Goal: Transaction & Acquisition: Download file/media

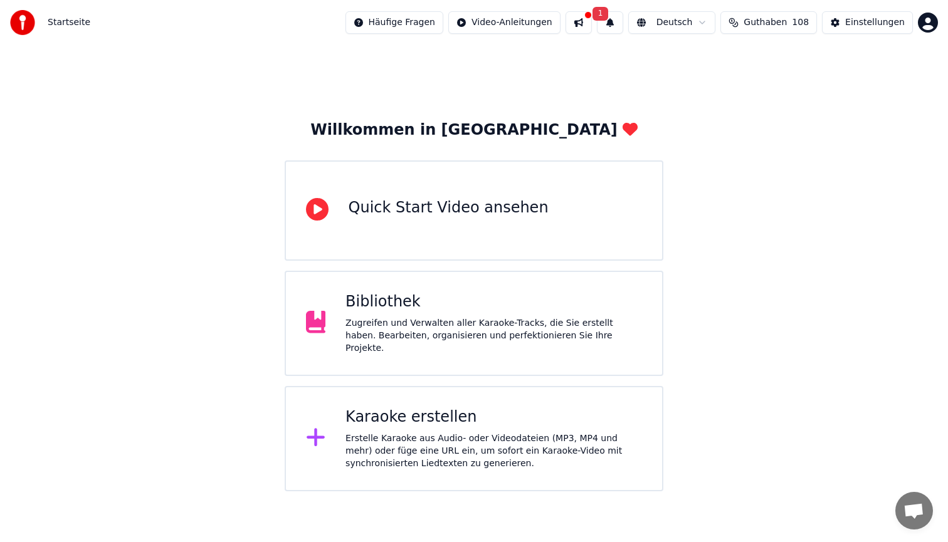
click at [381, 444] on div "Erstelle Karaoke aus Audio- oder Videodateien (MP3, MP4 und mehr) oder füge ein…" at bounding box center [494, 452] width 297 height 38
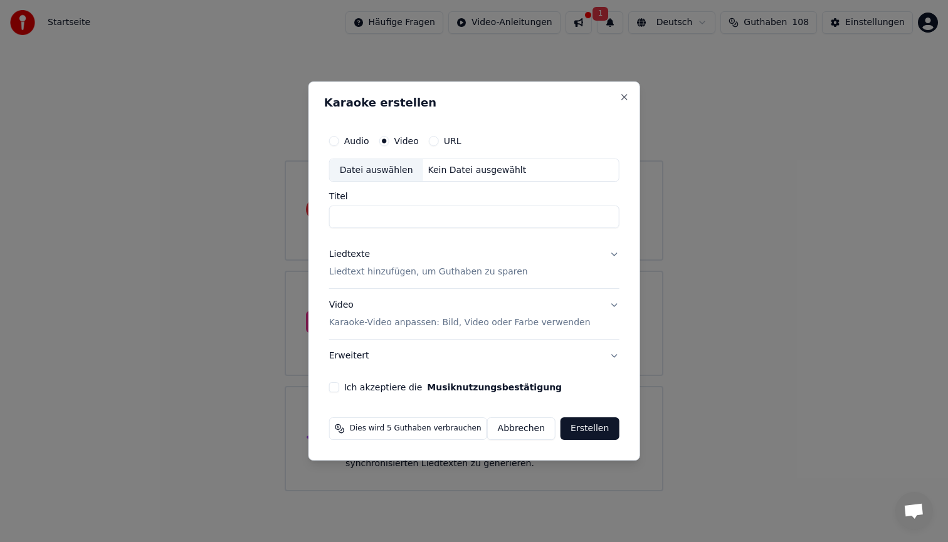
click at [375, 173] on div "Datei auswählen" at bounding box center [376, 170] width 93 height 23
type input "**********"
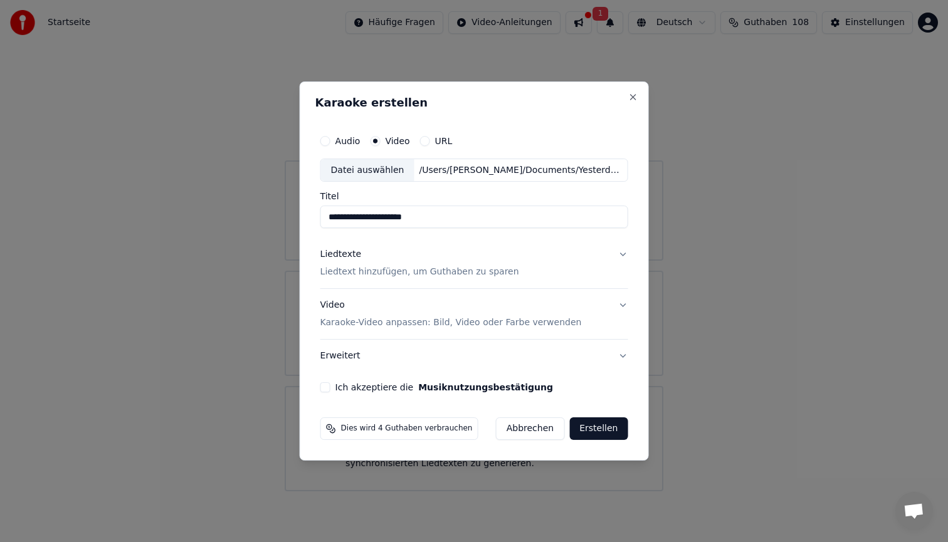
click at [440, 263] on div "Liedtexte Liedtext hinzufügen, um Guthaben zu sparen" at bounding box center [419, 264] width 199 height 30
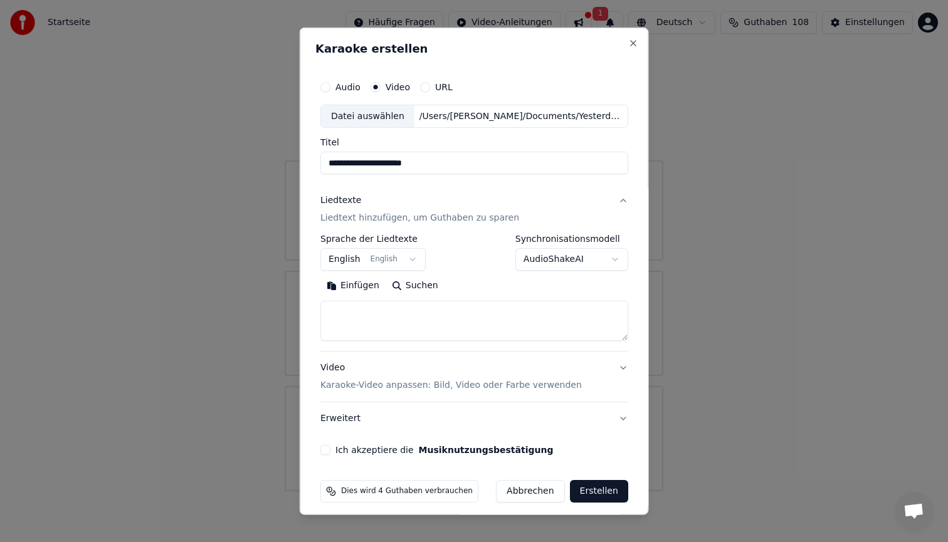
click at [401, 318] on textarea at bounding box center [474, 321] width 308 height 40
paste textarea "**********"
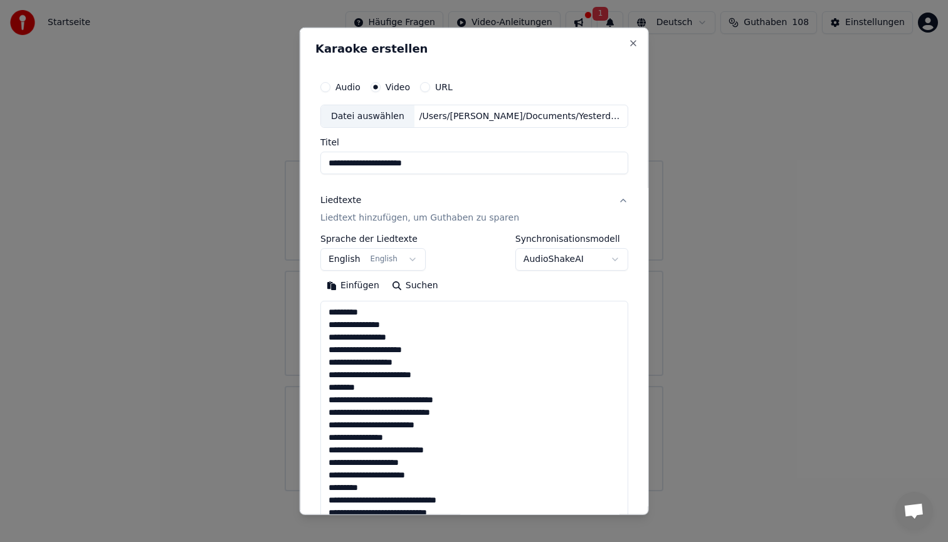
scroll to position [291, 0]
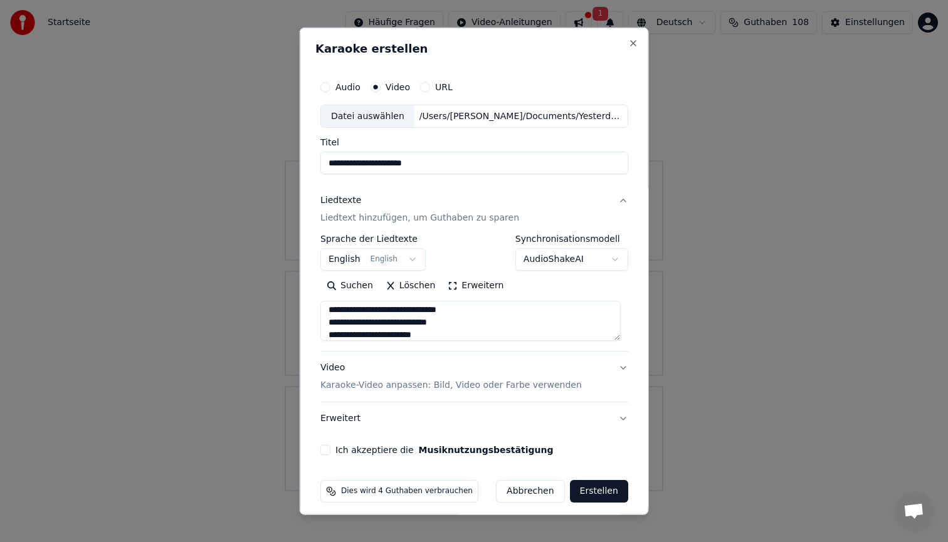
type textarea "**********"
click at [330, 450] on button "Ich akzeptiere die Musiknutzungsbestätigung" at bounding box center [325, 450] width 10 height 10
click at [394, 381] on p "Karaoke-Video anpassen: Bild, Video oder Farbe verwenden" at bounding box center [450, 385] width 261 height 13
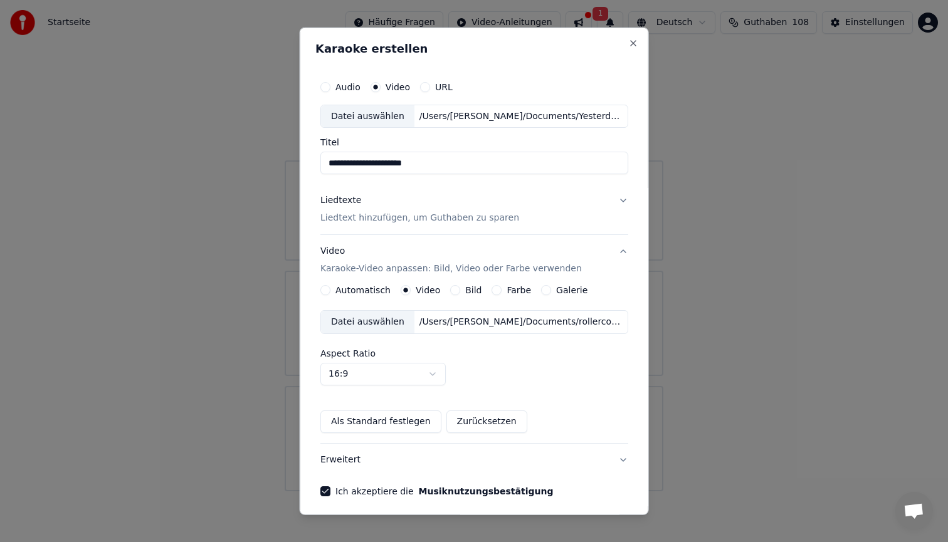
click at [386, 324] on div "Datei auswählen" at bounding box center [367, 322] width 93 height 23
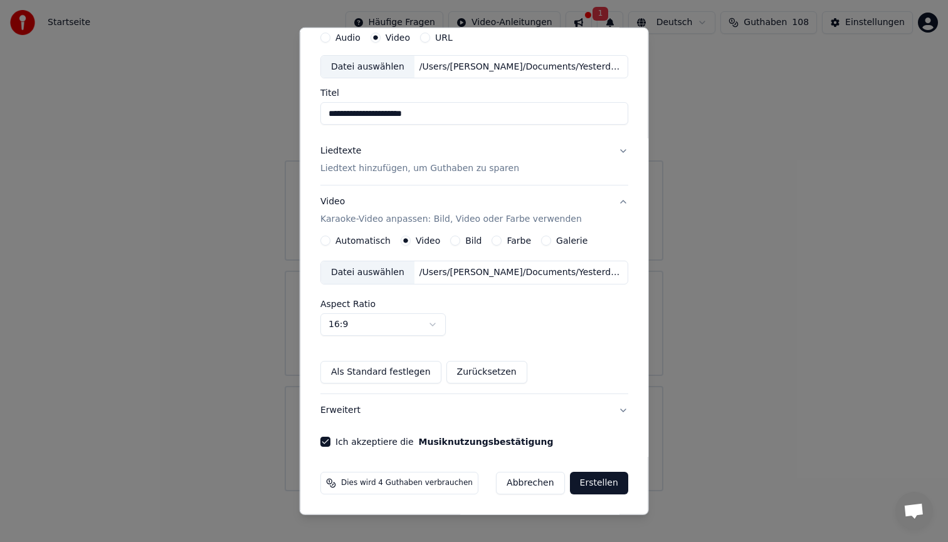
click at [595, 475] on button "Erstellen" at bounding box center [598, 483] width 58 height 23
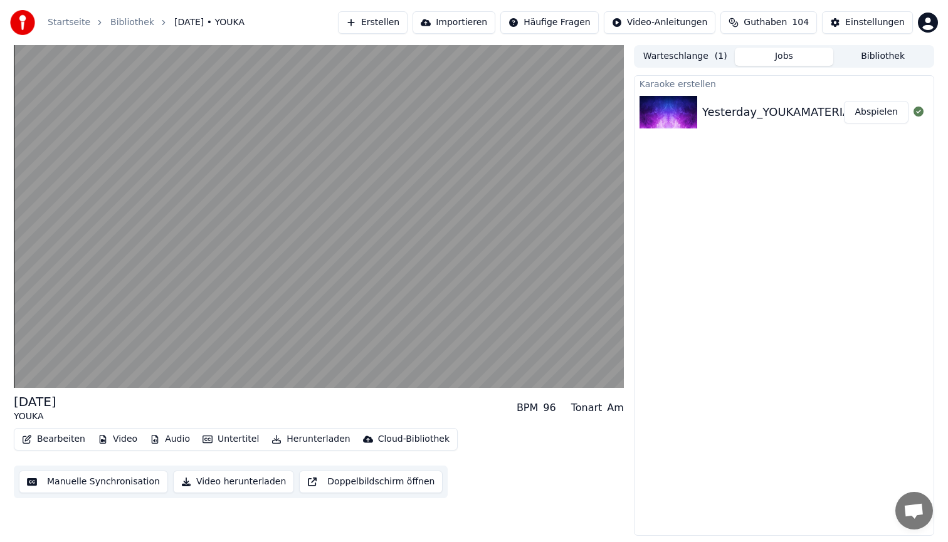
click at [892, 114] on button "Abspielen" at bounding box center [876, 112] width 65 height 23
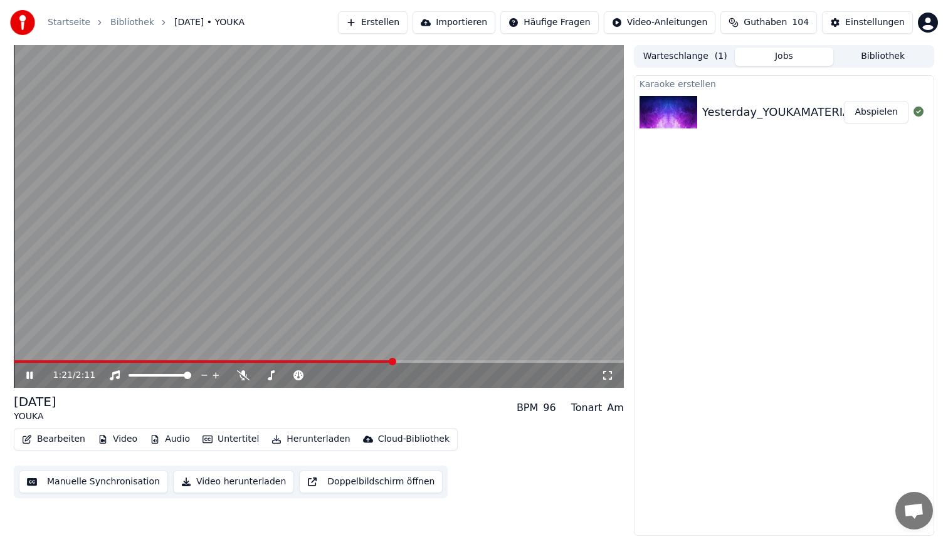
click at [307, 148] on video at bounding box center [319, 216] width 610 height 343
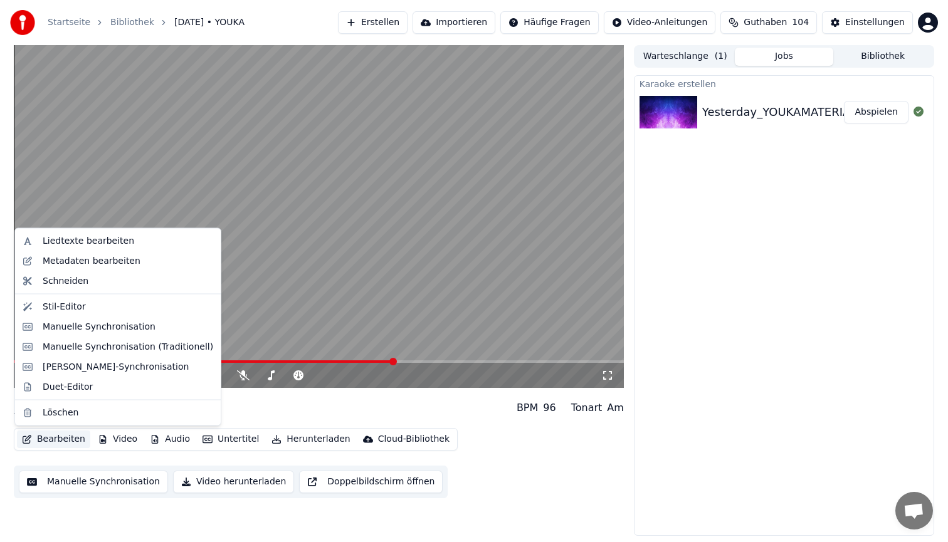
click at [51, 436] on button "Bearbeiten" at bounding box center [53, 440] width 73 height 18
click at [98, 306] on div "Stil-Editor" at bounding box center [128, 306] width 171 height 13
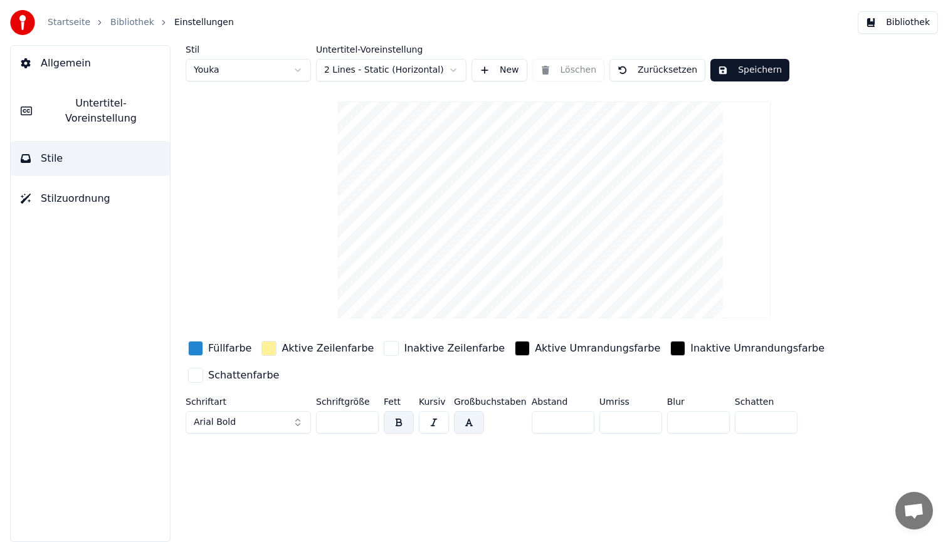
click at [228, 71] on html "Startseite Bibliothek Einstellungen Bibliothek Allgemein Untertitel-Voreinstell…" at bounding box center [474, 271] width 948 height 542
type input "**"
type input "*"
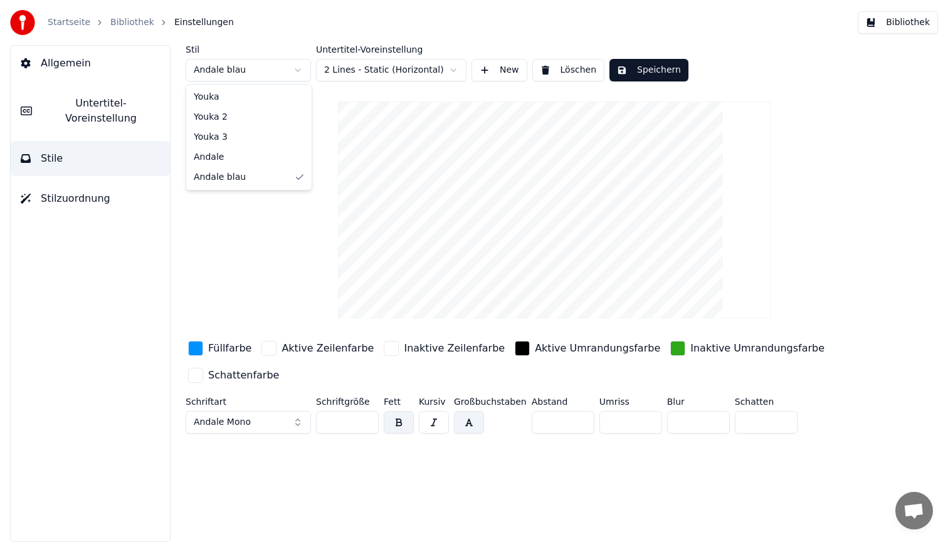
click at [243, 70] on html "Startseite Bibliothek Einstellungen Bibliothek Allgemein Untertitel-Voreinstell…" at bounding box center [474, 271] width 948 height 542
type input "**"
type input "*"
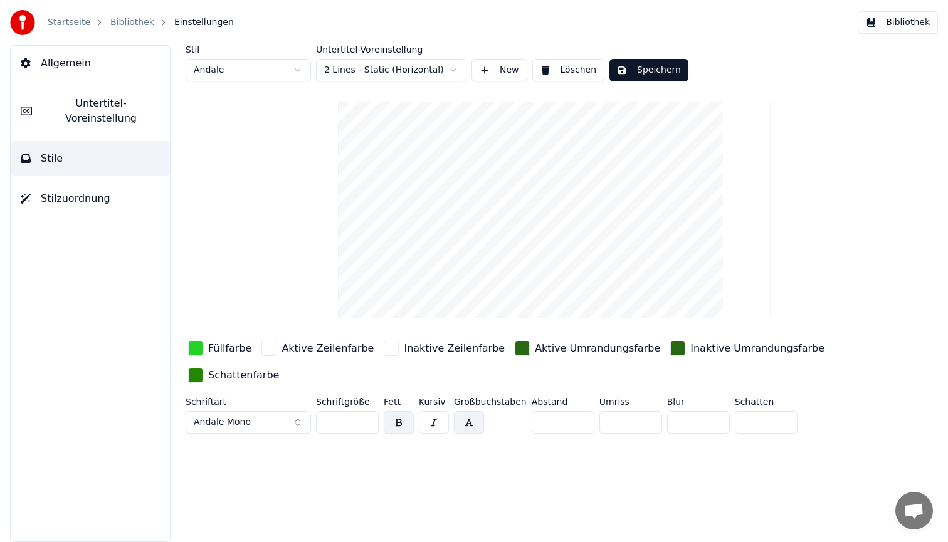
click at [202, 347] on div "button" at bounding box center [195, 348] width 15 height 15
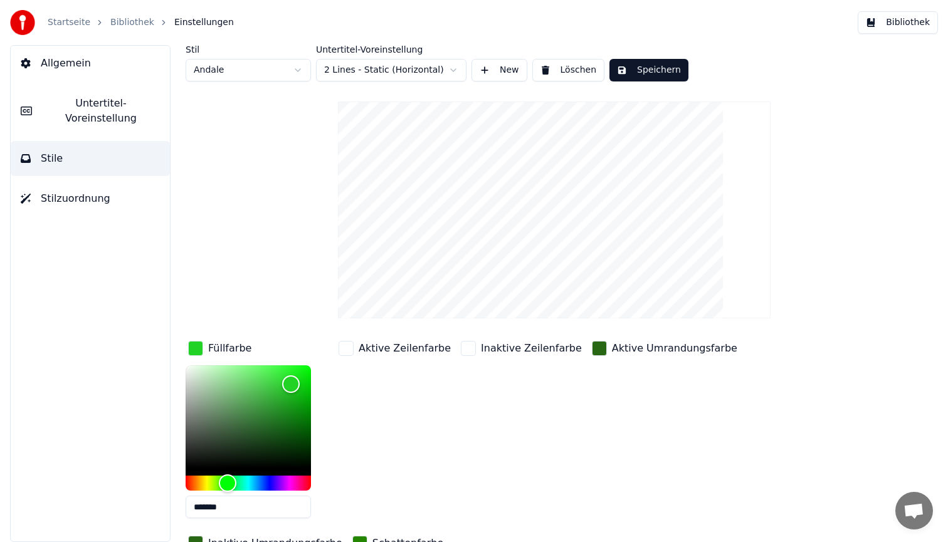
click at [592, 347] on div "button" at bounding box center [599, 348] width 15 height 15
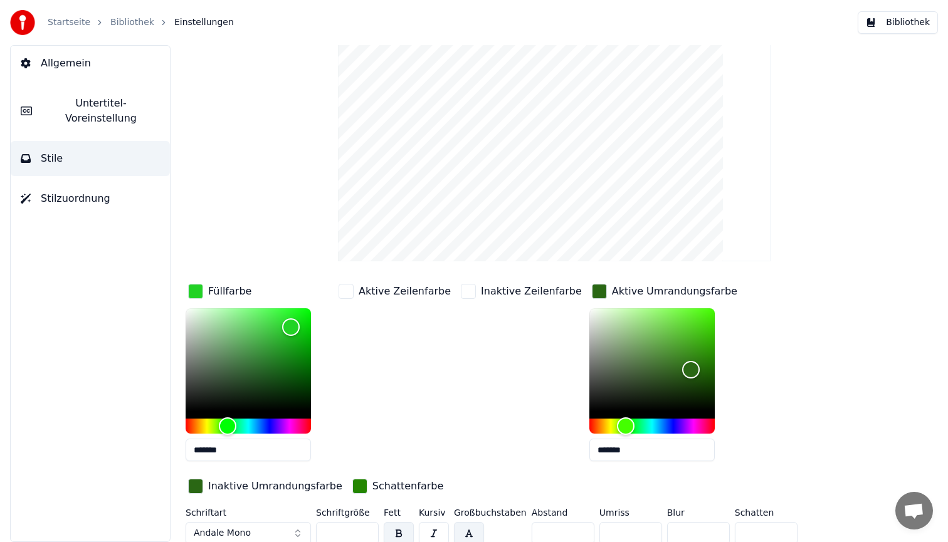
scroll to position [63, 0]
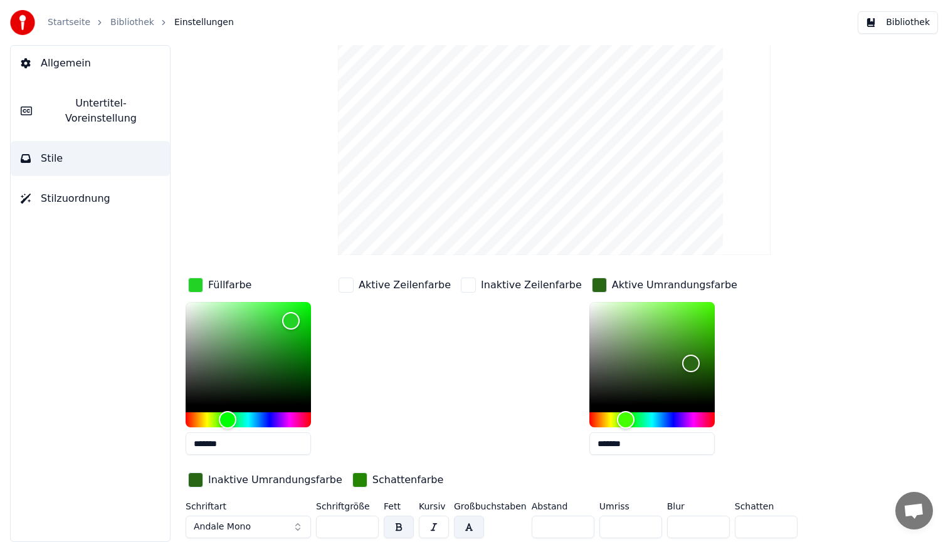
drag, startPoint x: 346, startPoint y: 524, endPoint x: 280, endPoint y: 522, distance: 65.2
click at [280, 522] on div "Schriftart Andale Mono Schriftgröße ** Fett Kursiv Großbuchstaben Abstand * Umr…" at bounding box center [517, 522] width 663 height 41
type input "**"
type input "*******"
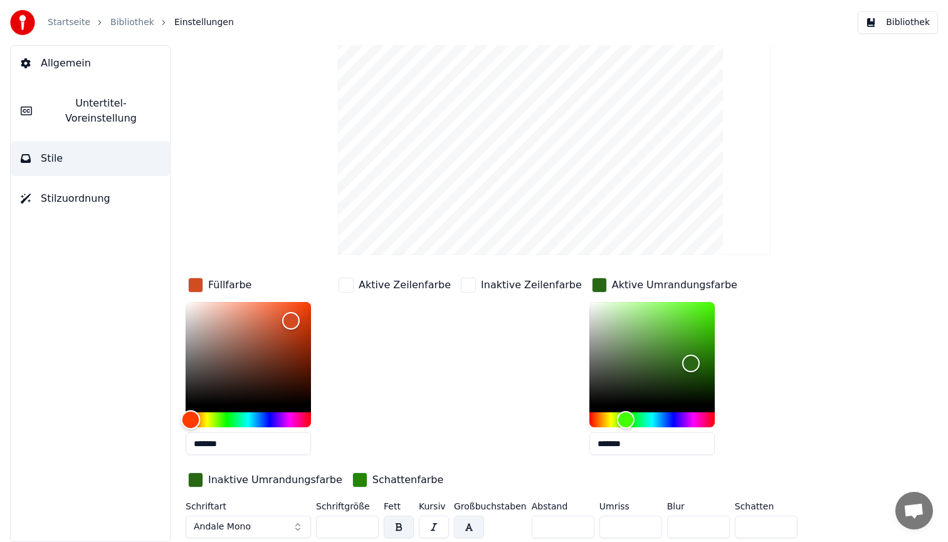
click at [191, 419] on div "Hue" at bounding box center [248, 420] width 125 height 15
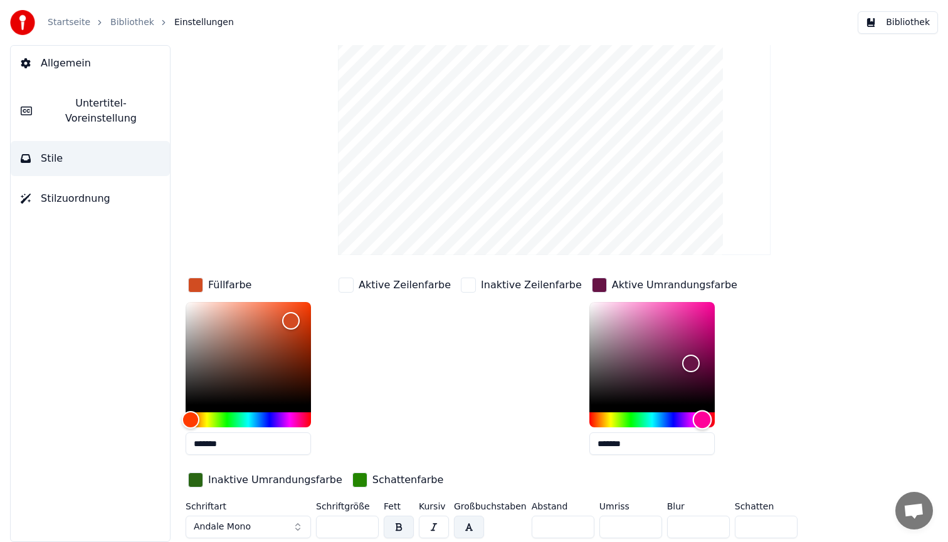
drag, startPoint x: 601, startPoint y: 419, endPoint x: 680, endPoint y: 404, distance: 80.4
click at [680, 404] on div at bounding box center [651, 364] width 125 height 125
type input "*******"
drag, startPoint x: 668, startPoint y: 364, endPoint x: 690, endPoint y: 285, distance: 81.8
click at [690, 285] on div "Aktive Umrandungsfarbe *******" at bounding box center [664, 370] width 150 height 190
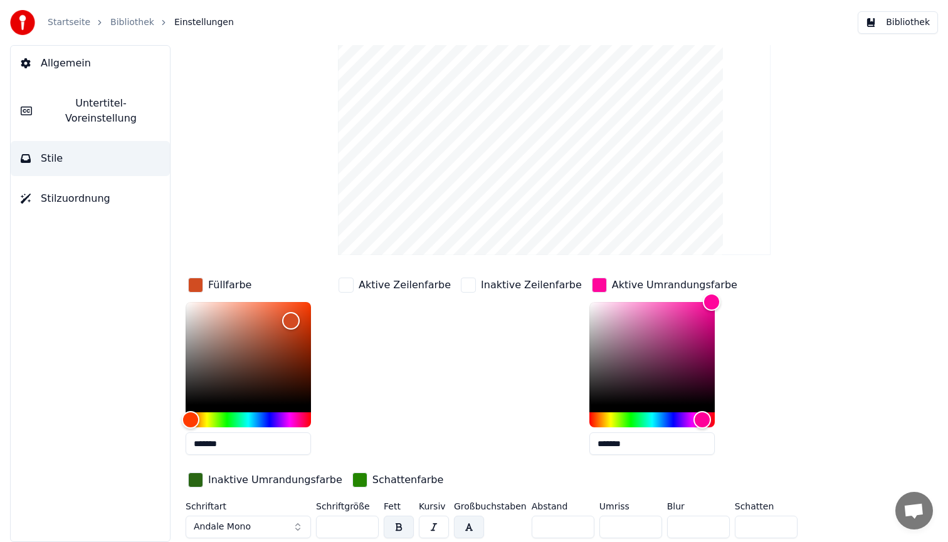
drag, startPoint x: 615, startPoint y: 447, endPoint x: 503, endPoint y: 444, distance: 112.3
click at [505, 444] on div "Füllfarbe ******* Aktive Zeilenfarbe Inaktive Zeilenfarbe Aktive Umrandungsfarb…" at bounding box center [517, 383] width 663 height 217
click at [196, 480] on div "button" at bounding box center [195, 480] width 15 height 15
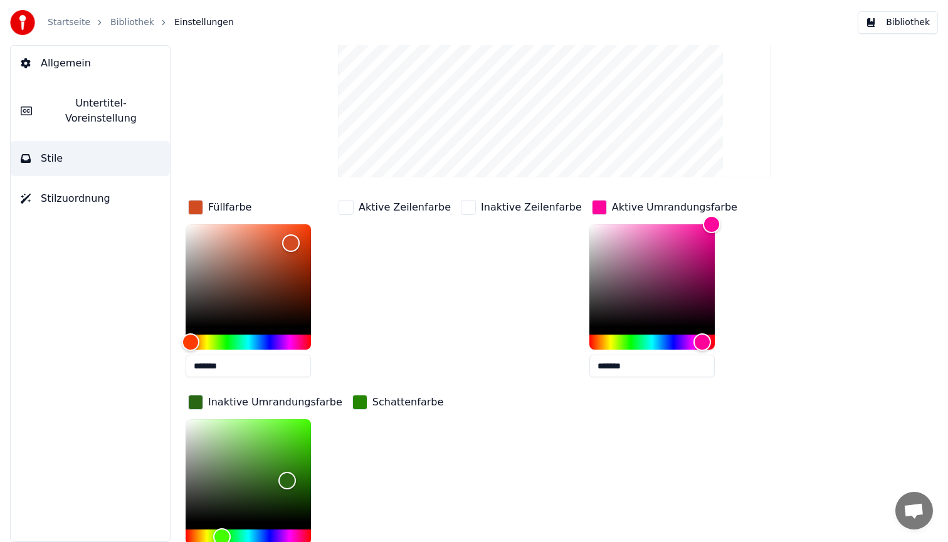
scroll to position [231, 0]
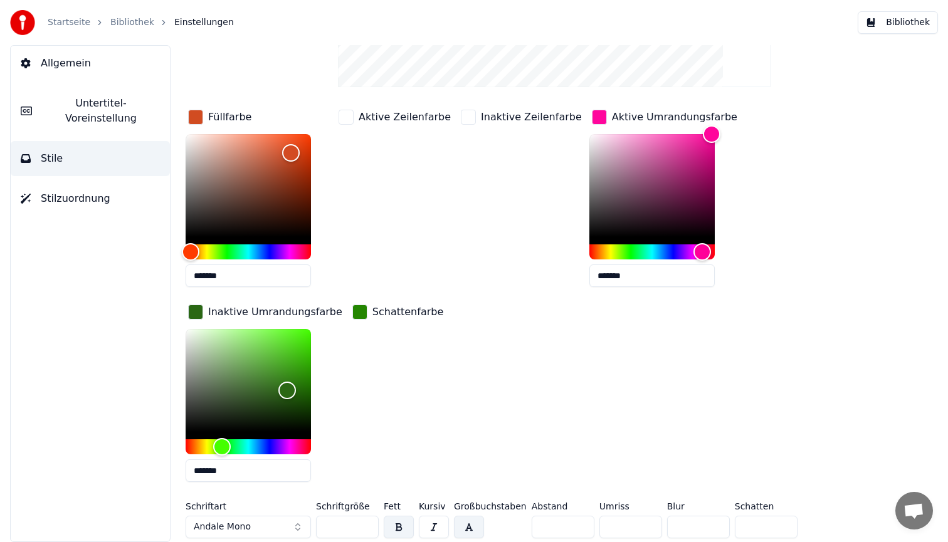
drag, startPoint x: 231, startPoint y: 463, endPoint x: 73, endPoint y: 451, distance: 158.5
click at [73, 451] on div "Allgemein Untertitel-Voreinstellung Stile Stilzuordnung Stil Andale Untertitel-…" at bounding box center [474, 293] width 948 height 497
paste input "text"
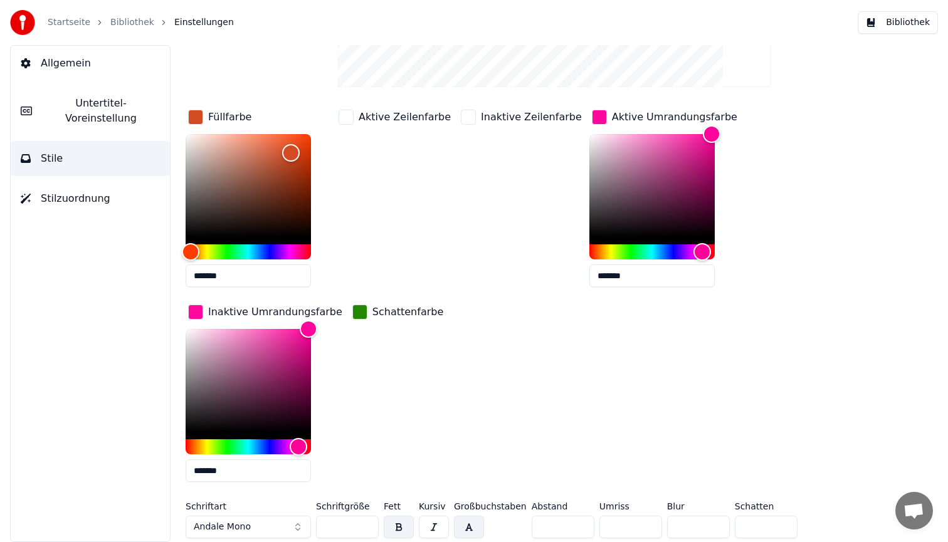
type input "*******"
click at [352, 315] on div "button" at bounding box center [359, 312] width 15 height 15
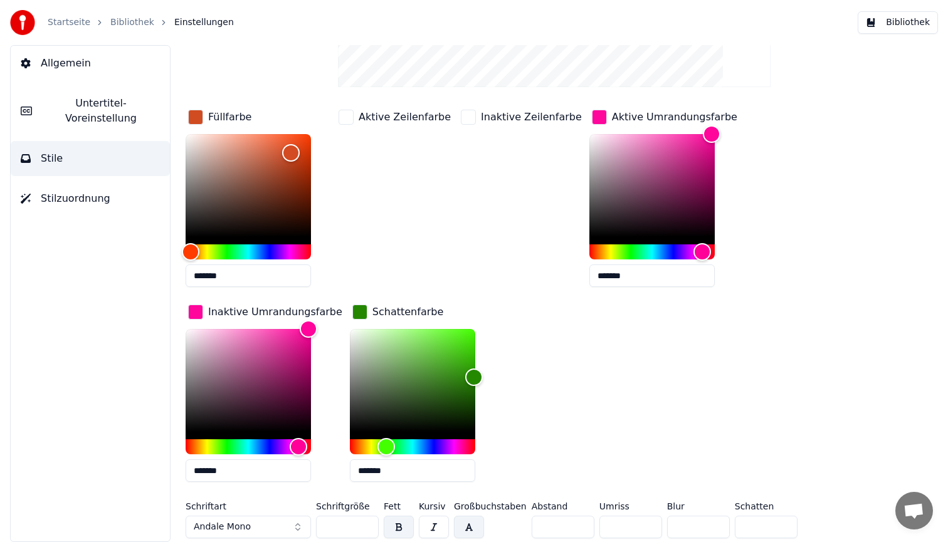
drag, startPoint x: 378, startPoint y: 472, endPoint x: 179, endPoint y: 472, distance: 198.8
click at [186, 472] on div "Füllfarbe ******* Aktive Zeilenfarbe Inaktive Zeilenfarbe Aktive Umrandungsfarb…" at bounding box center [517, 299] width 663 height 385
paste input "text"
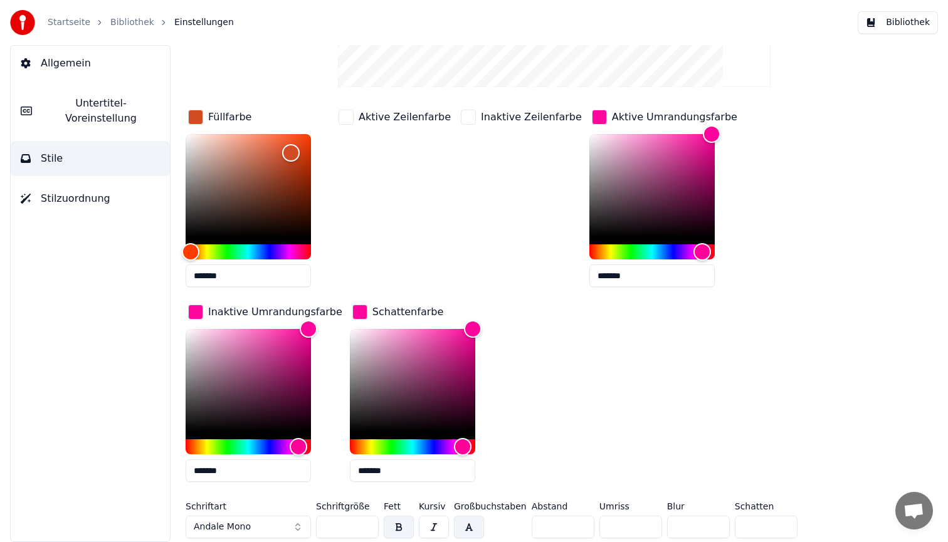
scroll to position [0, 0]
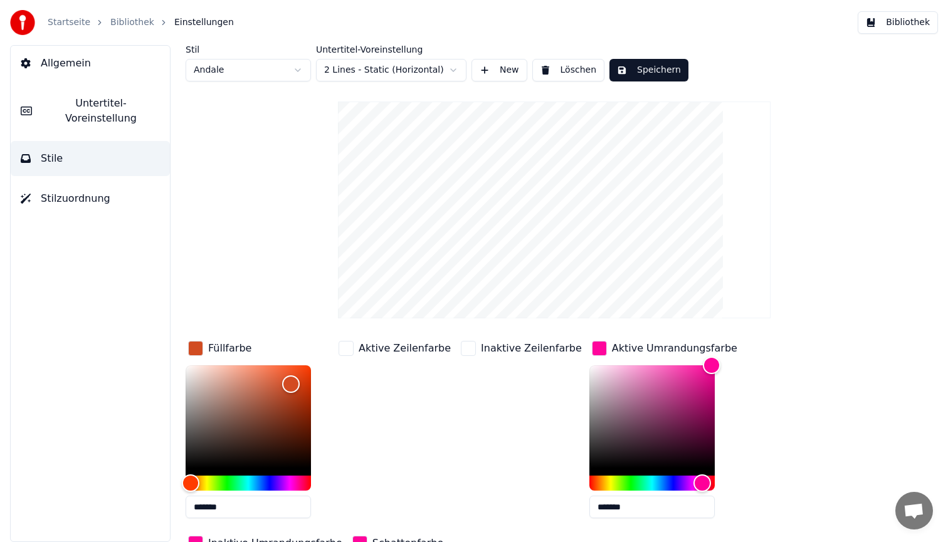
type input "*******"
click at [277, 68] on html "Startseite Bibliothek Einstellungen Bibliothek Allgemein Untertitel-Voreinstell…" at bounding box center [474, 271] width 948 height 542
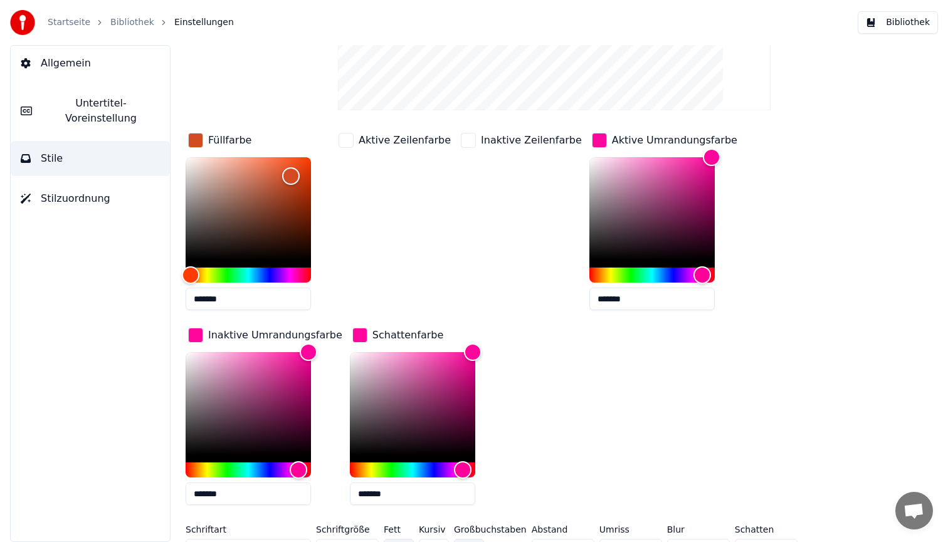
scroll to position [231, 0]
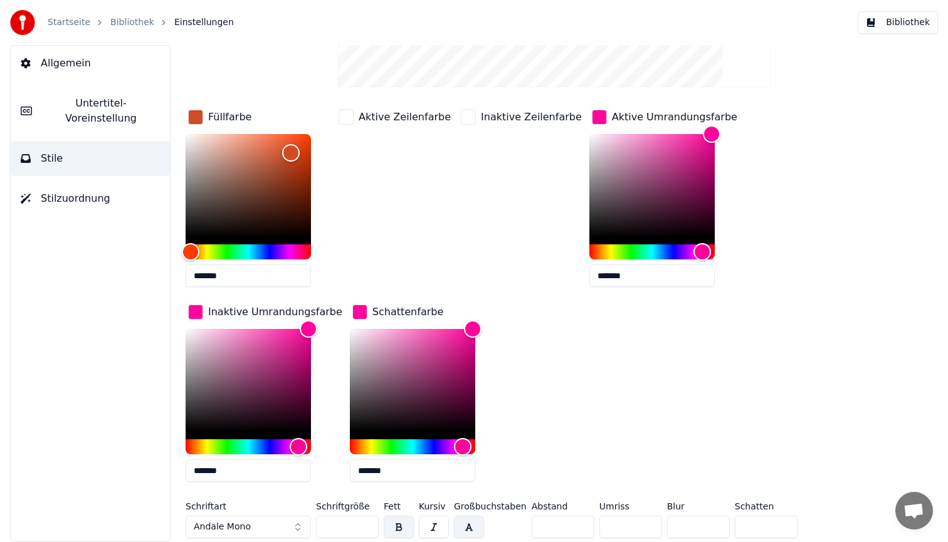
click at [248, 531] on button "Andale Mono" at bounding box center [248, 527] width 125 height 23
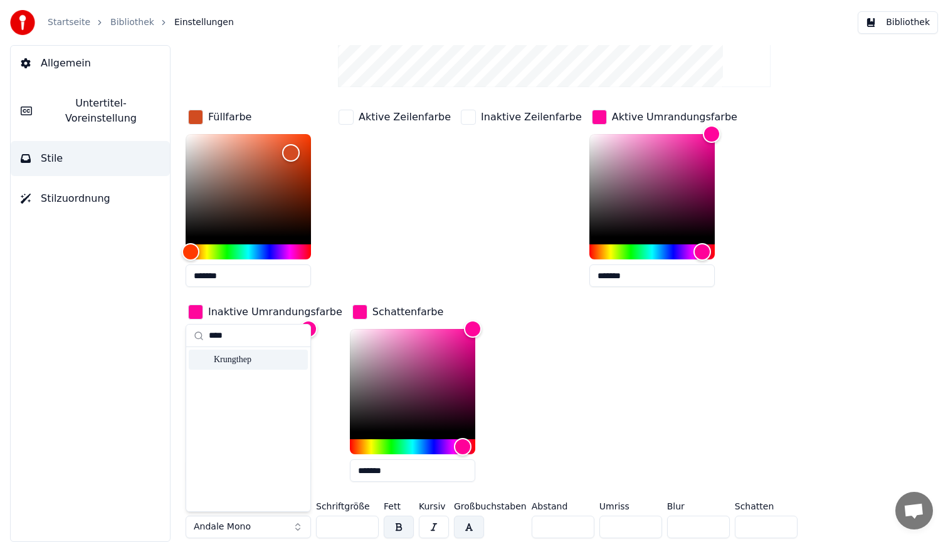
type input "****"
click at [238, 363] on div "Krungthep" at bounding box center [258, 360] width 89 height 13
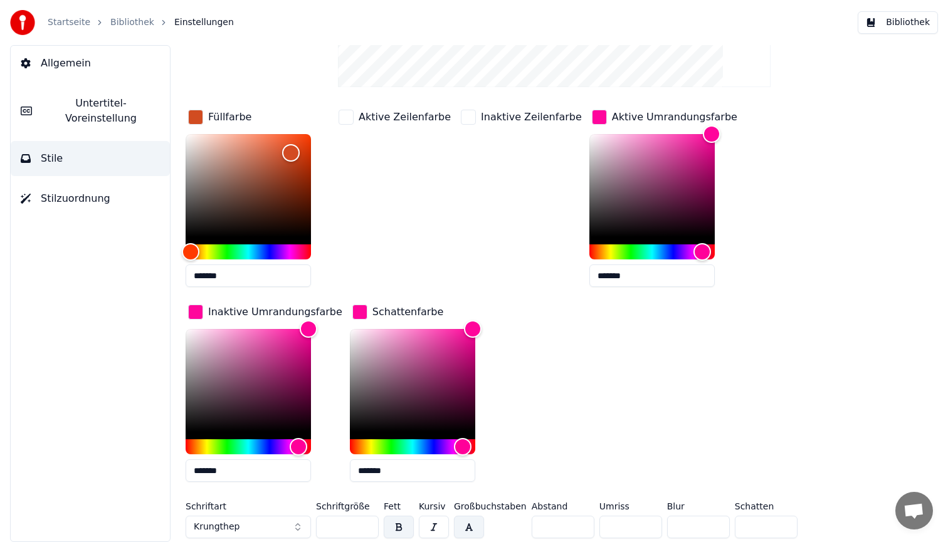
drag, startPoint x: 238, startPoint y: 275, endPoint x: 114, endPoint y: 246, distance: 128.2
click at [114, 246] on div "Allgemein Untertitel-Voreinstellung Stile Stilzuordnung Stil Andale Untertitel-…" at bounding box center [474, 293] width 948 height 497
click at [401, 475] on input "*******" at bounding box center [412, 471] width 125 height 23
type input "*******"
drag, startPoint x: 456, startPoint y: 330, endPoint x: 272, endPoint y: 470, distance: 231.4
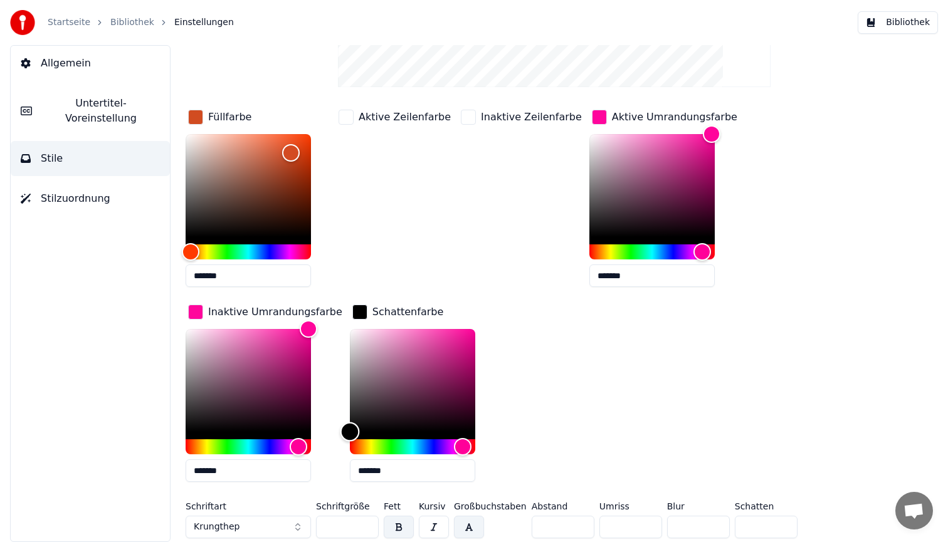
click at [272, 470] on div "Füllfarbe ******* Aktive Zeilenfarbe Inaktive Zeilenfarbe Aktive Umrandungsfarb…" at bounding box center [517, 299] width 663 height 385
click at [520, 402] on div "Füllfarbe ******* Aktive Zeilenfarbe Inaktive Zeilenfarbe Aktive Umrandungsfarb…" at bounding box center [517, 299] width 663 height 385
drag, startPoint x: 556, startPoint y: 533, endPoint x: 520, endPoint y: 533, distance: 35.1
click at [532, 533] on input "*" at bounding box center [563, 527] width 63 height 23
drag, startPoint x: 549, startPoint y: 527, endPoint x: 525, endPoint y: 526, distance: 24.5
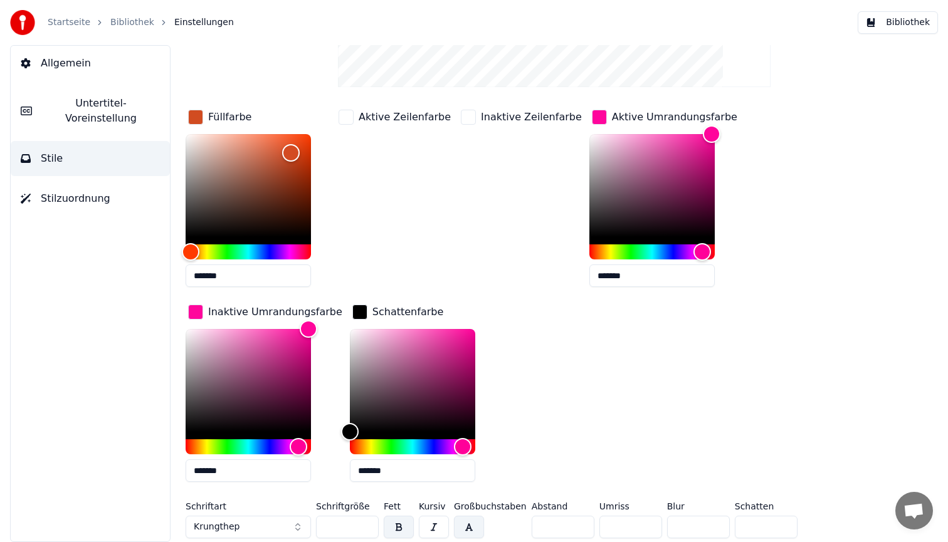
click at [525, 526] on div "Schriftart Krungthep Schriftgröße ** Fett Kursiv Großbuchstaben Abstand * Umris…" at bounding box center [517, 522] width 663 height 41
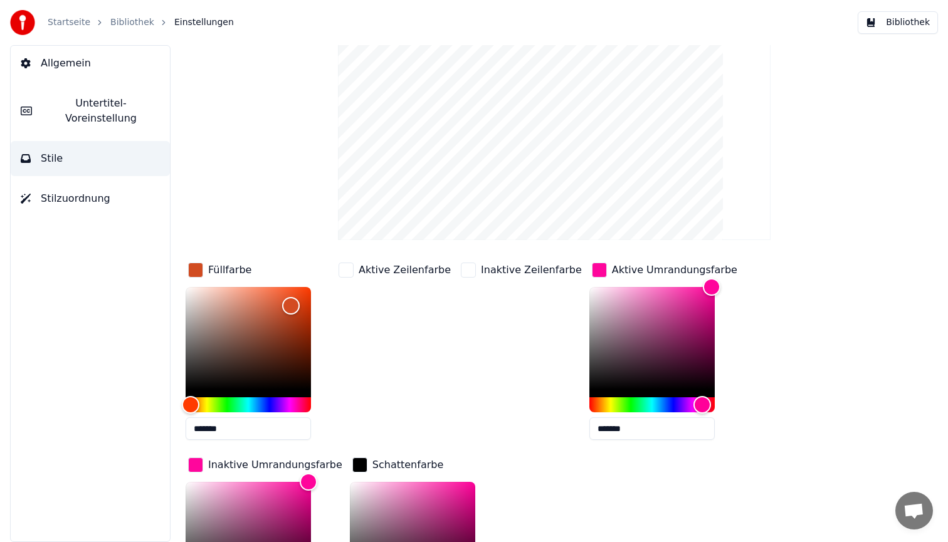
scroll to position [0, 0]
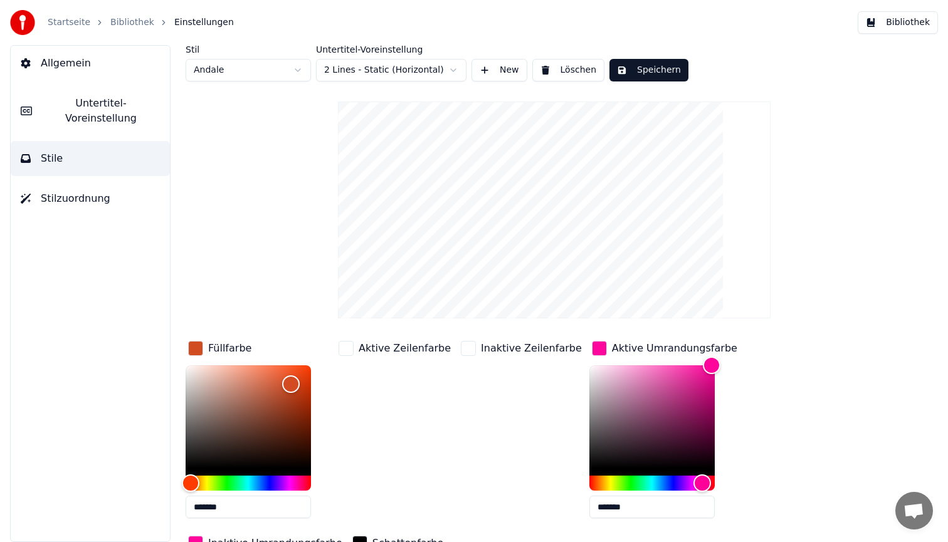
type input "*"
click at [650, 70] on button "Speichern" at bounding box center [649, 70] width 79 height 23
click at [889, 16] on button "Bibliothek" at bounding box center [898, 22] width 80 height 23
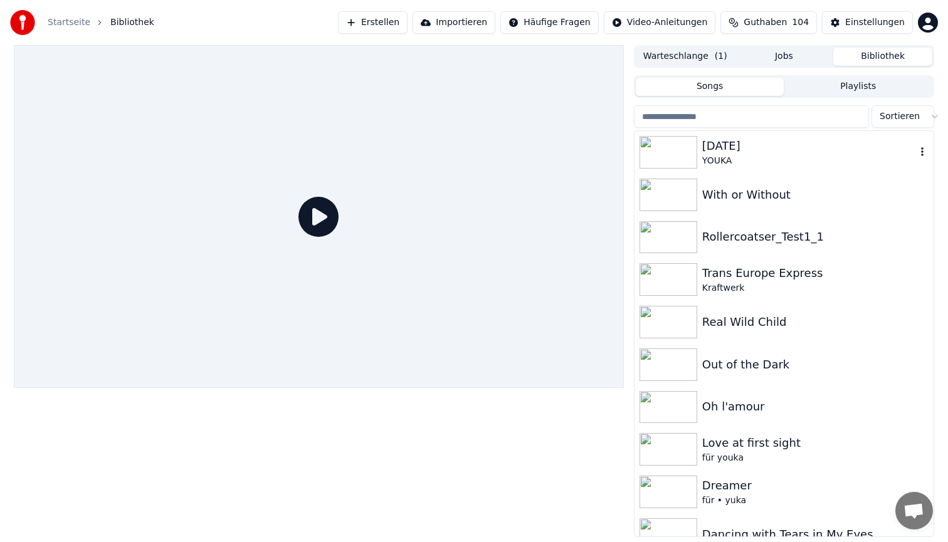
click at [803, 144] on div "[DATE]" at bounding box center [809, 146] width 214 height 18
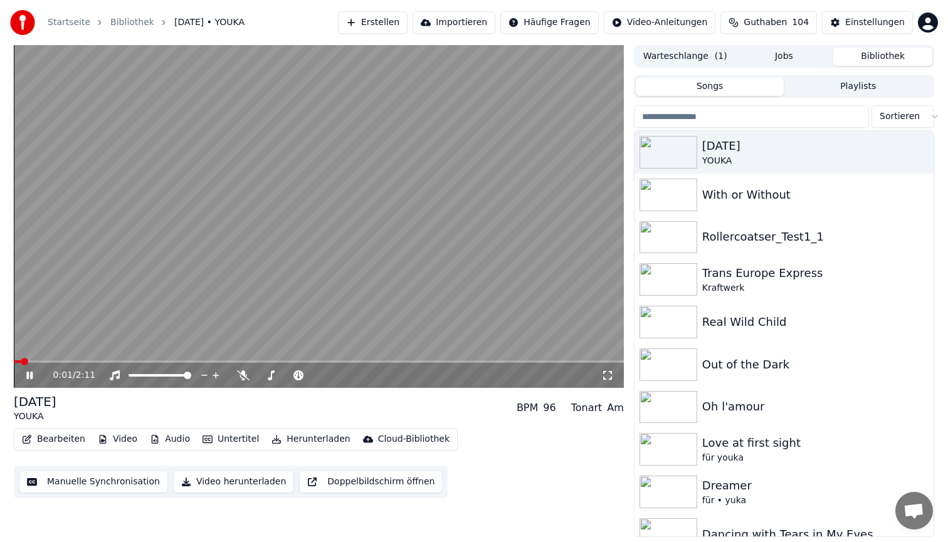
click at [70, 362] on span at bounding box center [319, 362] width 610 height 3
click at [191, 201] on video at bounding box center [319, 216] width 610 height 343
click at [36, 436] on button "Bearbeiten" at bounding box center [53, 440] width 73 height 18
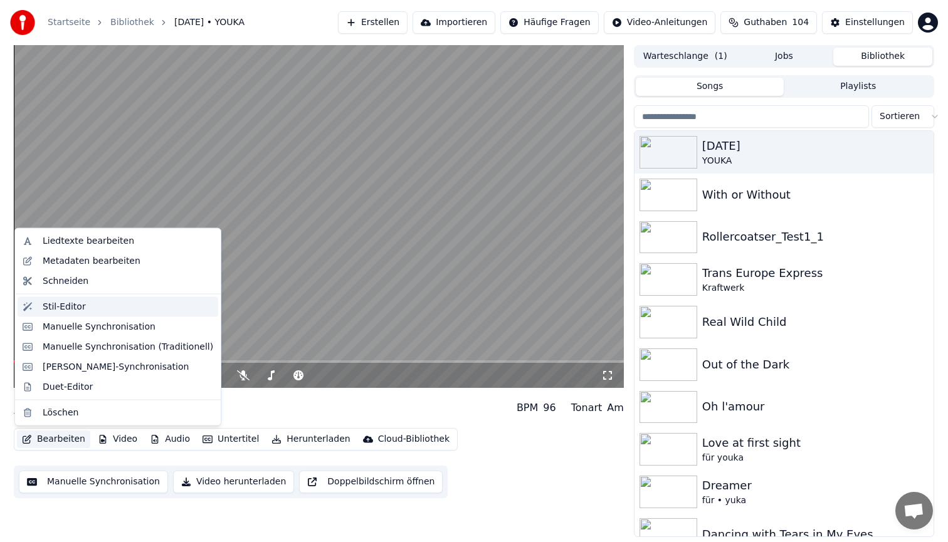
click at [97, 305] on div "Stil-Editor" at bounding box center [128, 306] width 171 height 13
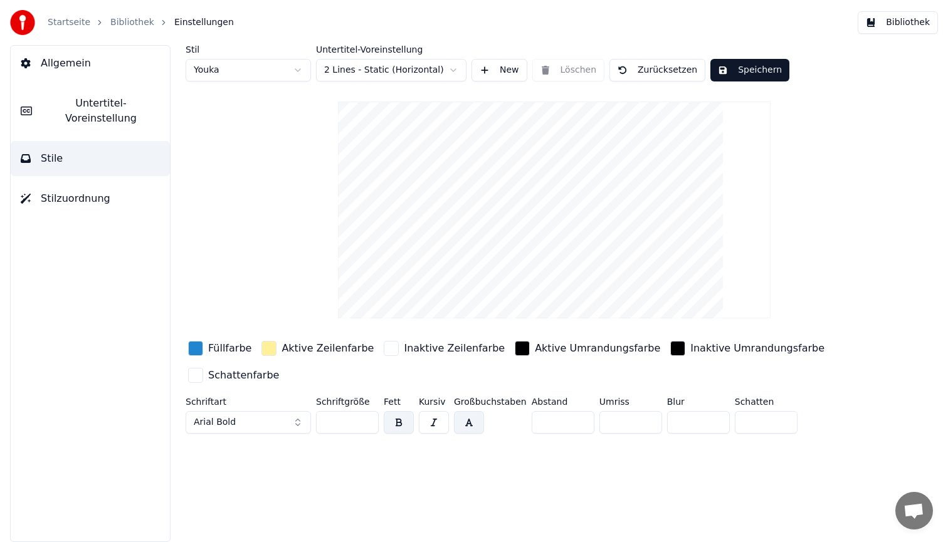
click at [233, 66] on html "Startseite Bibliothek Einstellungen Bibliothek Allgemein Untertitel-Voreinstell…" at bounding box center [474, 271] width 948 height 542
type input "**"
type input "*"
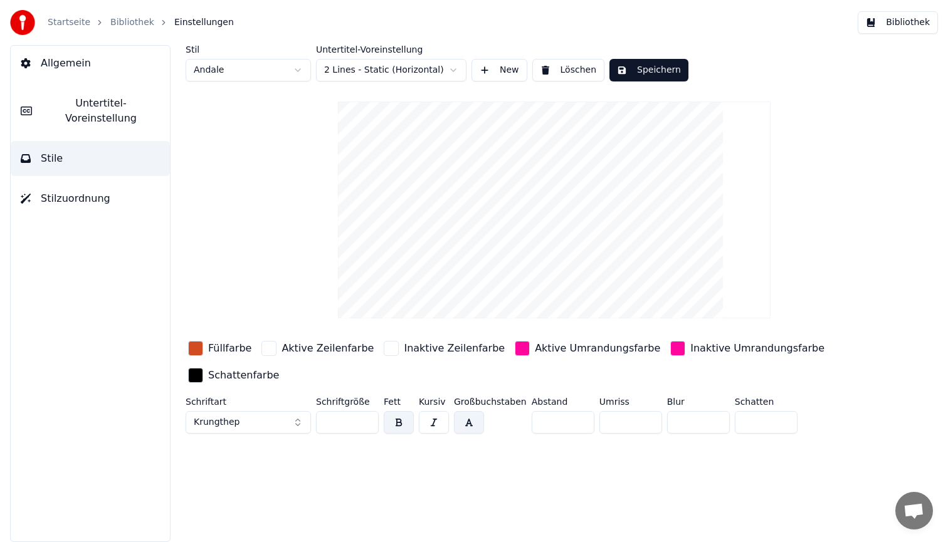
click at [268, 427] on button "Krungthep" at bounding box center [248, 422] width 125 height 23
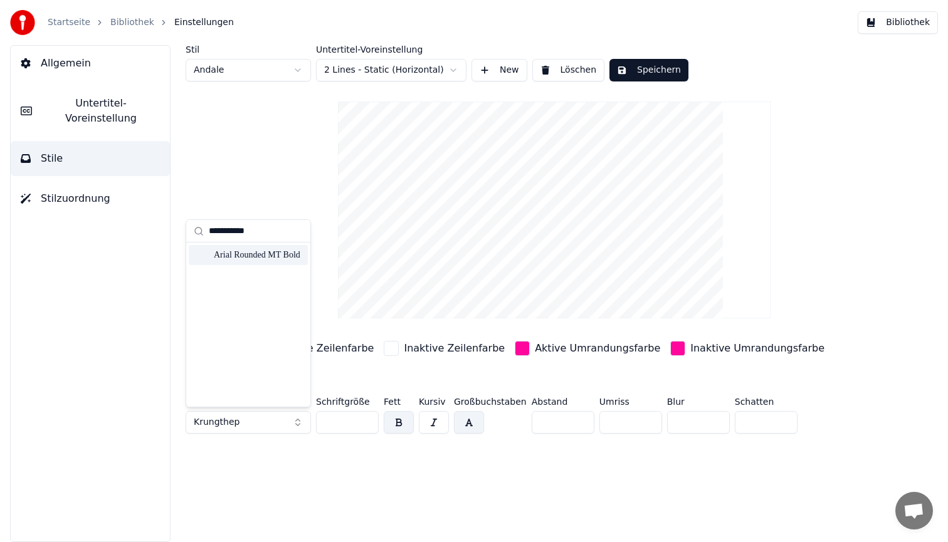
type input "**********"
click at [268, 252] on div "Arial Rounded MT Bold" at bounding box center [258, 255] width 89 height 13
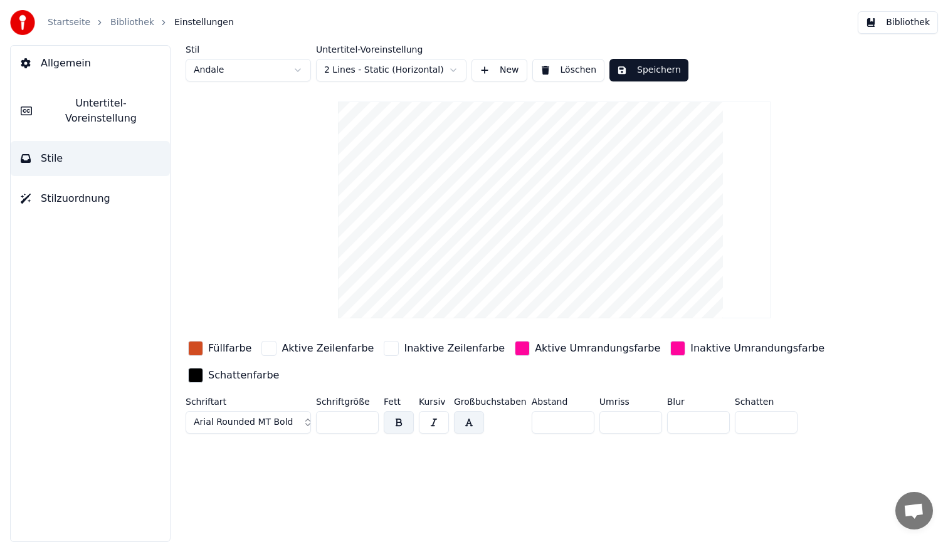
click at [195, 350] on div "button" at bounding box center [195, 348] width 15 height 15
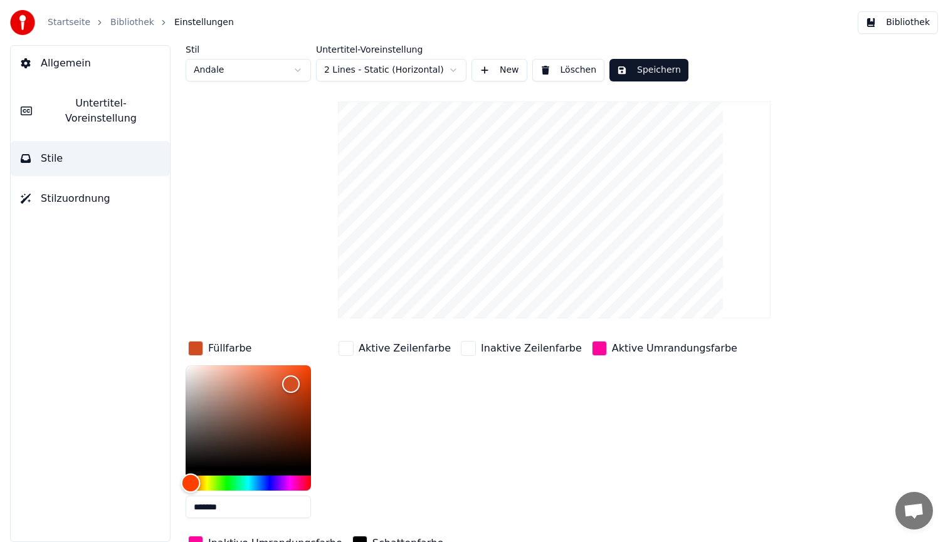
type input "*******"
click at [223, 485] on div "Hue" at bounding box center [248, 483] width 125 height 15
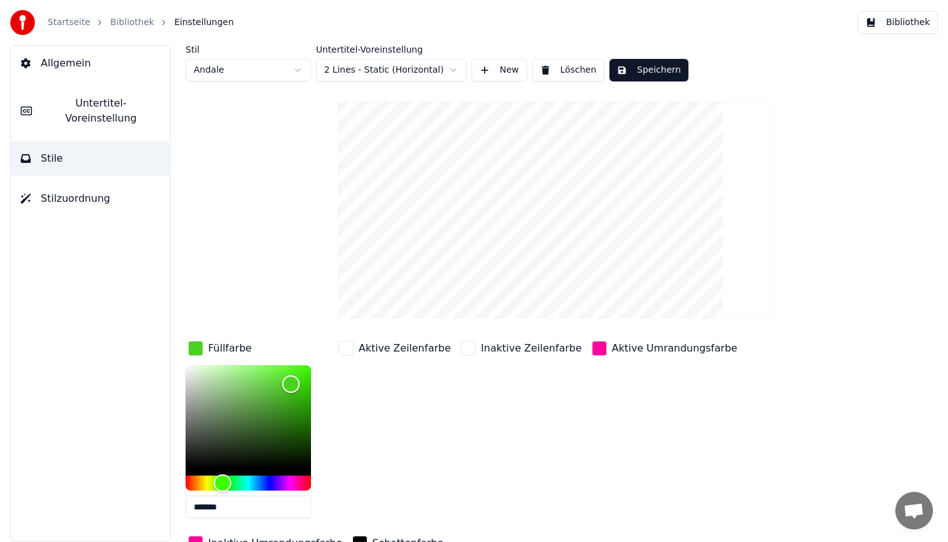
click at [643, 73] on button "Speichern" at bounding box center [649, 70] width 79 height 23
click at [890, 14] on button "Bibliothek" at bounding box center [898, 22] width 80 height 23
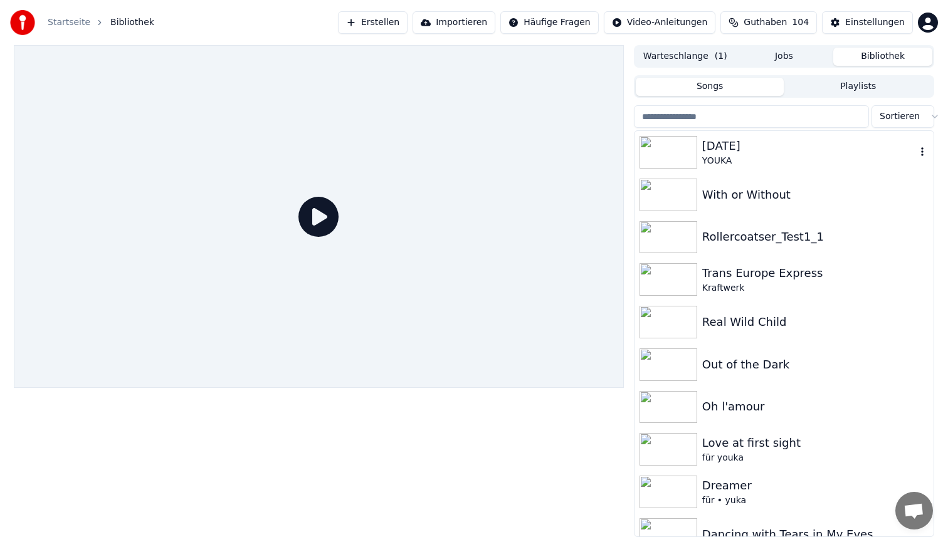
click at [721, 161] on div "YOUKA" at bounding box center [809, 161] width 214 height 13
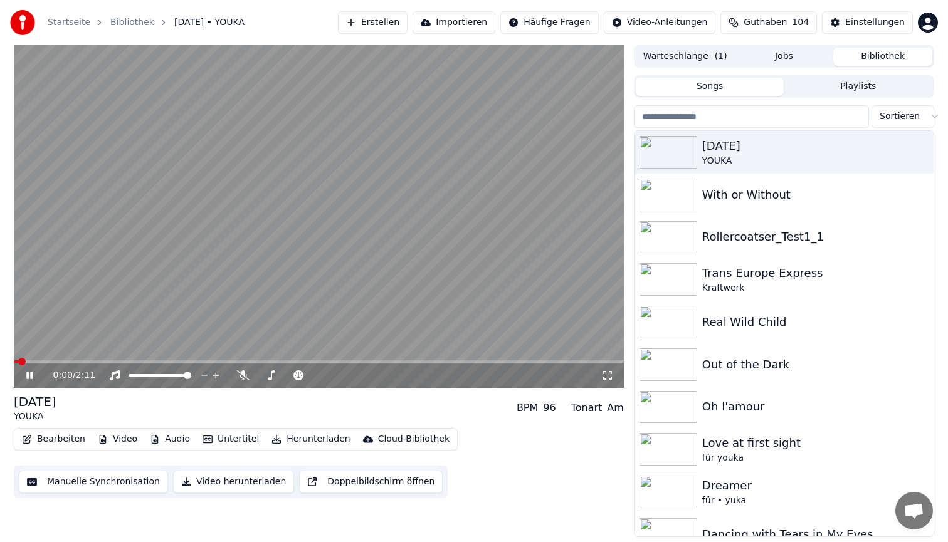
click at [110, 361] on span at bounding box center [319, 362] width 610 height 3
click at [269, 204] on video at bounding box center [319, 216] width 610 height 343
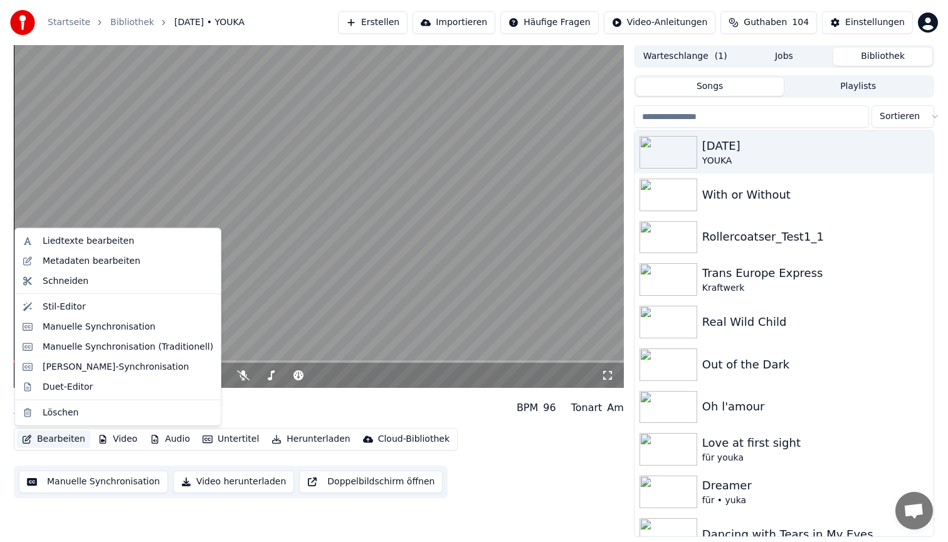
click at [49, 441] on button "Bearbeiten" at bounding box center [53, 440] width 73 height 18
click at [82, 305] on div "Stil-Editor" at bounding box center [64, 306] width 43 height 13
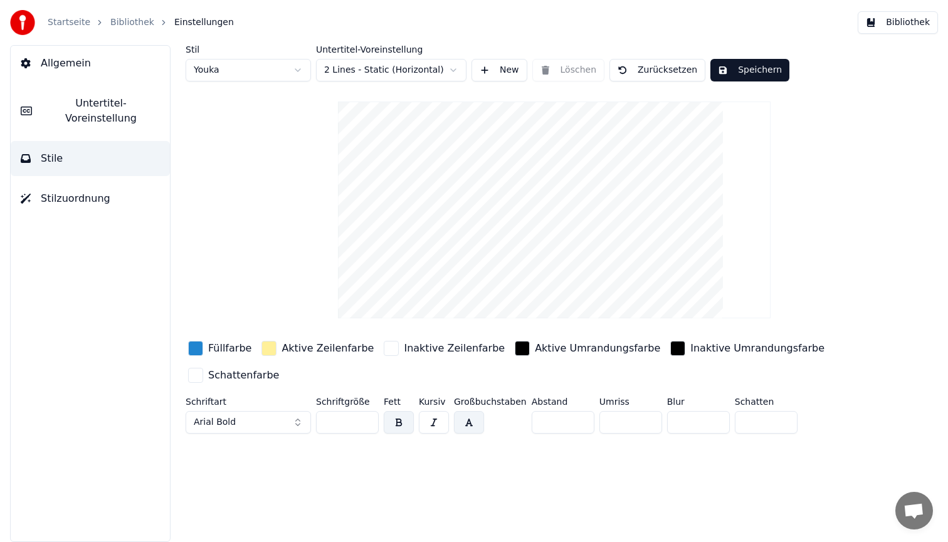
click at [274, 64] on html "Startseite Bibliothek Einstellungen Bibliothek Allgemein Untertitel-Voreinstell…" at bounding box center [474, 271] width 948 height 542
type input "**"
type input "*"
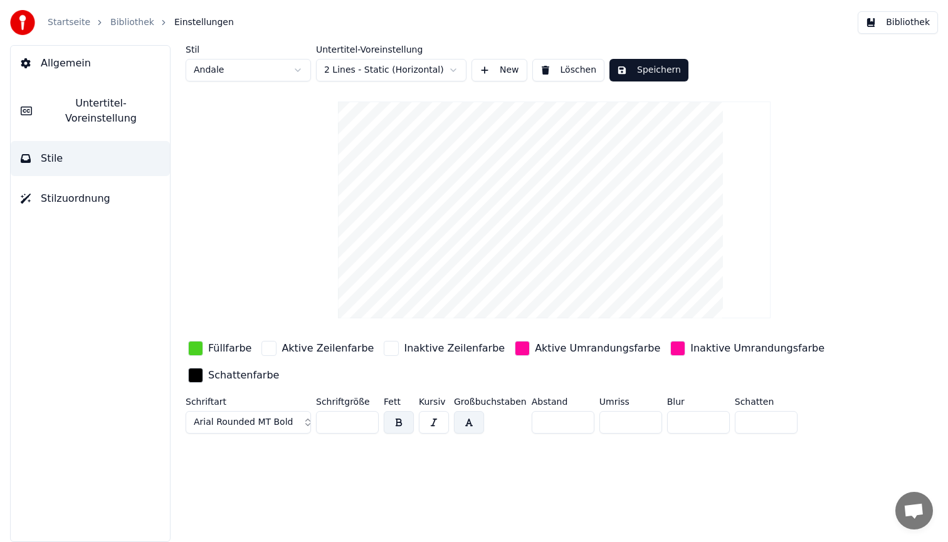
click at [515, 351] on div "button" at bounding box center [522, 348] width 15 height 15
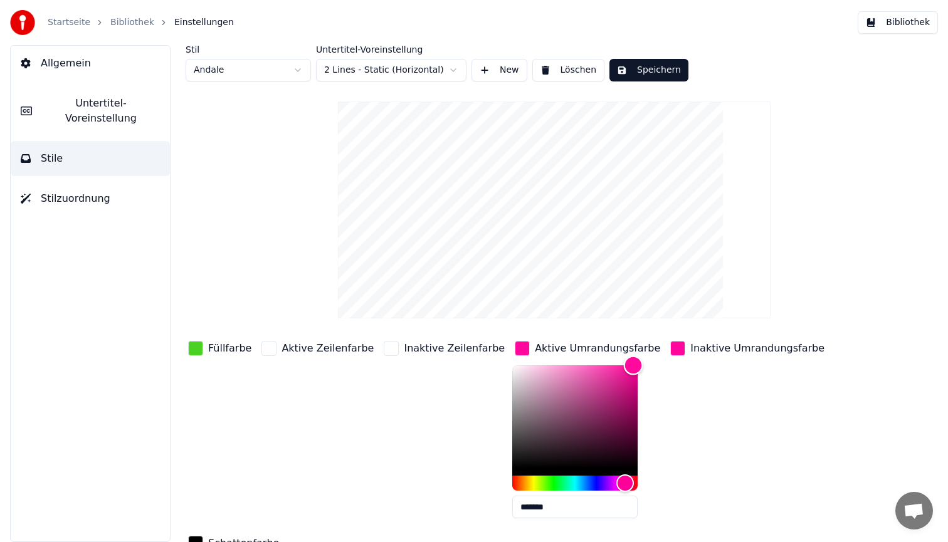
type input "*******"
drag, startPoint x: 608, startPoint y: 364, endPoint x: 457, endPoint y: 532, distance: 225.5
click at [457, 532] on div "Füllfarbe Aktive Zeilenfarbe Inaktive Zeilenfarbe Aktive Umrandungsfarbe ******…" at bounding box center [517, 447] width 663 height 217
click at [670, 354] on div "button" at bounding box center [677, 348] width 15 height 15
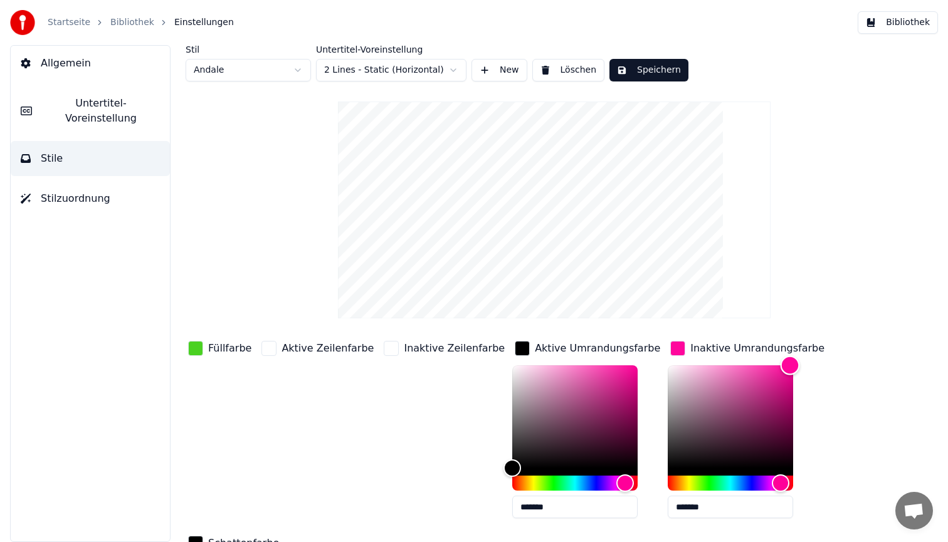
type input "*******"
drag, startPoint x: 759, startPoint y: 361, endPoint x: 580, endPoint y: 545, distance: 257.2
click at [580, 542] on html "Startseite Bibliothek Einstellungen Bibliothek Allgemein Untertitel-Voreinstell…" at bounding box center [474, 271] width 948 height 542
click at [657, 73] on button "Speichern" at bounding box center [649, 70] width 79 height 23
click at [885, 20] on button "Bibliothek" at bounding box center [898, 22] width 80 height 23
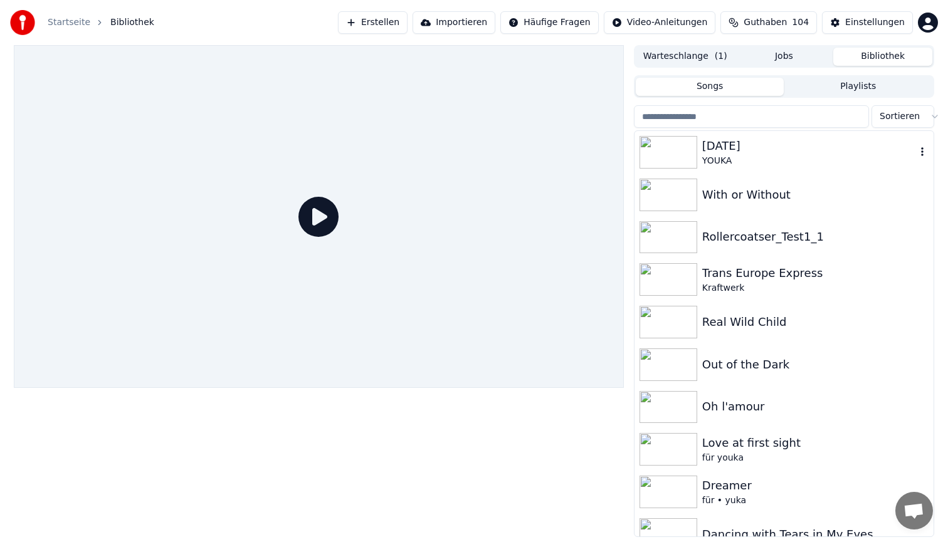
click at [747, 157] on div "YOUKA" at bounding box center [809, 161] width 214 height 13
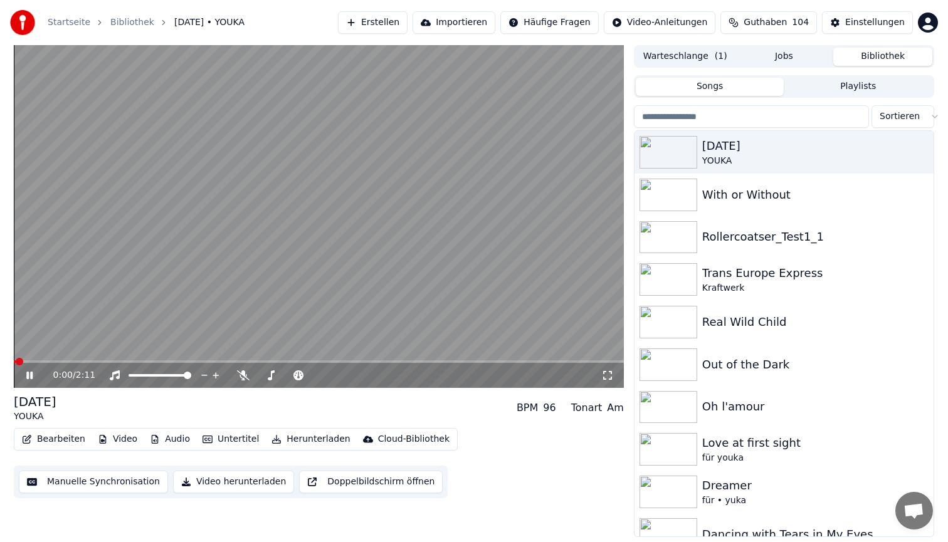
click at [101, 361] on span at bounding box center [319, 362] width 610 height 3
click at [209, 197] on video at bounding box center [319, 216] width 610 height 343
click at [39, 435] on button "Bearbeiten" at bounding box center [53, 440] width 73 height 18
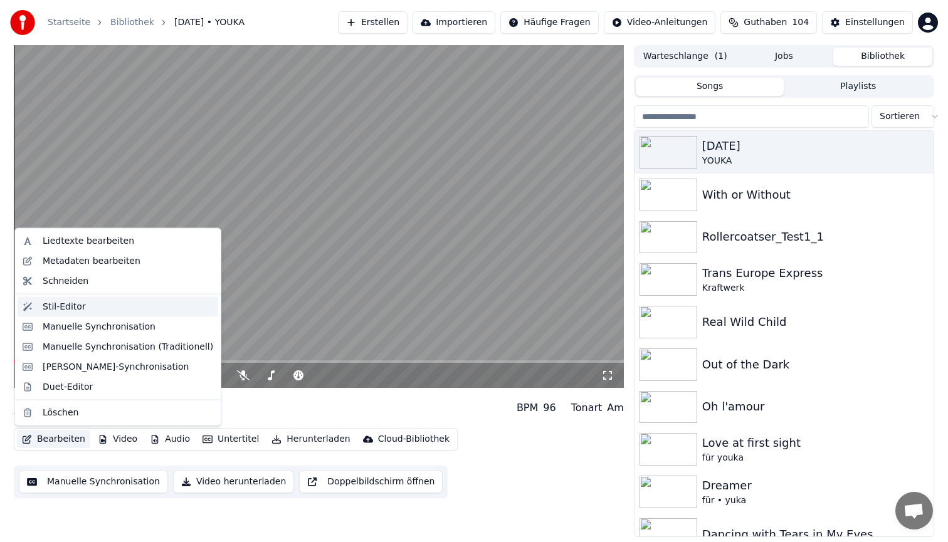
click at [97, 300] on div "Stil-Editor" at bounding box center [128, 306] width 171 height 13
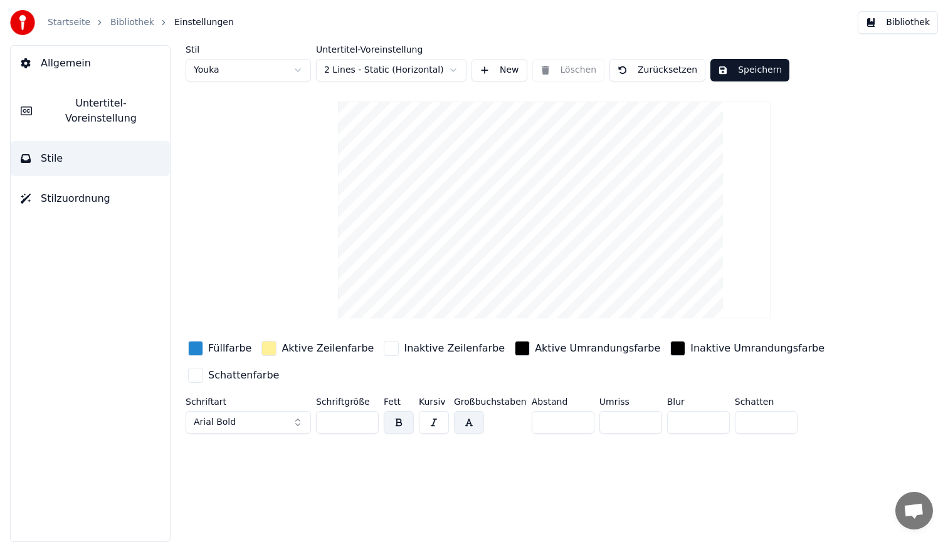
click at [252, 66] on html "Startseite Bibliothek Einstellungen Bibliothek Allgemein Untertitel-Voreinstell…" at bounding box center [474, 271] width 948 height 542
type input "**"
type input "*"
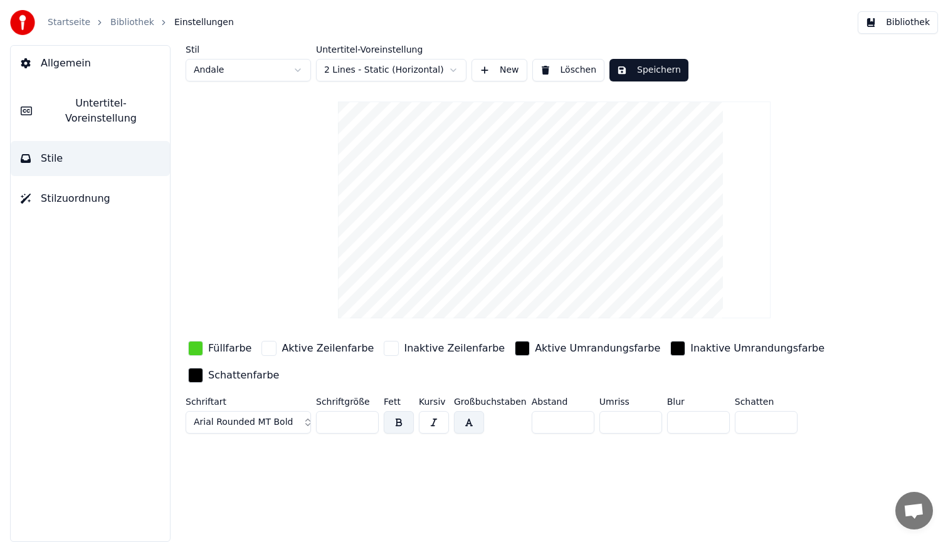
click at [194, 352] on div "button" at bounding box center [195, 348] width 15 height 15
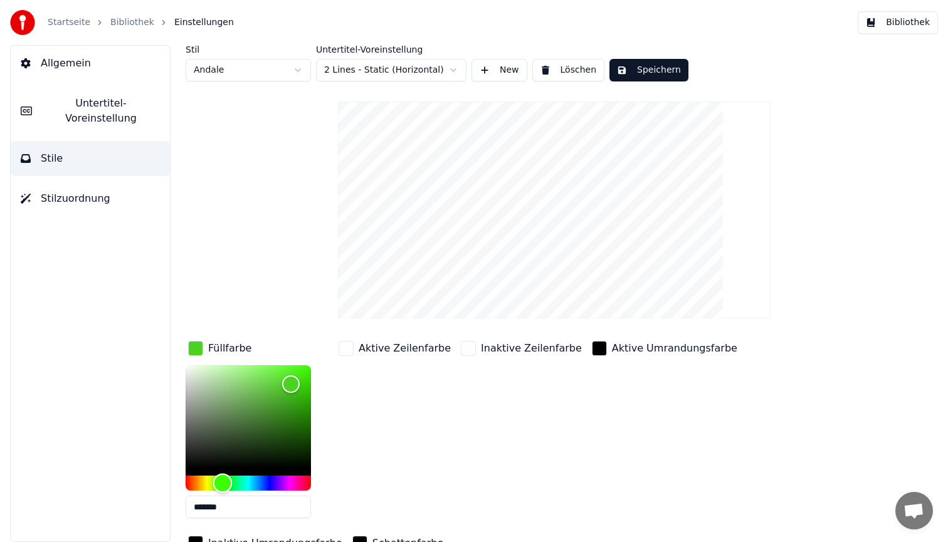
click at [251, 485] on div "Hue" at bounding box center [248, 483] width 125 height 15
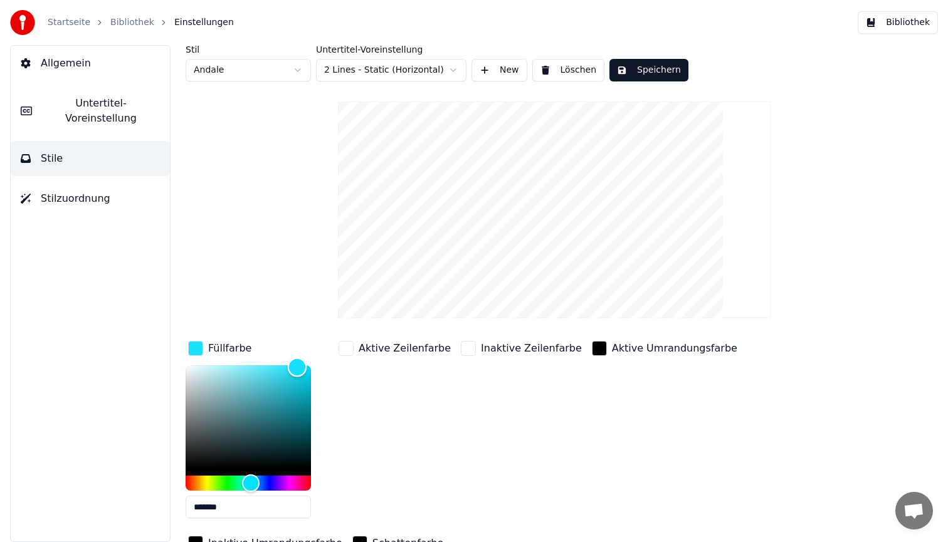
type input "*******"
drag, startPoint x: 289, startPoint y: 383, endPoint x: 297, endPoint y: 367, distance: 16.8
click at [297, 367] on div "Color" at bounding box center [296, 368] width 19 height 19
click at [658, 73] on button "Speichern" at bounding box center [649, 70] width 79 height 23
click at [894, 28] on button "Bibliothek" at bounding box center [898, 22] width 80 height 23
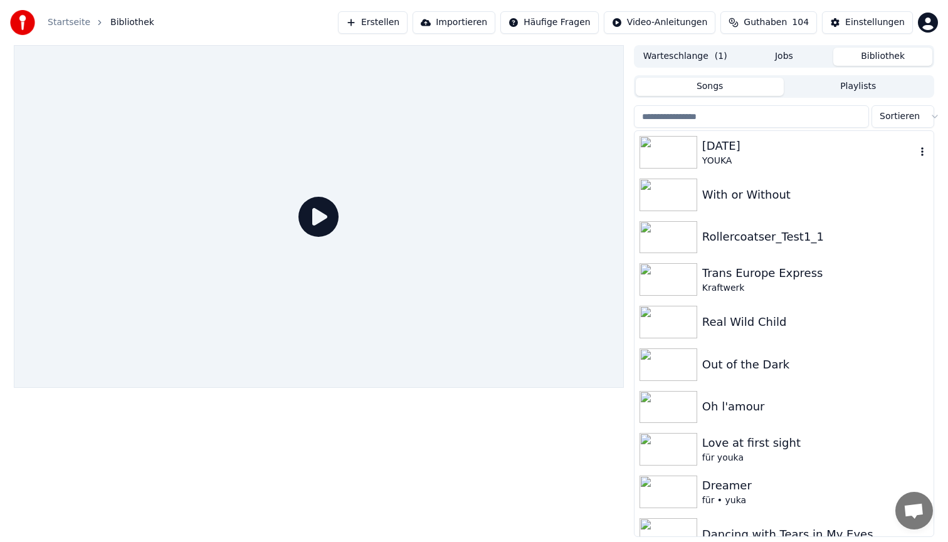
click at [776, 150] on div "[DATE]" at bounding box center [809, 146] width 214 height 18
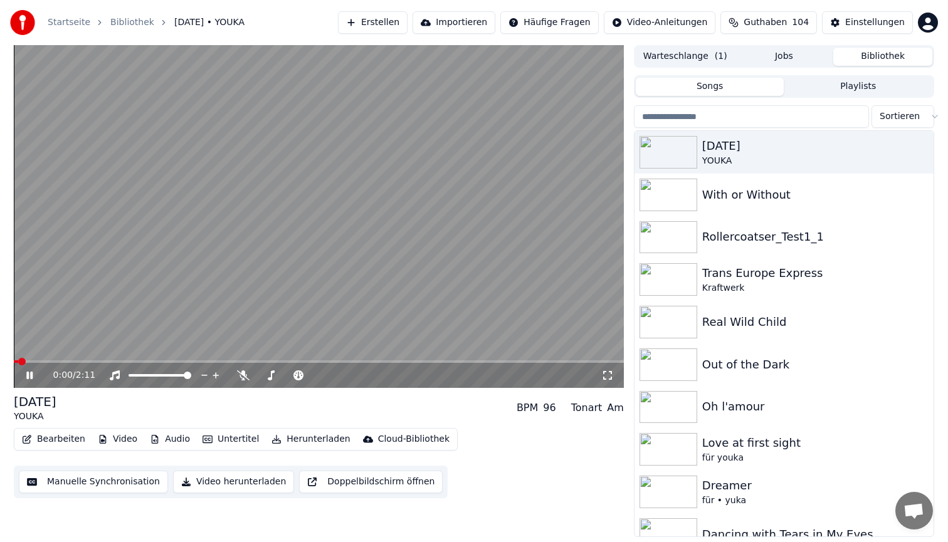
click at [105, 361] on span at bounding box center [319, 362] width 610 height 3
click at [222, 226] on video at bounding box center [319, 216] width 610 height 343
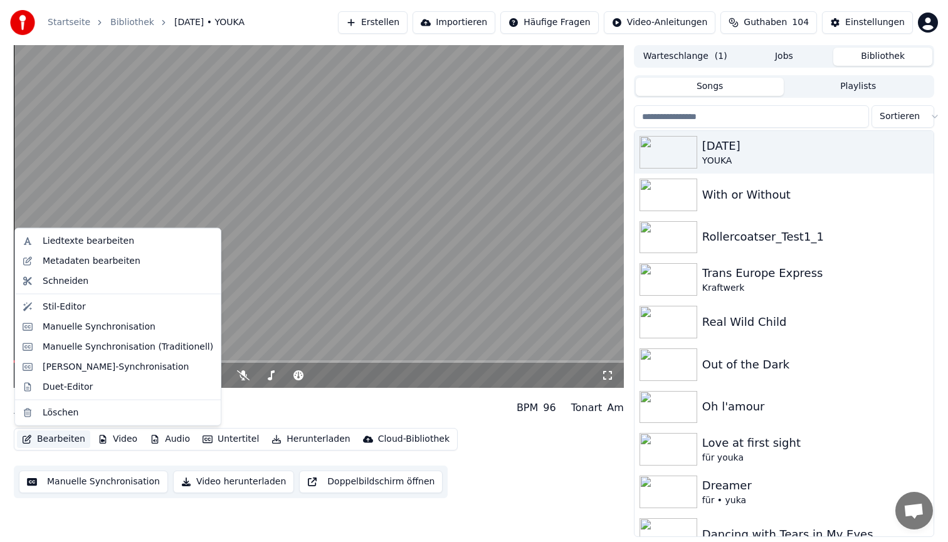
click at [53, 438] on button "Bearbeiten" at bounding box center [53, 440] width 73 height 18
click at [82, 308] on div "Stil-Editor" at bounding box center [64, 306] width 43 height 13
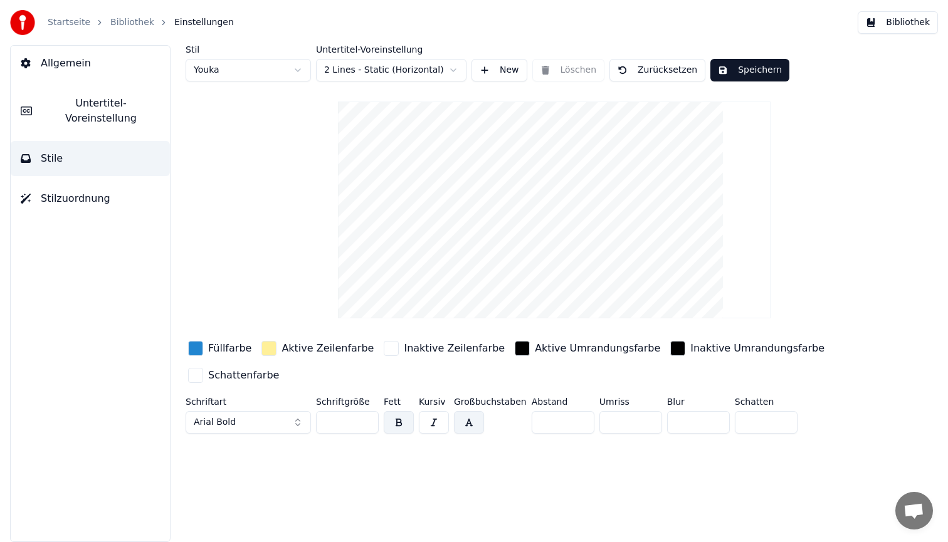
click at [243, 70] on html "Startseite Bibliothek Einstellungen Bibliothek Allgemein Untertitel-Voreinstell…" at bounding box center [474, 271] width 948 height 542
type input "**"
type input "*"
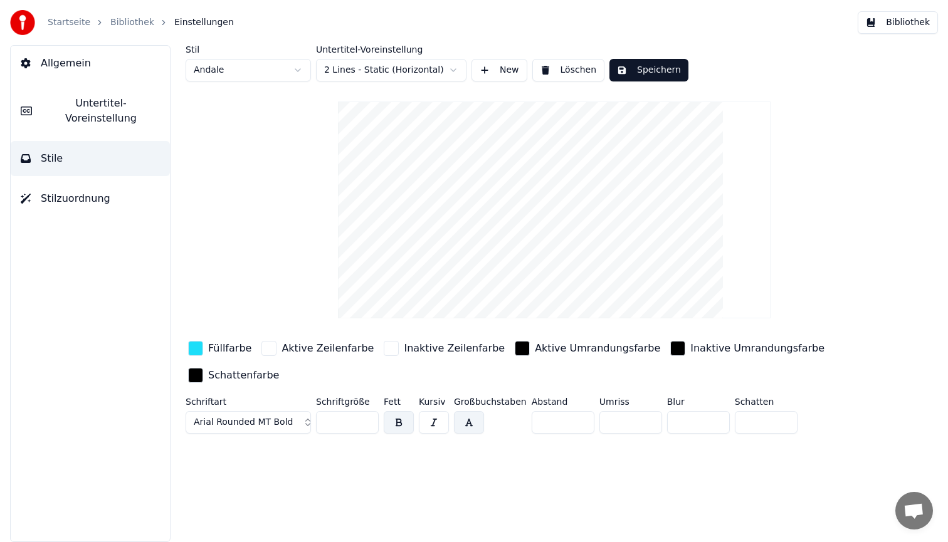
click at [193, 348] on div "button" at bounding box center [195, 348] width 15 height 15
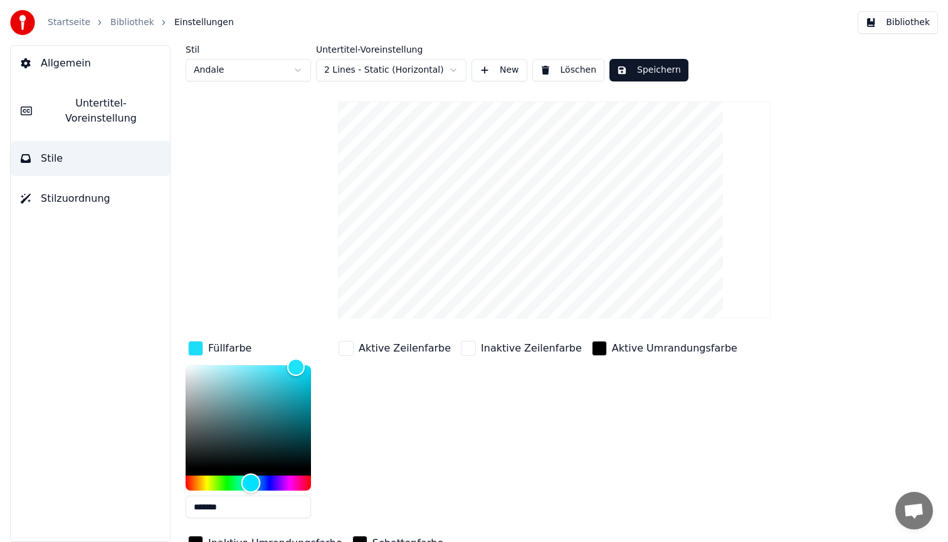
type input "*******"
click at [264, 482] on div "Hue" at bounding box center [248, 483] width 125 height 15
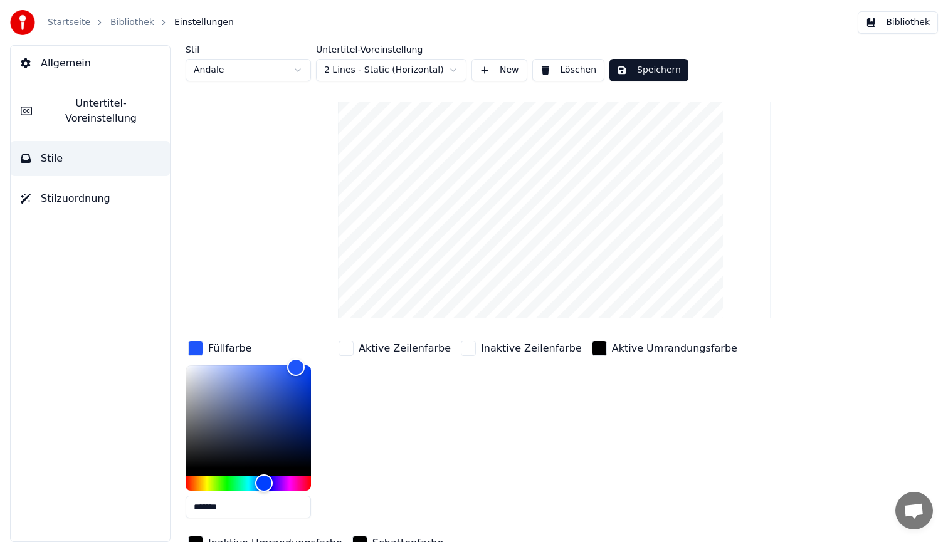
click at [655, 67] on button "Speichern" at bounding box center [649, 70] width 79 height 23
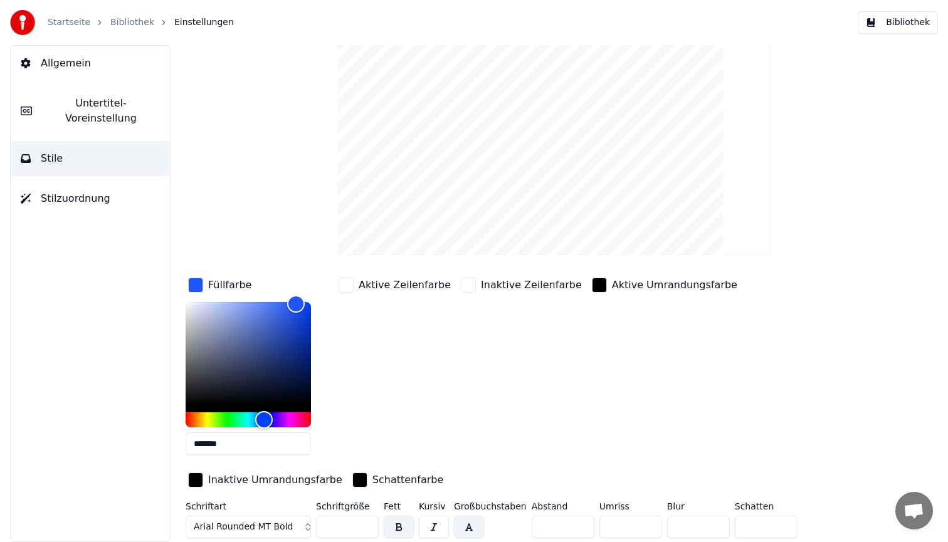
click at [347, 522] on input "**" at bounding box center [347, 527] width 63 height 23
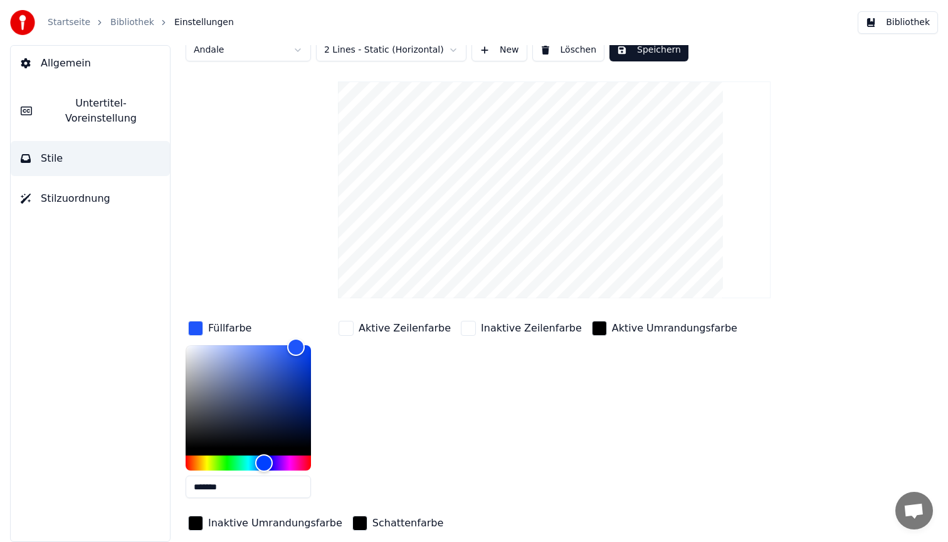
scroll to position [0, 0]
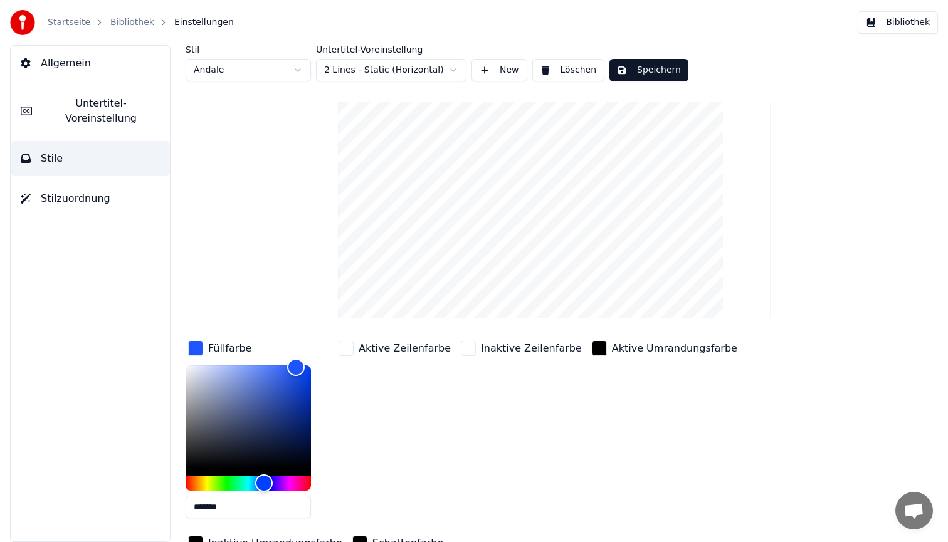
type input "**"
click at [651, 74] on button "Speichern" at bounding box center [649, 70] width 79 height 23
click at [892, 24] on button "Bibliothek" at bounding box center [898, 22] width 80 height 23
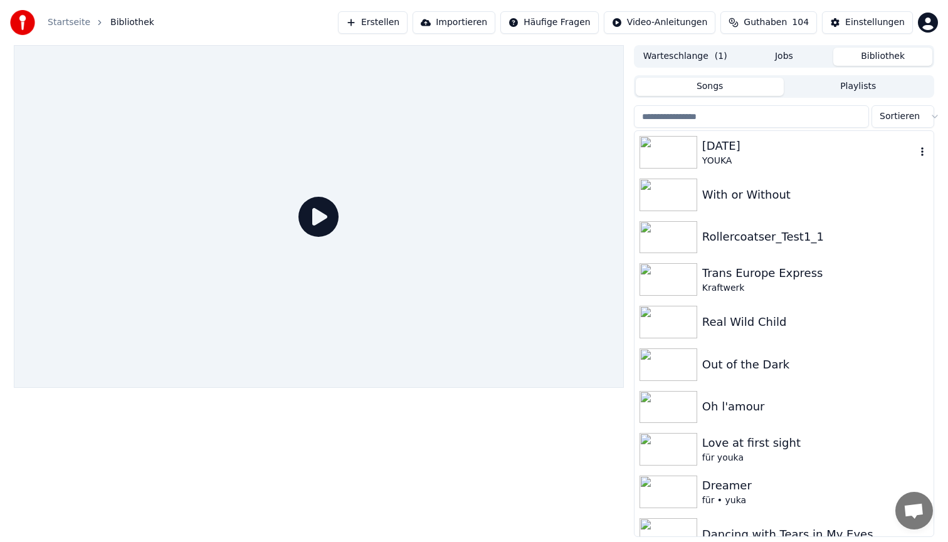
click at [722, 156] on div "YOUKA" at bounding box center [809, 161] width 214 height 13
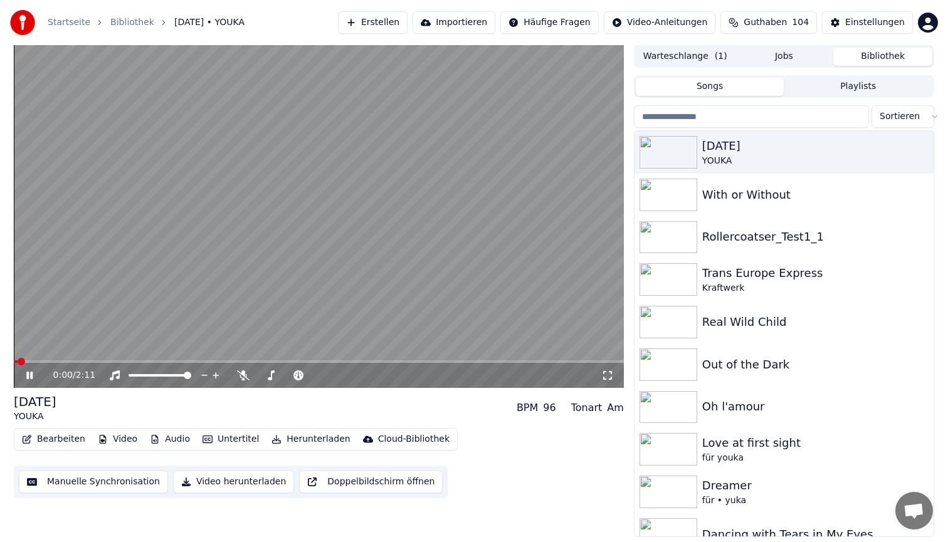
click at [129, 360] on video at bounding box center [319, 216] width 610 height 343
click at [120, 362] on span at bounding box center [319, 362] width 610 height 3
click at [236, 223] on video at bounding box center [319, 216] width 610 height 343
click at [218, 361] on span at bounding box center [319, 362] width 610 height 3
click at [304, 234] on video at bounding box center [319, 216] width 610 height 343
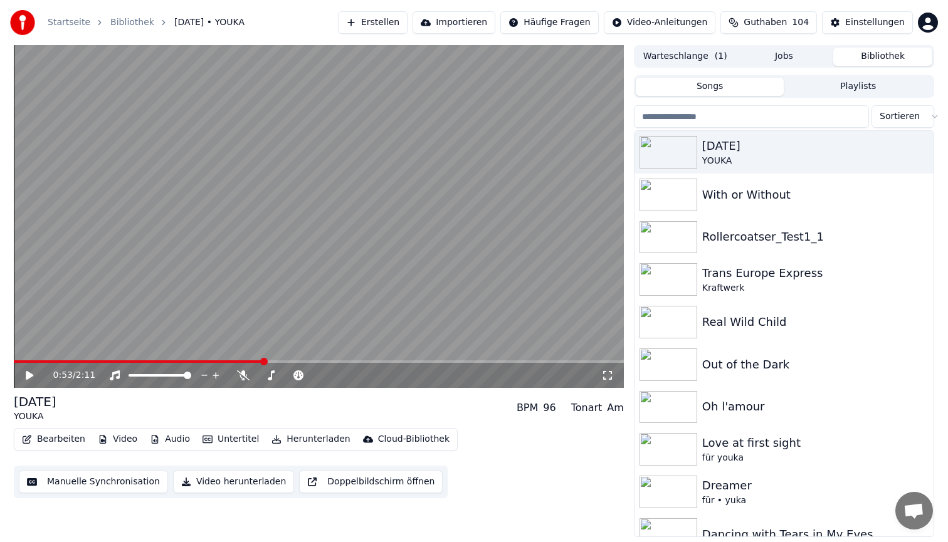
click at [46, 441] on button "Bearbeiten" at bounding box center [53, 440] width 73 height 18
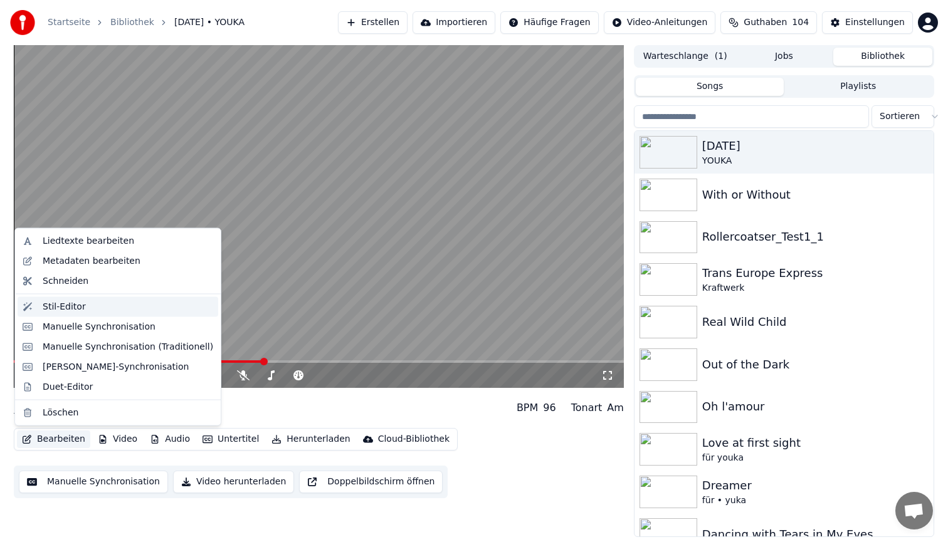
click at [92, 303] on div "Stil-Editor" at bounding box center [128, 306] width 171 height 13
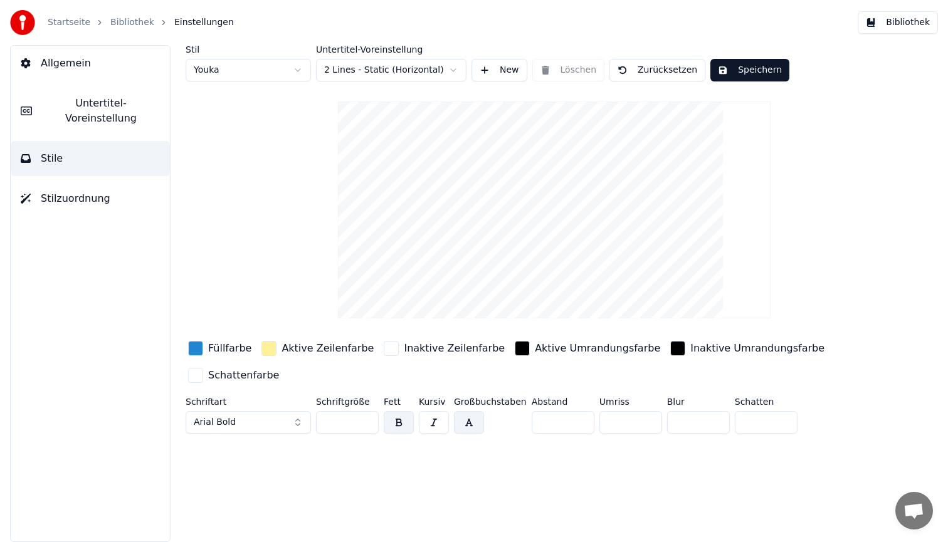
click at [228, 65] on html "Startseite Bibliothek Einstellungen Bibliothek Allgemein Untertitel-Voreinstell…" at bounding box center [474, 271] width 948 height 542
type input "**"
type input "*"
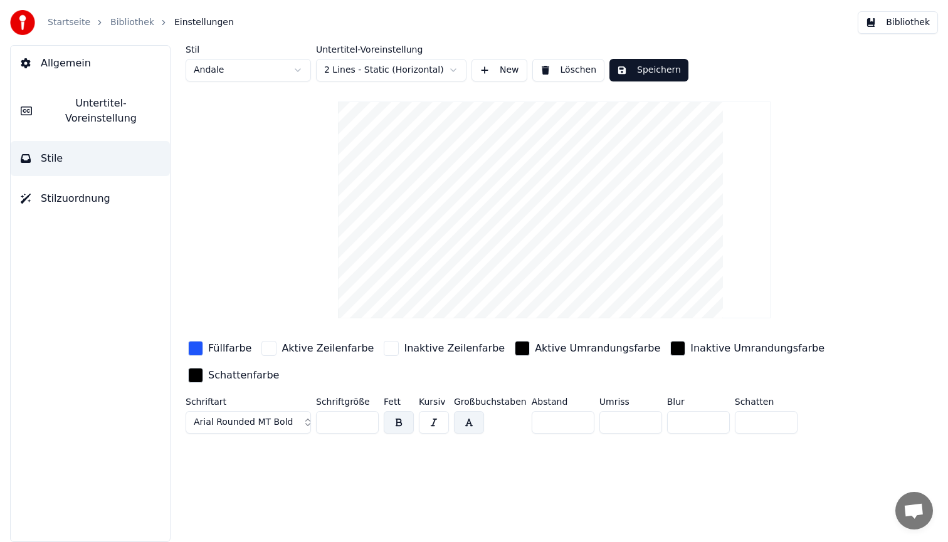
click at [197, 353] on div "button" at bounding box center [195, 348] width 15 height 15
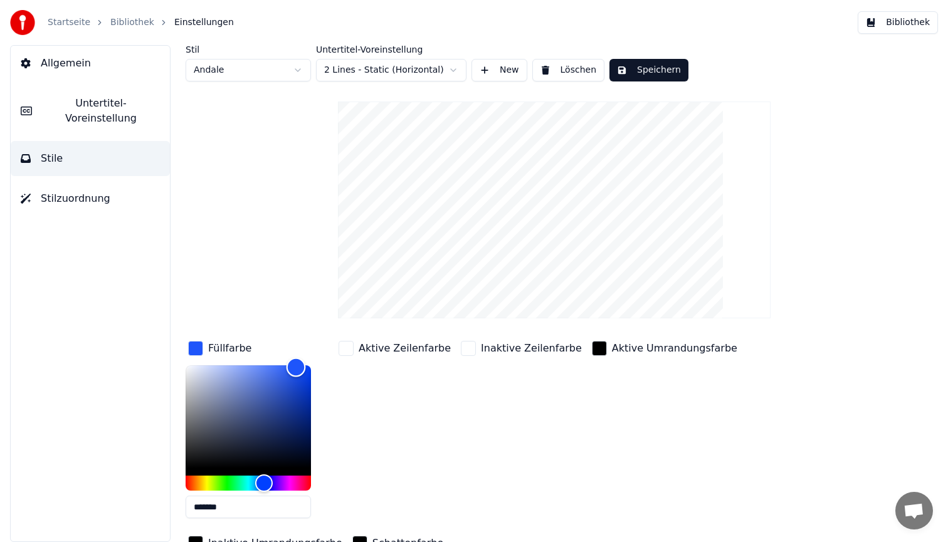
click at [272, 376] on div "Color" at bounding box center [248, 417] width 125 height 103
drag, startPoint x: 272, startPoint y: 376, endPoint x: 272, endPoint y: 359, distance: 16.9
click at [272, 359] on div "Color" at bounding box center [272, 365] width 19 height 19
click at [263, 482] on div "Hue" at bounding box center [263, 483] width 19 height 19
drag, startPoint x: 272, startPoint y: 360, endPoint x: 290, endPoint y: 337, distance: 29.5
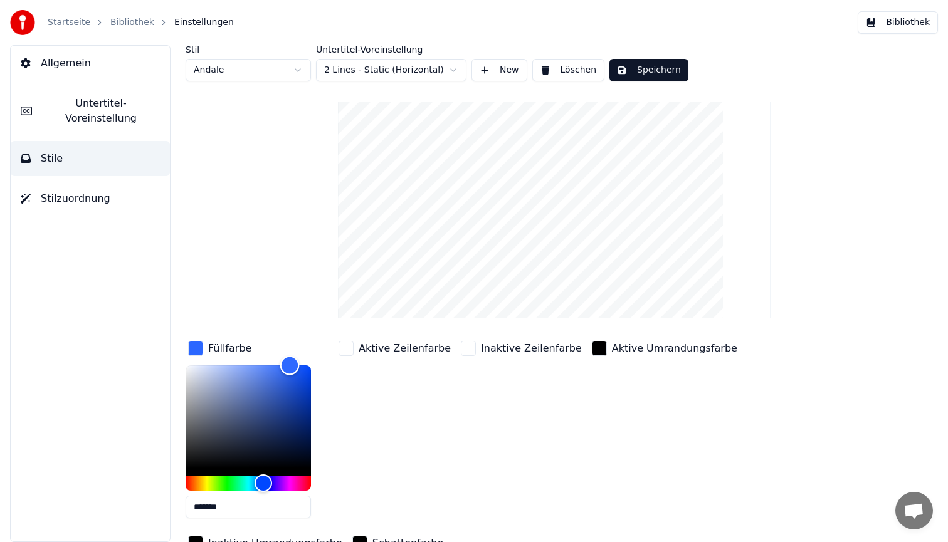
click at [290, 337] on div "Stil Andale Untertitel-Voreinstellung 2 Lines - Static (Horizontal) New Löschen…" at bounding box center [554, 326] width 737 height 562
drag, startPoint x: 260, startPoint y: 487, endPoint x: 266, endPoint y: 479, distance: 9.9
click at [266, 479] on div "Hue" at bounding box center [265, 483] width 19 height 19
type input "*******"
drag, startPoint x: 292, startPoint y: 364, endPoint x: 288, endPoint y: 351, distance: 13.1
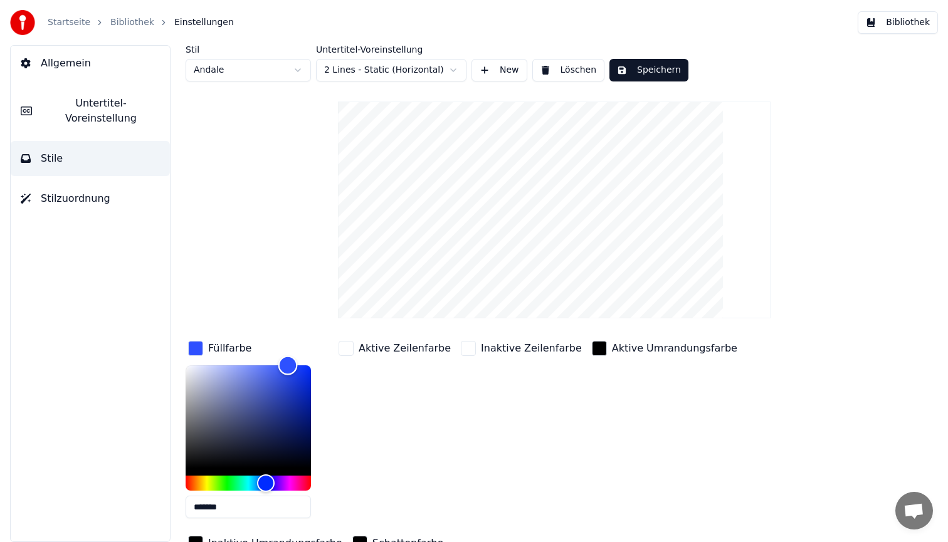
click at [288, 351] on div "Füllfarbe *******" at bounding box center [258, 434] width 145 height 190
click at [647, 75] on button "Speichern" at bounding box center [649, 70] width 79 height 23
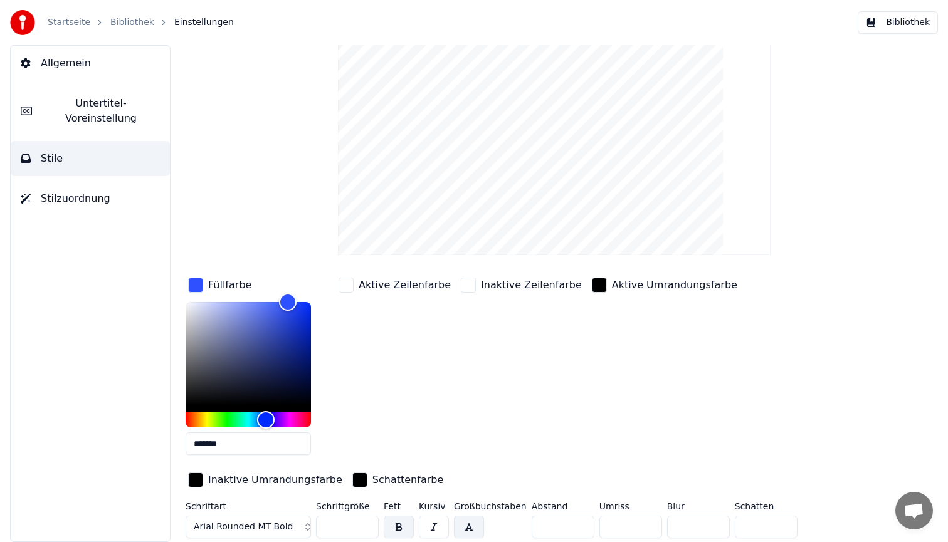
click at [340, 523] on input "**" at bounding box center [347, 527] width 63 height 23
type input "**"
click at [688, 137] on video at bounding box center [554, 146] width 433 height 217
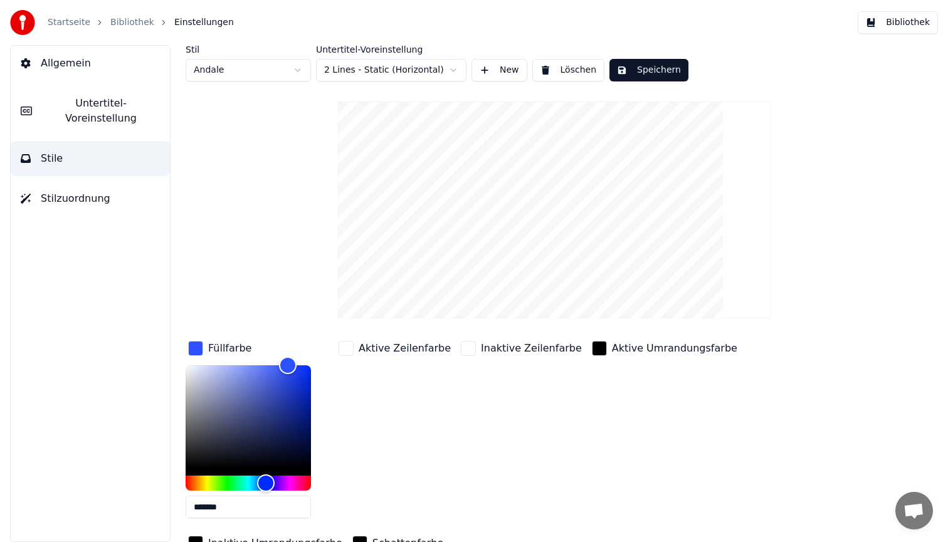
click at [671, 71] on button "Speichern" at bounding box center [649, 70] width 79 height 23
click at [915, 20] on button "Bibliothek" at bounding box center [898, 22] width 80 height 23
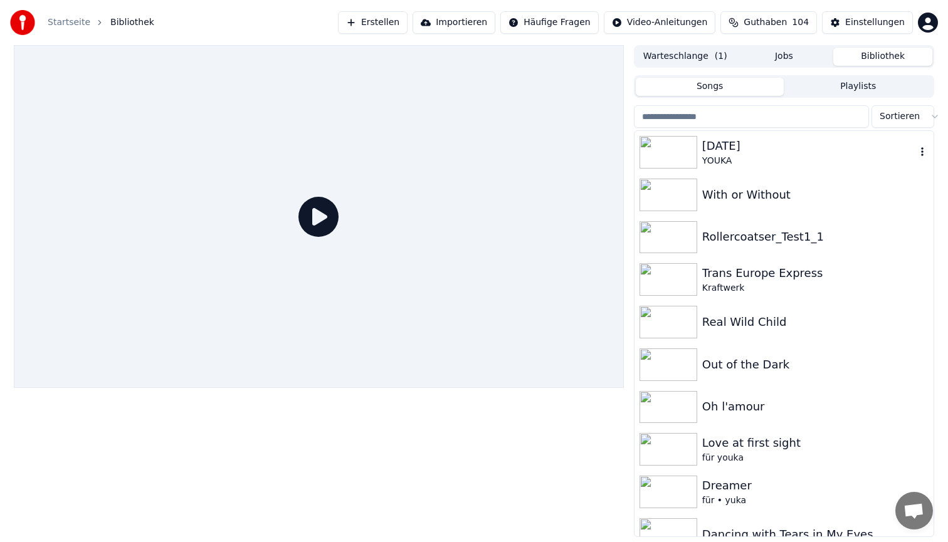
click at [716, 139] on div "[DATE]" at bounding box center [809, 146] width 214 height 18
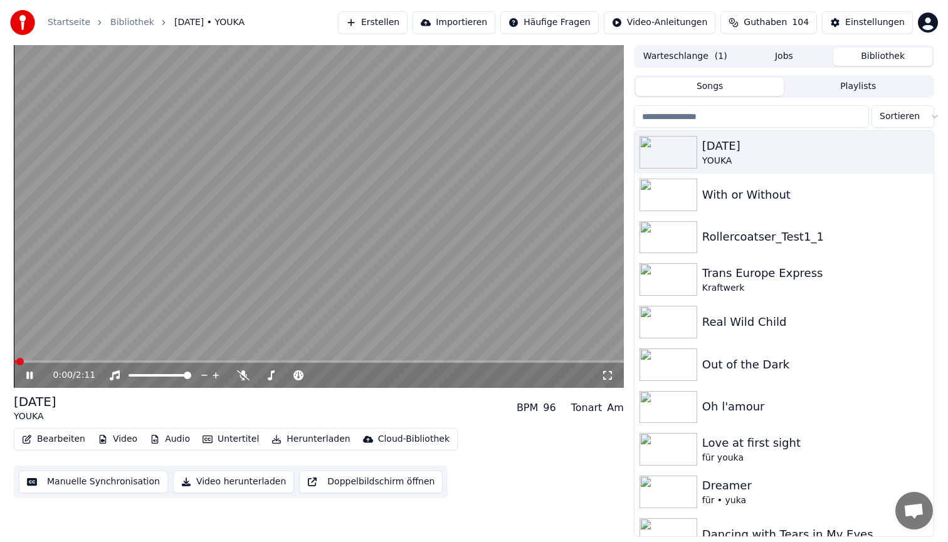
click at [83, 362] on span at bounding box center [319, 362] width 610 height 3
click at [196, 241] on video at bounding box center [319, 216] width 610 height 343
click at [402, 192] on video at bounding box center [319, 216] width 610 height 343
click at [73, 441] on button "Bearbeiten" at bounding box center [53, 440] width 73 height 18
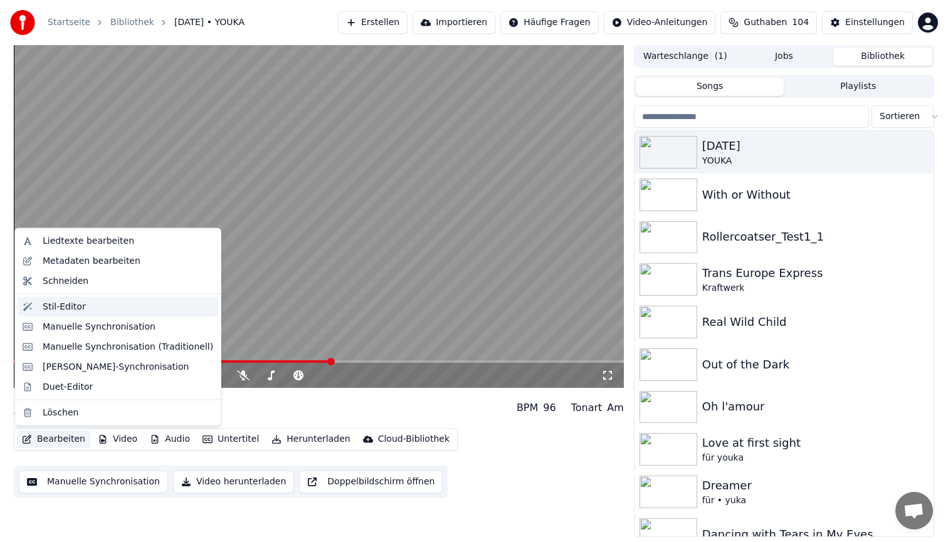
click at [77, 312] on div "Stil-Editor" at bounding box center [64, 306] width 43 height 13
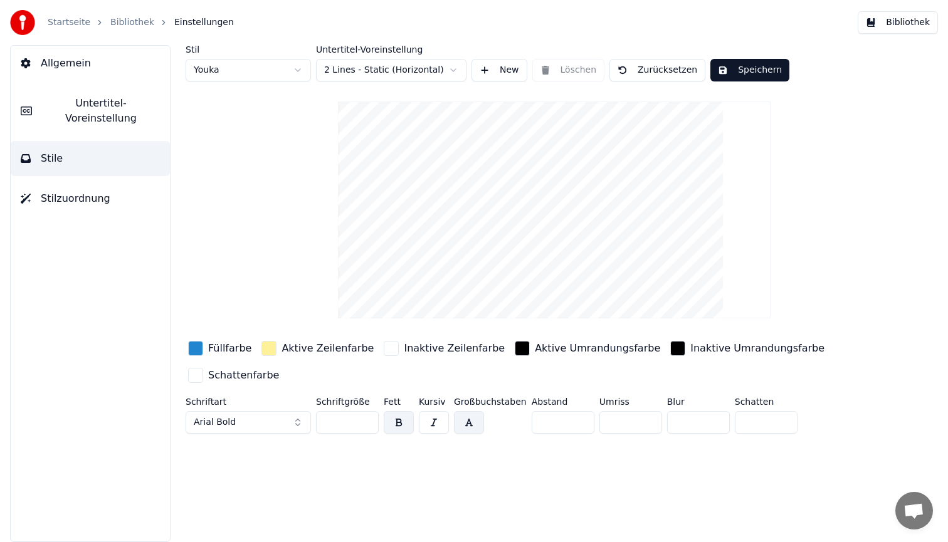
click at [265, 56] on div "Stil Youka" at bounding box center [248, 63] width 125 height 36
click at [265, 64] on html "Startseite Bibliothek Einstellungen Bibliothek Allgemein Untertitel-Voreinstell…" at bounding box center [474, 271] width 948 height 542
type input "**"
type input "*"
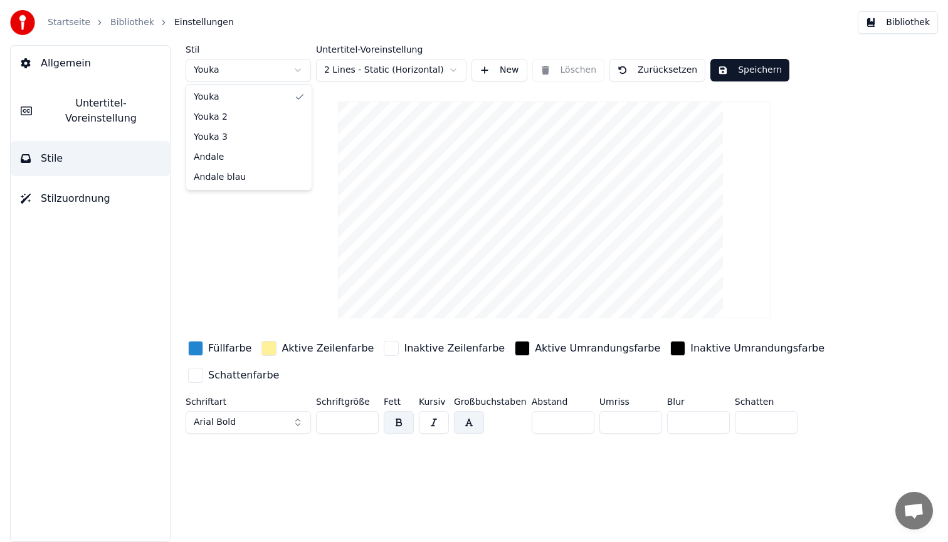
type input "*"
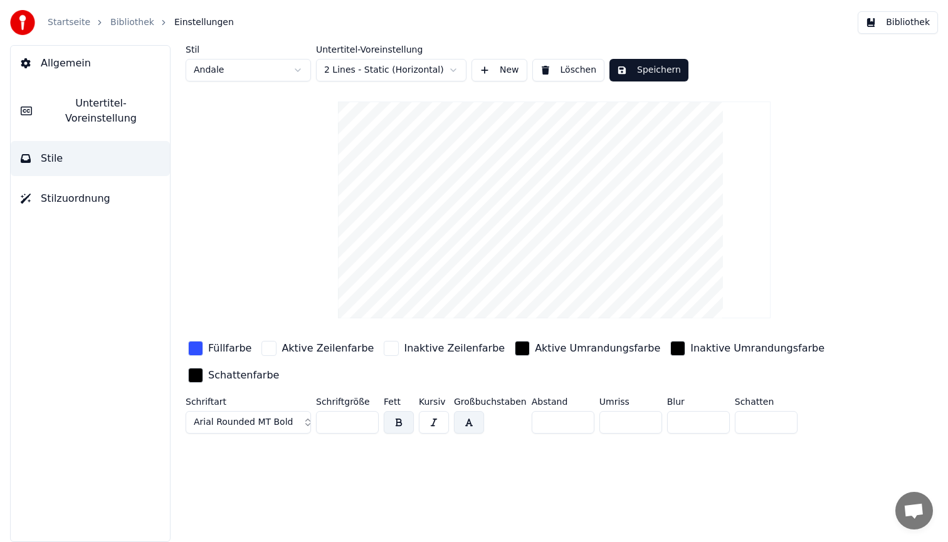
click at [348, 421] on input "**" at bounding box center [347, 422] width 63 height 23
type input "**"
click at [196, 351] on div "button" at bounding box center [195, 348] width 15 height 15
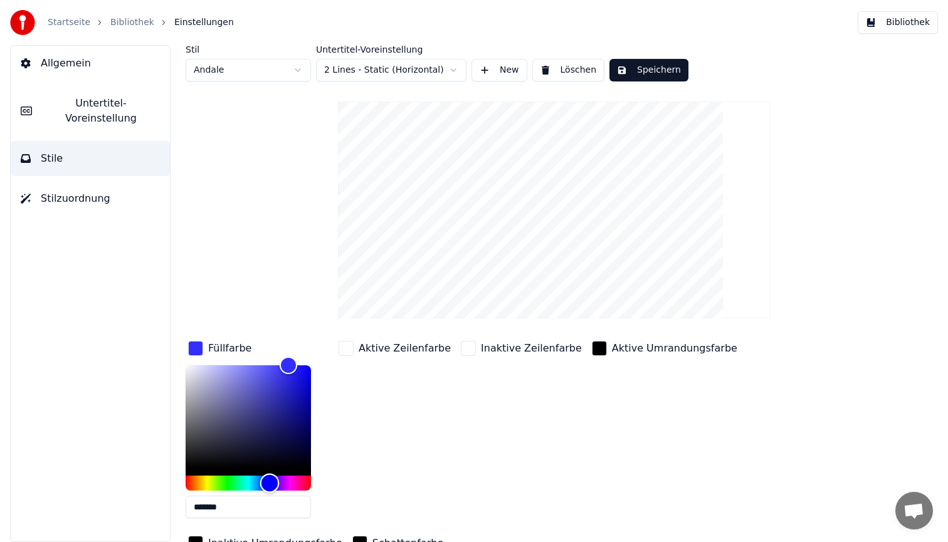
type input "*******"
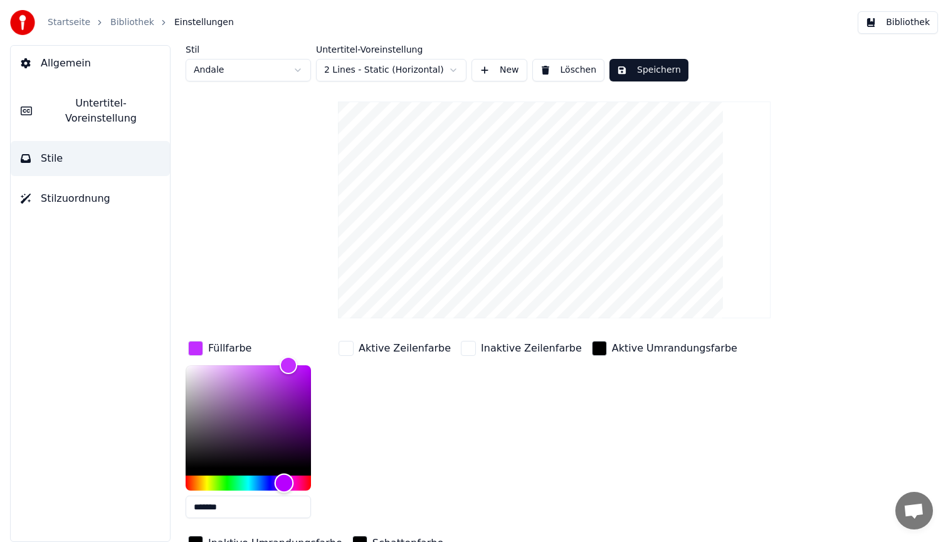
drag, startPoint x: 267, startPoint y: 483, endPoint x: 284, endPoint y: 481, distance: 17.7
click at [284, 481] on div "Hue" at bounding box center [284, 483] width 19 height 19
click at [643, 72] on button "Speichern" at bounding box center [649, 70] width 79 height 23
click at [924, 23] on button "Bibliothek" at bounding box center [898, 22] width 80 height 23
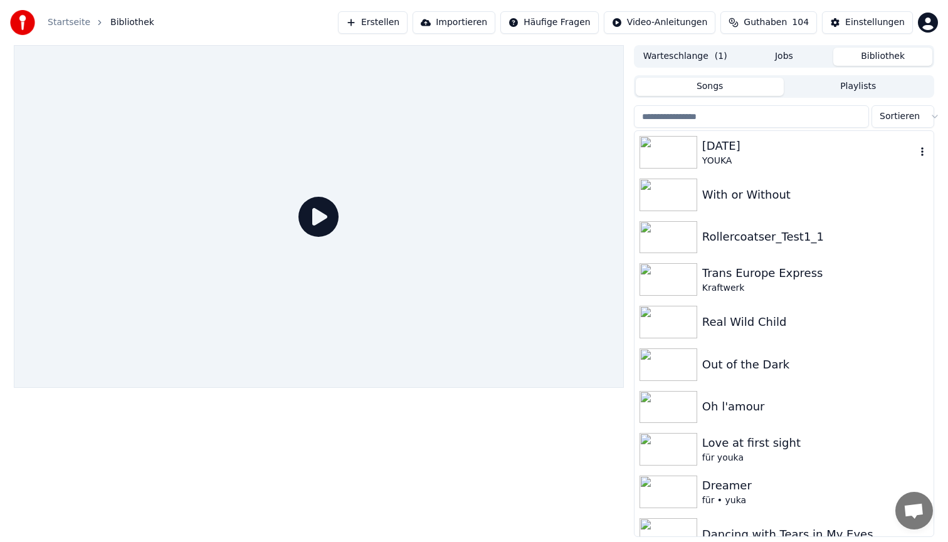
click at [763, 161] on div "YOUKA" at bounding box center [809, 161] width 214 height 13
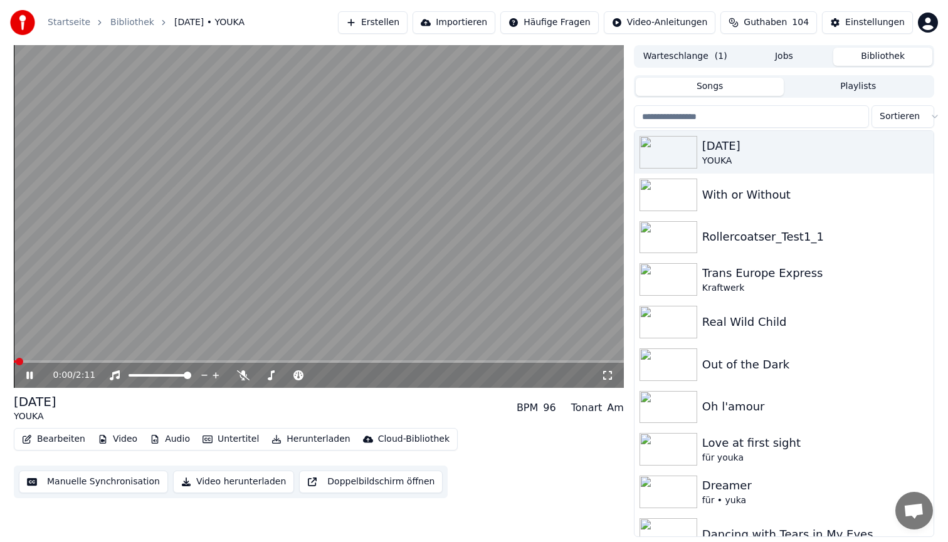
click at [75, 360] on video at bounding box center [319, 216] width 610 height 343
click at [76, 361] on span at bounding box center [319, 362] width 610 height 3
click at [273, 197] on video at bounding box center [319, 216] width 610 height 343
click at [298, 186] on video at bounding box center [319, 216] width 610 height 343
click at [65, 445] on button "Bearbeiten" at bounding box center [53, 440] width 73 height 18
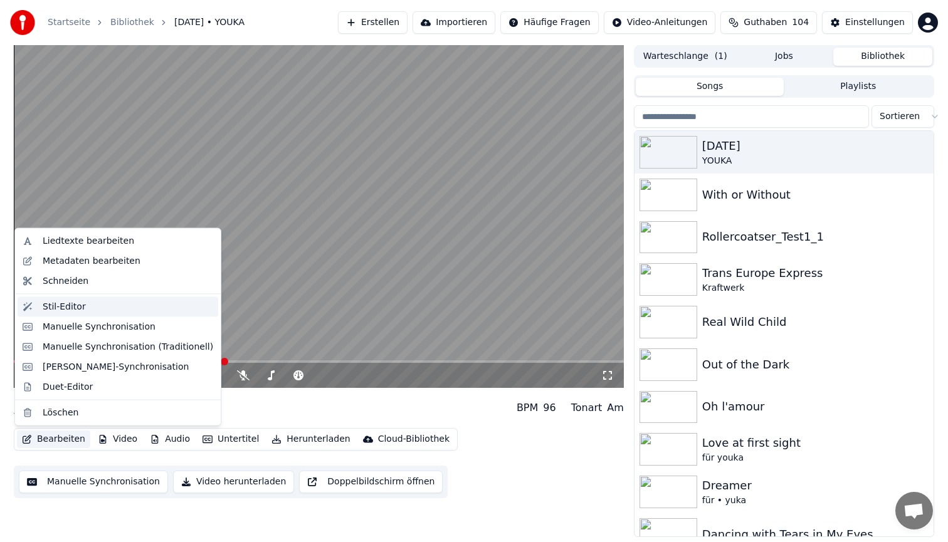
click at [114, 312] on div "Stil-Editor" at bounding box center [128, 306] width 171 height 13
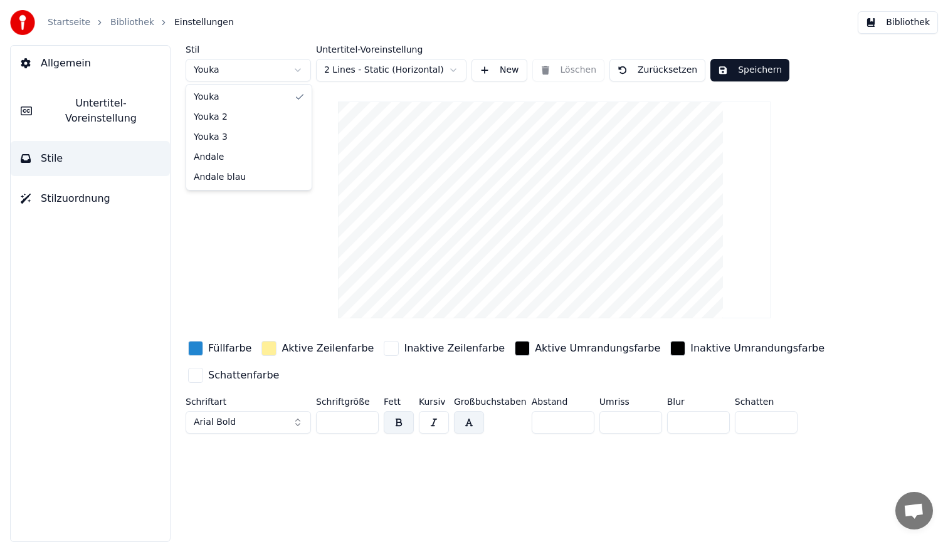
click at [238, 73] on html "Startseite Bibliothek Einstellungen Bibliothek Allgemein Untertitel-Voreinstell…" at bounding box center [474, 271] width 948 height 542
type input "**"
type input "*"
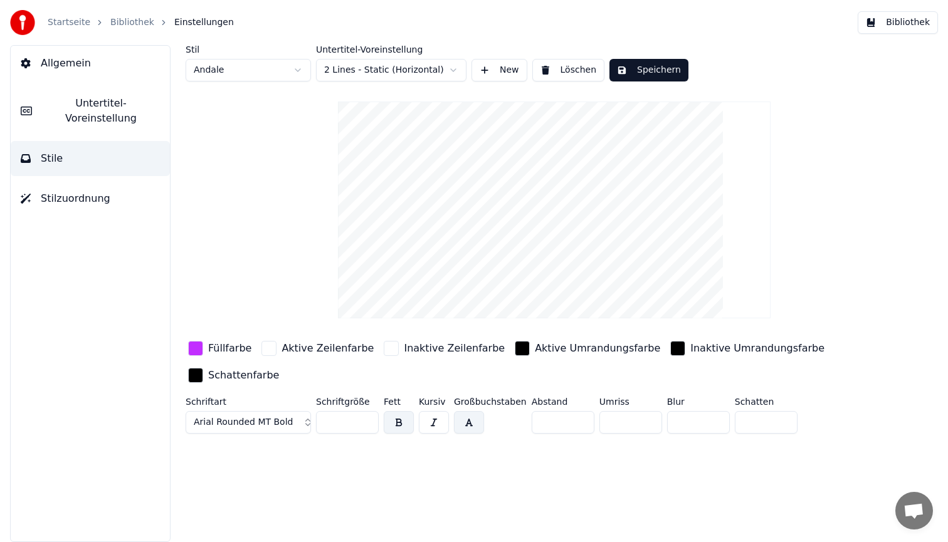
click at [196, 349] on div "button" at bounding box center [195, 348] width 15 height 15
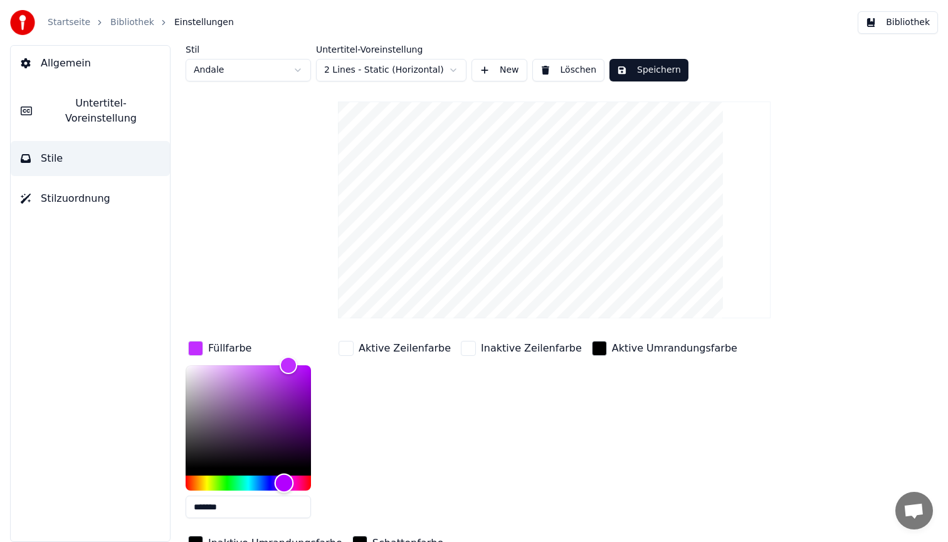
click at [271, 484] on div "Hue" at bounding box center [248, 483] width 125 height 15
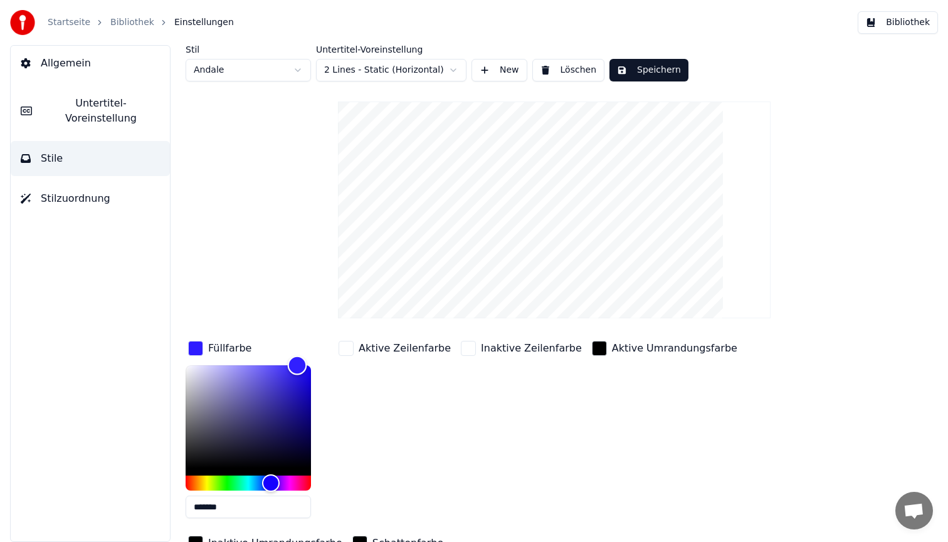
type input "*******"
drag, startPoint x: 288, startPoint y: 362, endPoint x: 300, endPoint y: 320, distance: 44.4
click at [300, 320] on div "Stil Andale Untertitel-Voreinstellung 2 Lines - Static (Horizontal) New Löschen…" at bounding box center [554, 326] width 737 height 562
click at [652, 73] on button "Speichern" at bounding box center [649, 70] width 79 height 23
click at [891, 25] on button "Bibliothek" at bounding box center [898, 22] width 80 height 23
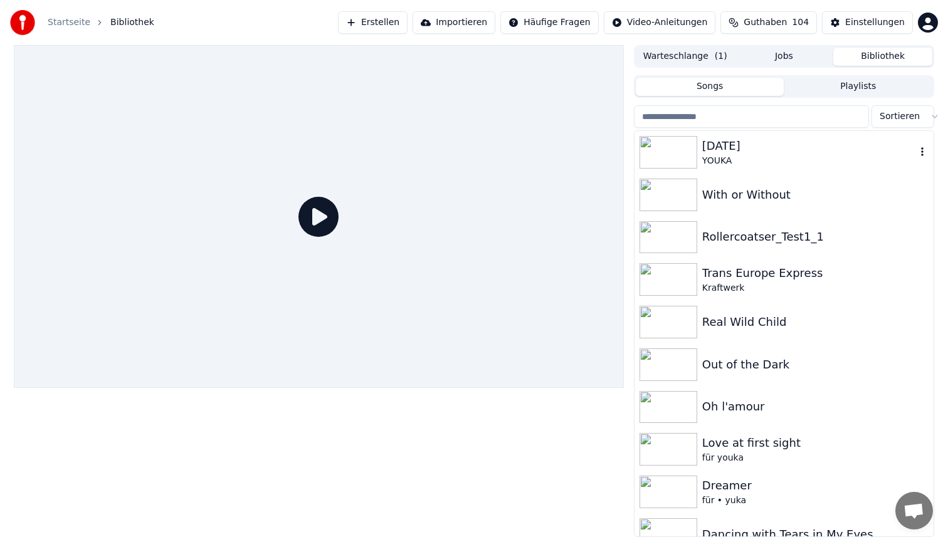
click at [747, 154] on div "[DATE]" at bounding box center [809, 146] width 214 height 18
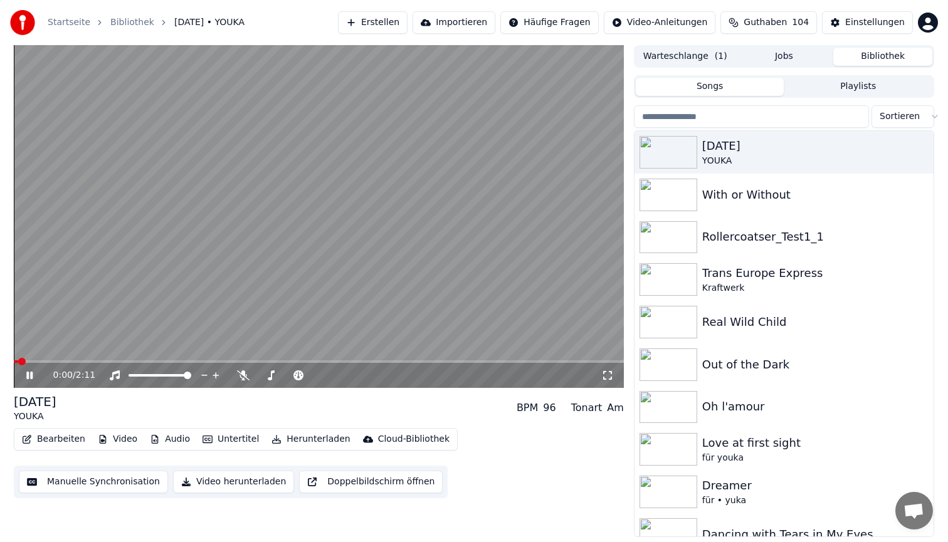
click at [169, 362] on span at bounding box center [319, 362] width 610 height 3
click at [270, 201] on video at bounding box center [319, 216] width 610 height 343
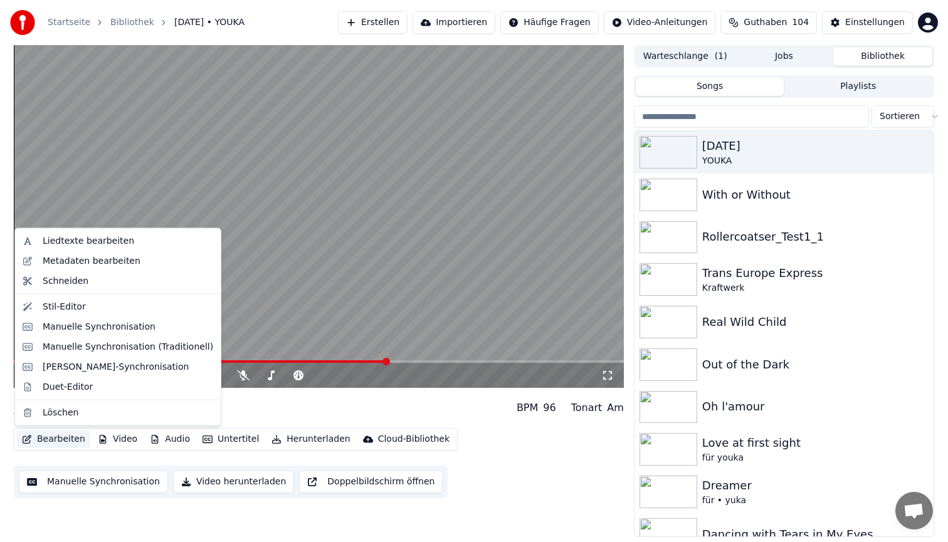
click at [53, 440] on button "Bearbeiten" at bounding box center [53, 440] width 73 height 18
click at [91, 307] on div "Stil-Editor" at bounding box center [128, 306] width 171 height 13
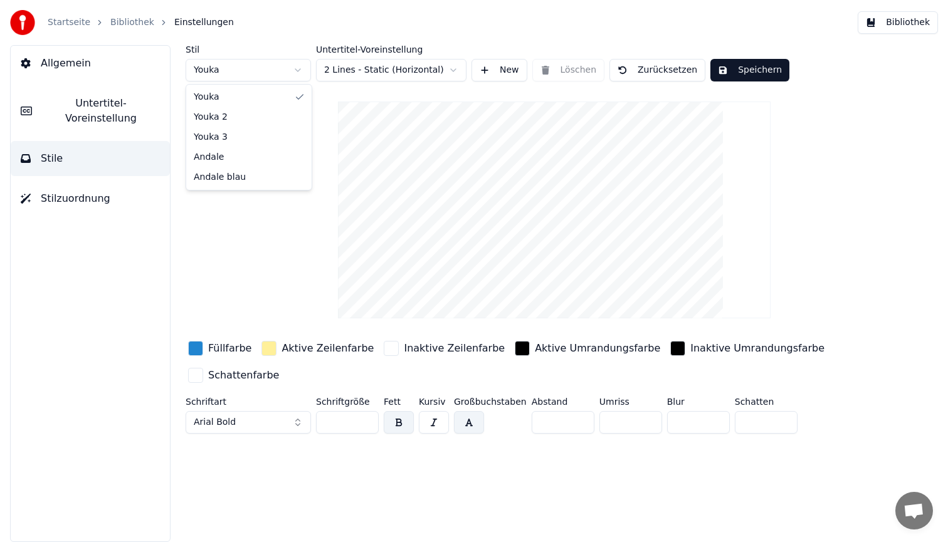
click at [245, 66] on html "Startseite Bibliothek Einstellungen Bibliothek Allgemein Untertitel-Voreinstell…" at bounding box center [474, 271] width 948 height 542
type input "**"
type input "*"
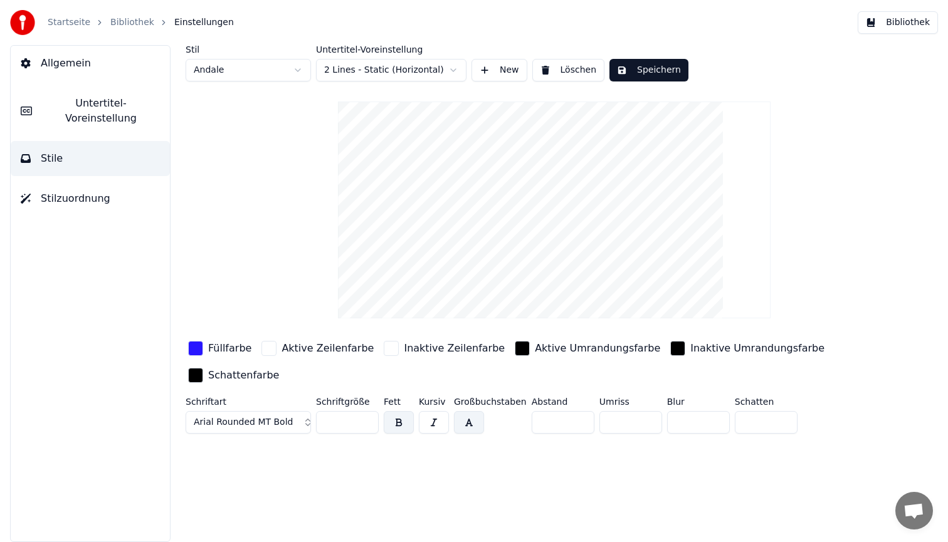
click at [670, 351] on div "button" at bounding box center [677, 348] width 15 height 15
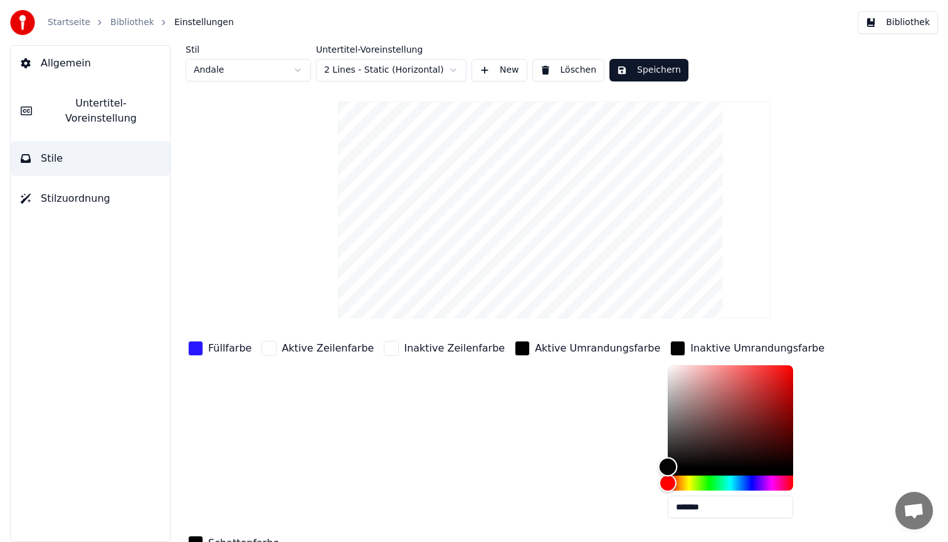
type input "*******"
drag, startPoint x: 628, startPoint y: 467, endPoint x: 608, endPoint y: 291, distance: 177.3
click at [608, 291] on div "Stil Andale Untertitel-Voreinstellung 2 Lines - Static (Horizontal) New Löschen…" at bounding box center [554, 326] width 737 height 562
click at [658, 66] on button "Speichern" at bounding box center [649, 70] width 79 height 23
click at [917, 21] on button "Bibliothek" at bounding box center [898, 22] width 80 height 23
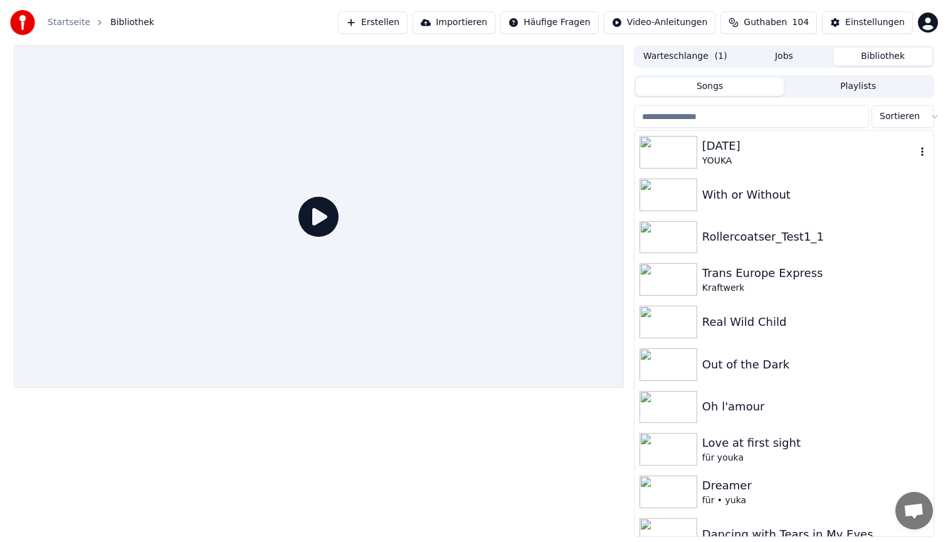
click at [729, 155] on div "YOUKA" at bounding box center [809, 161] width 214 height 13
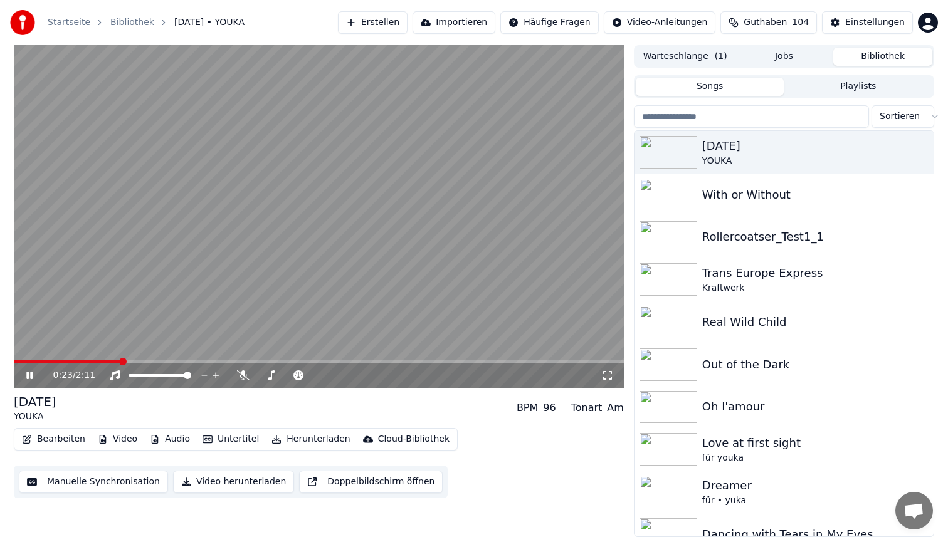
click at [118, 361] on span at bounding box center [319, 362] width 610 height 3
click at [324, 154] on video at bounding box center [319, 216] width 610 height 343
click at [322, 181] on video at bounding box center [319, 216] width 610 height 343
click at [308, 209] on video at bounding box center [319, 216] width 610 height 343
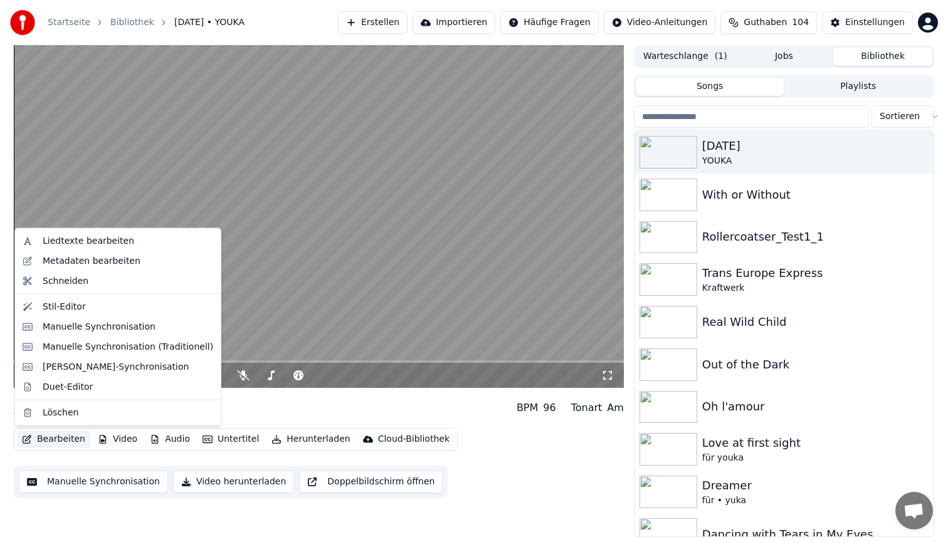
click at [48, 440] on button "Bearbeiten" at bounding box center [53, 440] width 73 height 18
click at [100, 304] on div "Stil-Editor" at bounding box center [128, 306] width 171 height 13
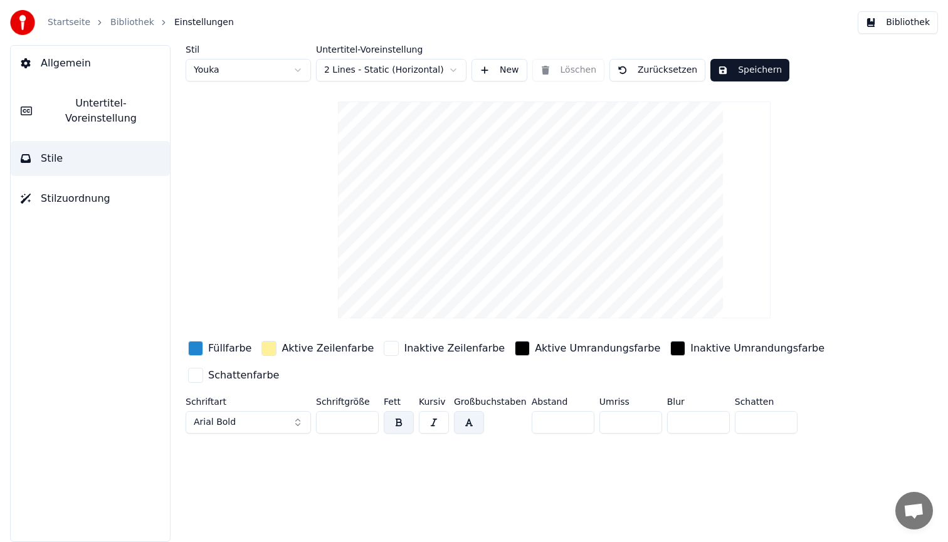
click at [260, 69] on html "Startseite Bibliothek Einstellungen Bibliothek Allgemein Untertitel-Voreinstell…" at bounding box center [474, 271] width 948 height 542
type input "**"
type input "*"
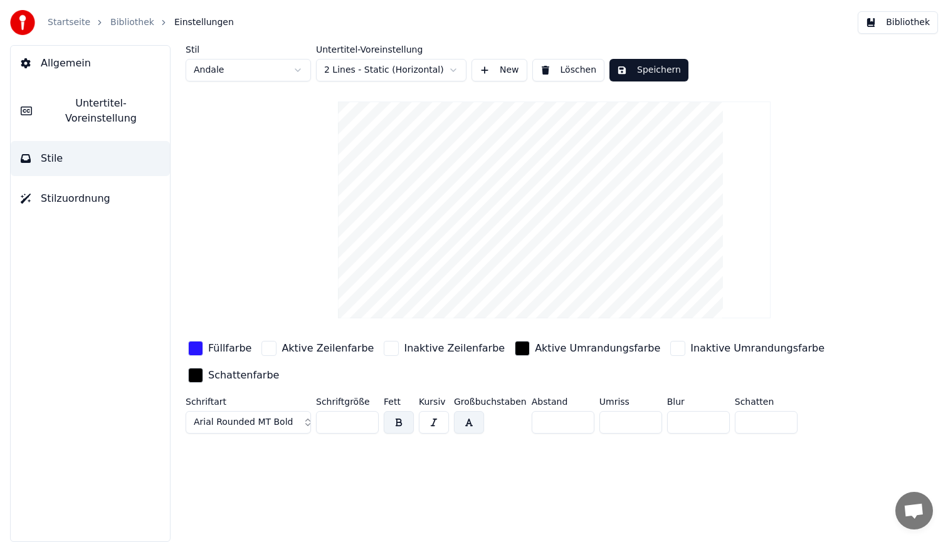
click at [191, 350] on div "button" at bounding box center [195, 348] width 15 height 15
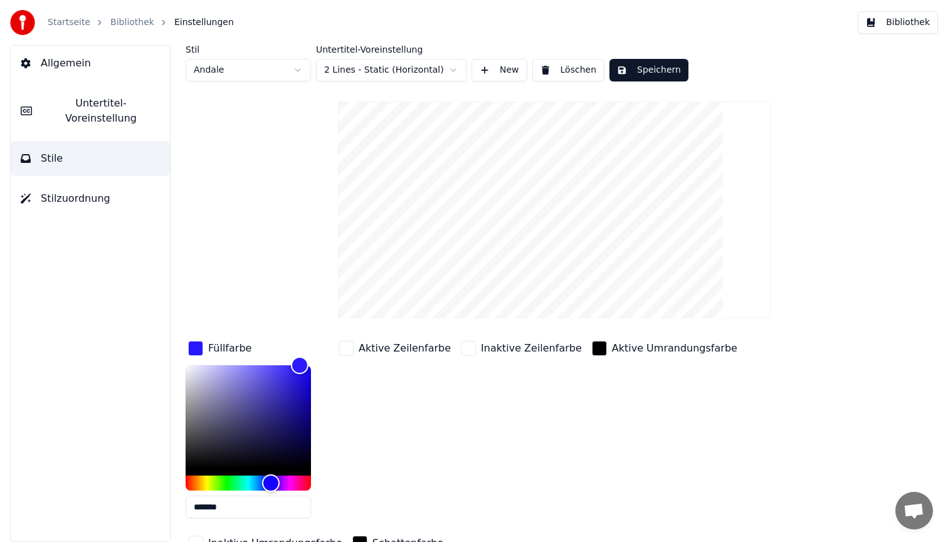
drag, startPoint x: 56, startPoint y: 478, endPoint x: 6, endPoint y: 477, distance: 49.5
click at [6, 477] on div "Allgemein Untertitel-Voreinstellung Stile Stilzuordnung Stil Andale Untertitel-…" at bounding box center [474, 293] width 948 height 497
click at [589, 354] on div "Aktive Umrandungsfarbe" at bounding box center [664, 349] width 150 height 20
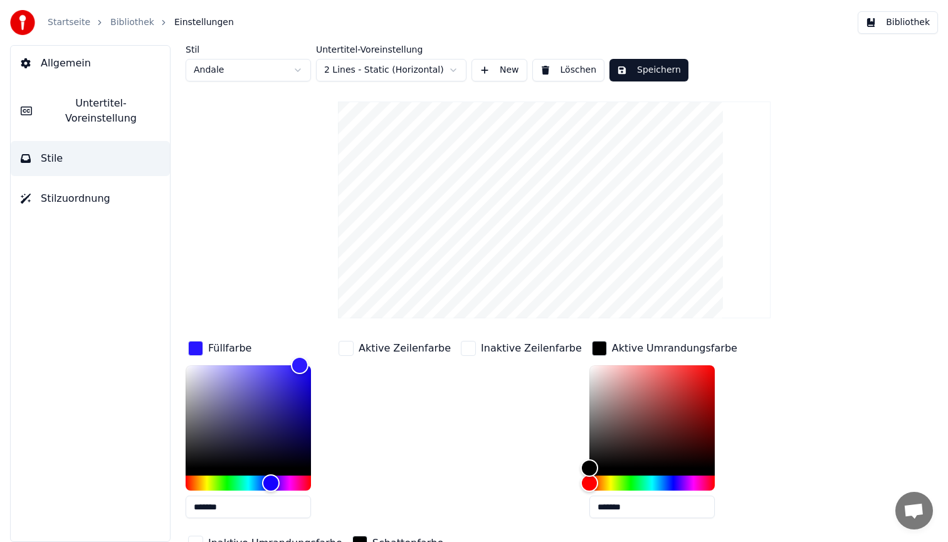
drag, startPoint x: 620, startPoint y: 511, endPoint x: 430, endPoint y: 456, distance: 197.9
click at [438, 456] on div "Füllfarbe ******* Aktive Zeilenfarbe Inaktive Zeilenfarbe Aktive Umrandungsfarb…" at bounding box center [517, 447] width 663 height 217
paste input "text"
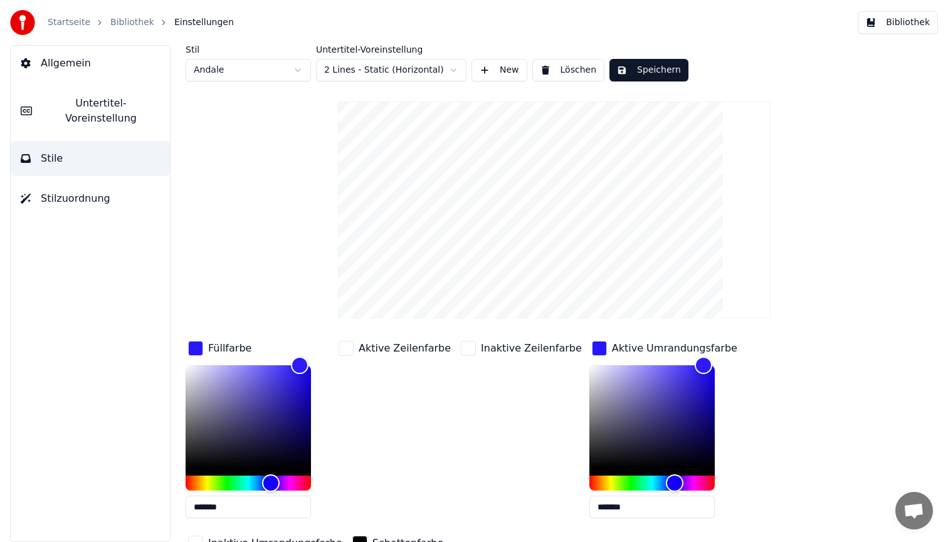
type input "*******"
click at [632, 71] on button "Speichern" at bounding box center [649, 70] width 79 height 23
click at [931, 23] on button "Bibliothek" at bounding box center [898, 22] width 80 height 23
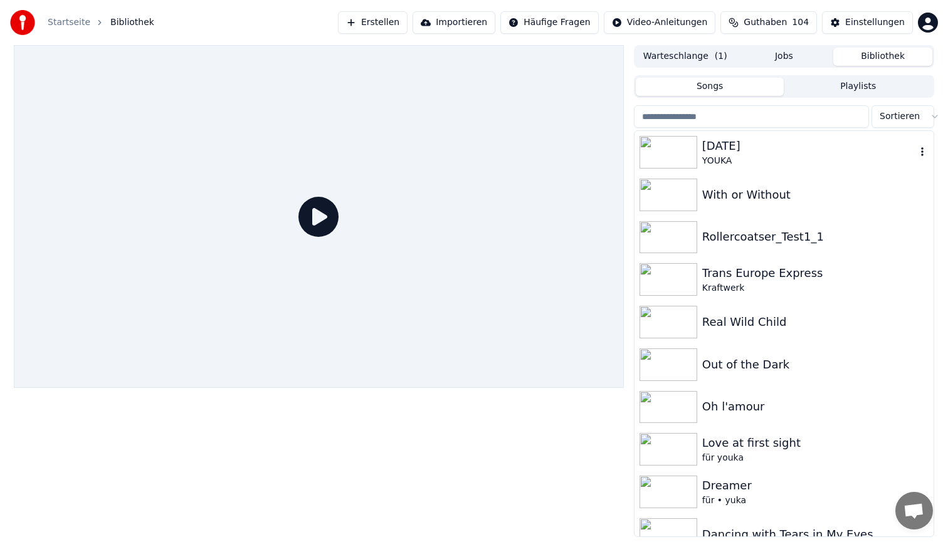
click at [764, 147] on div "[DATE]" at bounding box center [809, 146] width 214 height 18
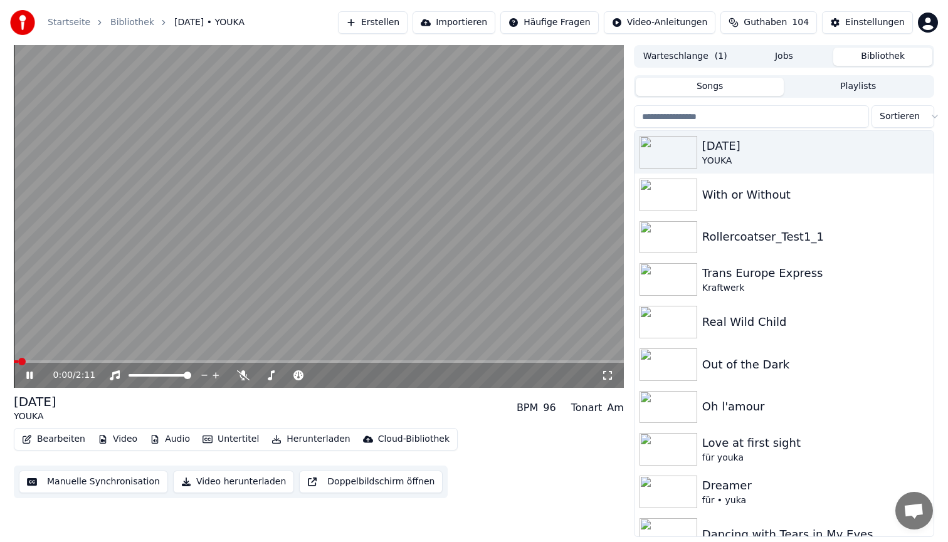
click at [122, 361] on span at bounding box center [319, 362] width 610 height 3
click at [290, 201] on video at bounding box center [319, 216] width 610 height 343
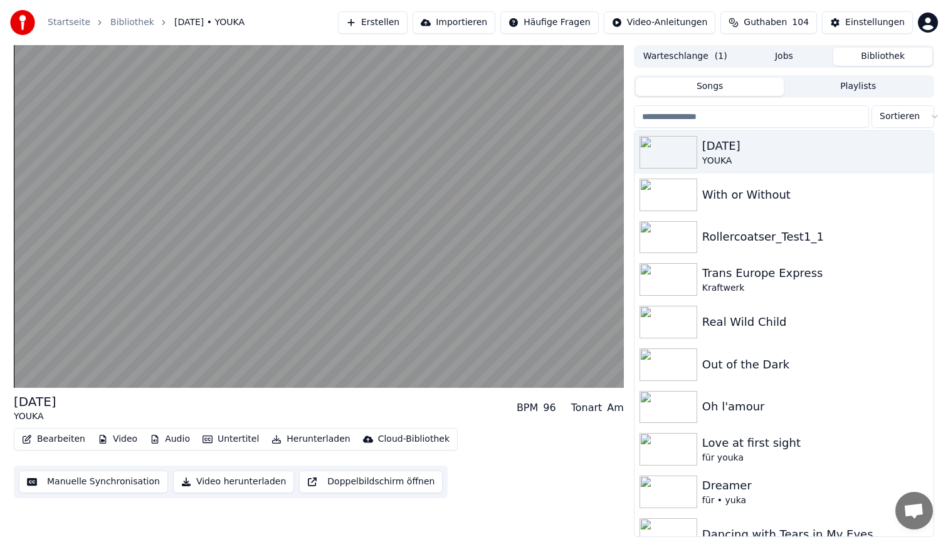
click at [290, 201] on video at bounding box center [319, 216] width 610 height 343
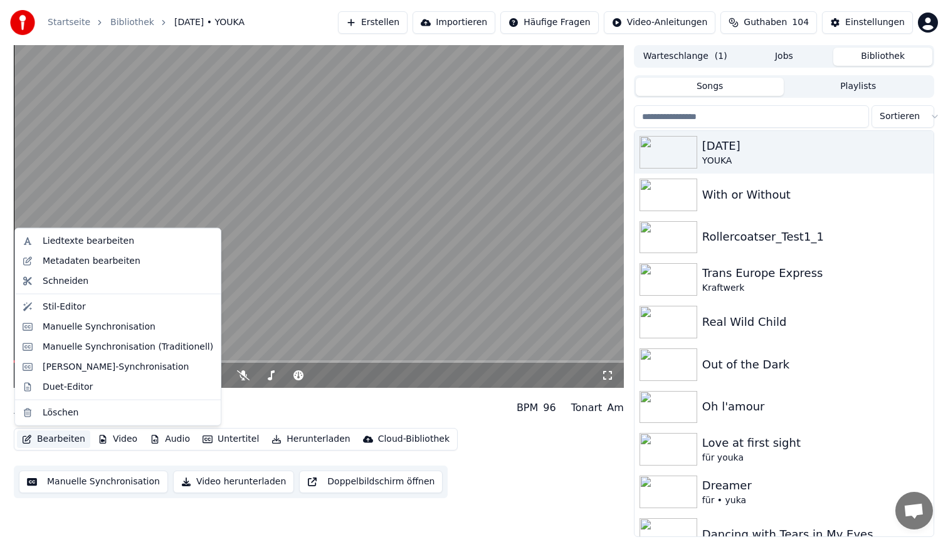
click at [47, 440] on button "Bearbeiten" at bounding box center [53, 440] width 73 height 18
click at [89, 302] on div "Stil-Editor" at bounding box center [128, 306] width 171 height 13
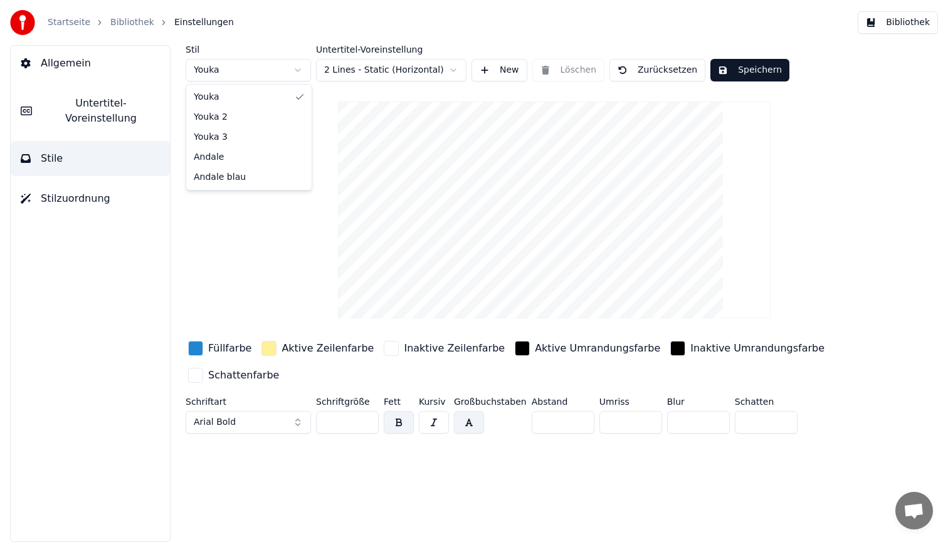
click at [248, 70] on html "Startseite Bibliothek Einstellungen Bibliothek Allgemein Untertitel-Voreinstell…" at bounding box center [474, 271] width 948 height 542
type input "**"
type input "*"
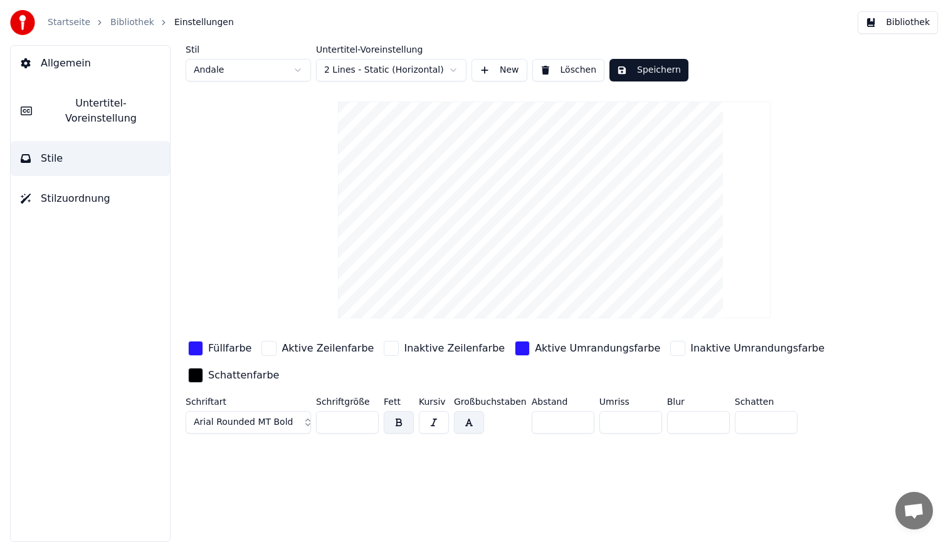
click at [515, 346] on div "button" at bounding box center [522, 348] width 15 height 15
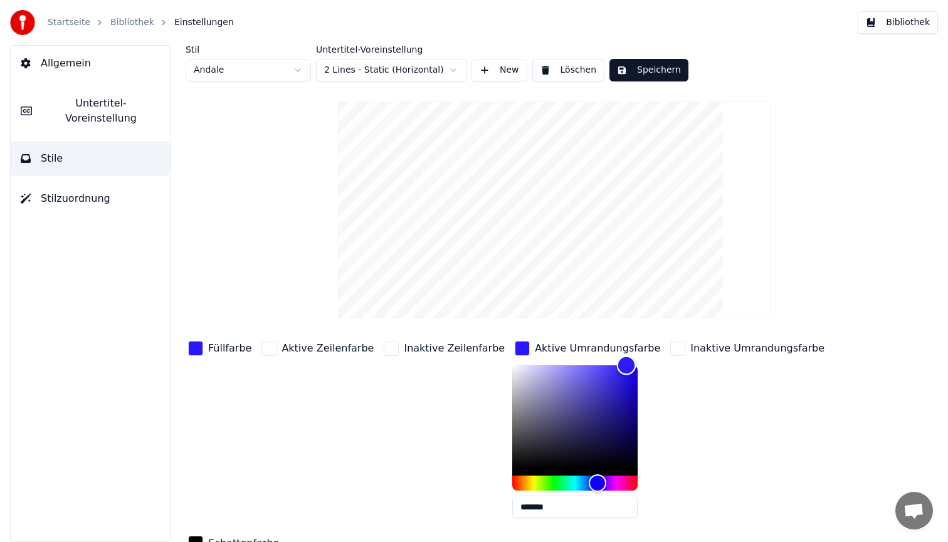
type input "*******"
drag, startPoint x: 600, startPoint y: 367, endPoint x: 422, endPoint y: 525, distance: 238.1
click at [422, 525] on div "Füllfarbe Aktive Zeilenfarbe Inaktive Zeilenfarbe Aktive Umrandungsfarbe ******…" at bounding box center [517, 447] width 663 height 217
click at [712, 418] on div "Inaktive Umrandungsfarbe" at bounding box center [747, 434] width 159 height 190
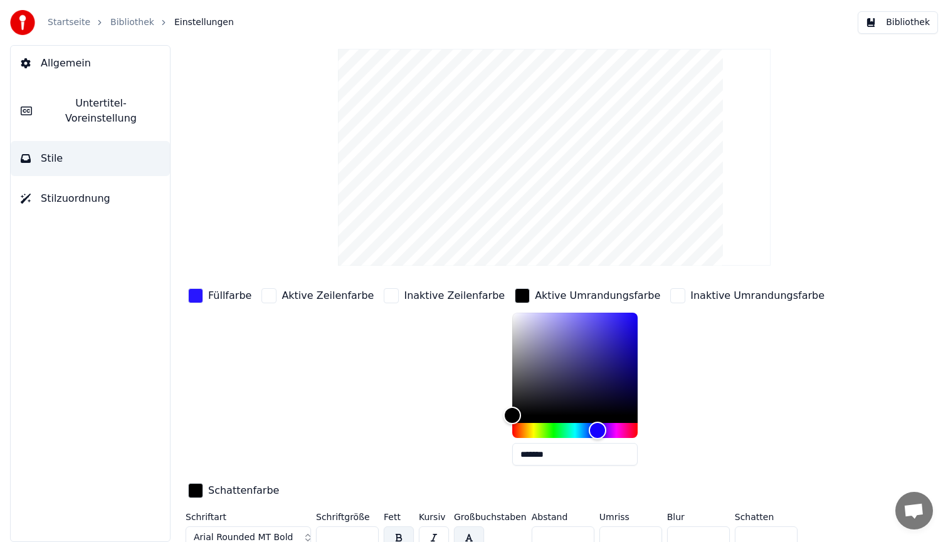
scroll to position [63, 0]
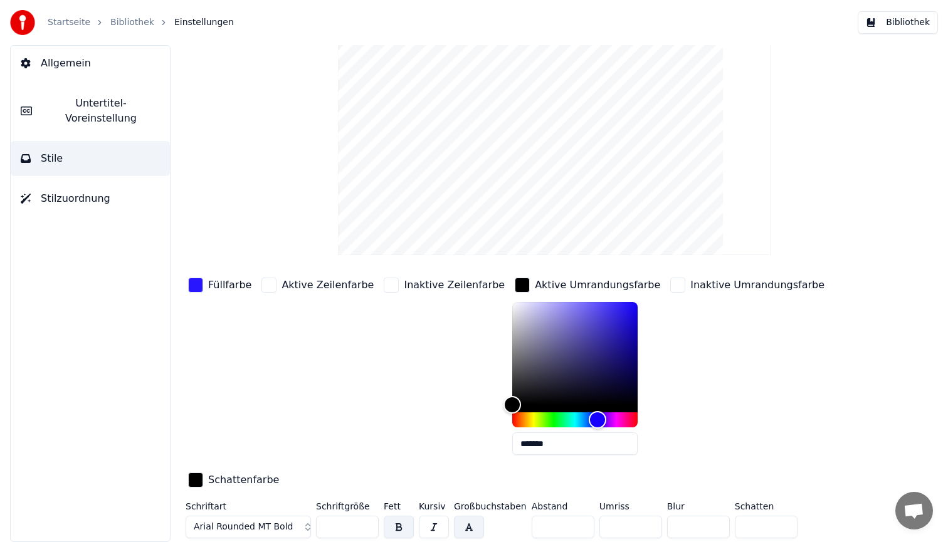
click at [670, 284] on div "button" at bounding box center [677, 285] width 15 height 15
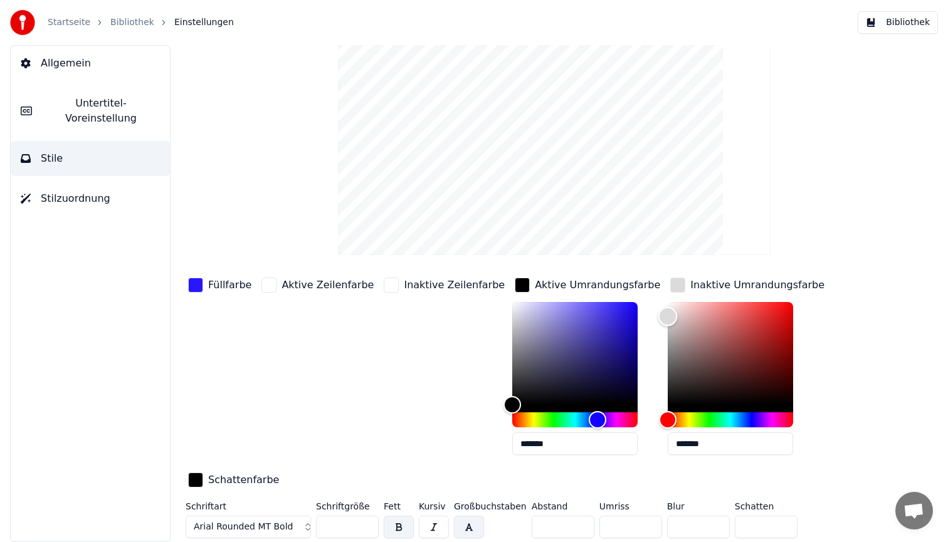
type input "*******"
drag, startPoint x: 636, startPoint y: 298, endPoint x: 617, endPoint y: 458, distance: 161.7
click at [617, 458] on div "Füllfarbe Aktive Zeilenfarbe Inaktive Zeilenfarbe Aktive Umrandungsfarbe ******…" at bounding box center [517, 383] width 663 height 217
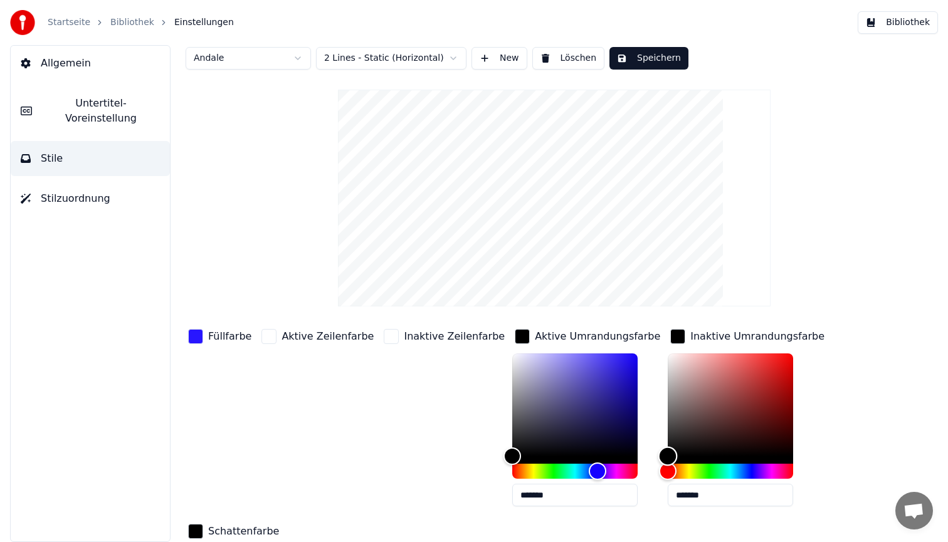
scroll to position [0, 0]
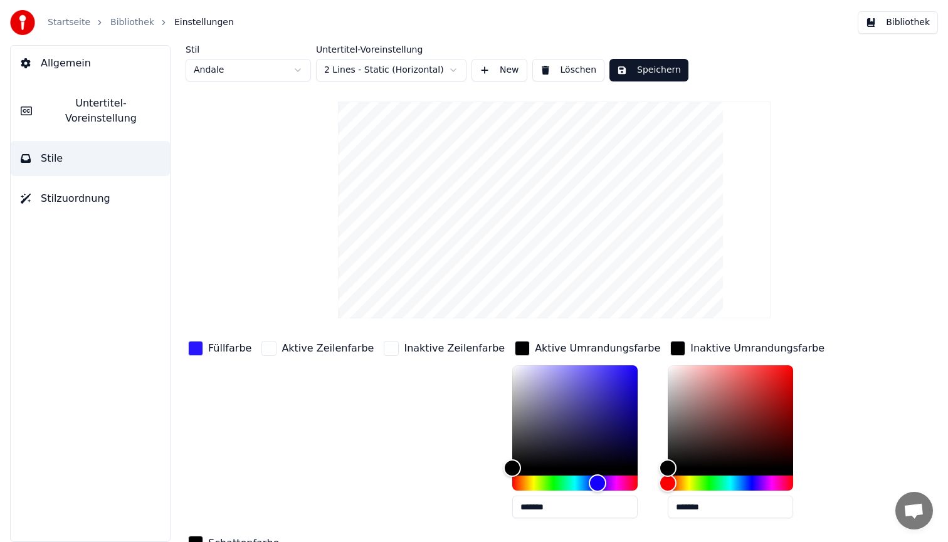
click at [195, 349] on div "button" at bounding box center [195, 348] width 15 height 15
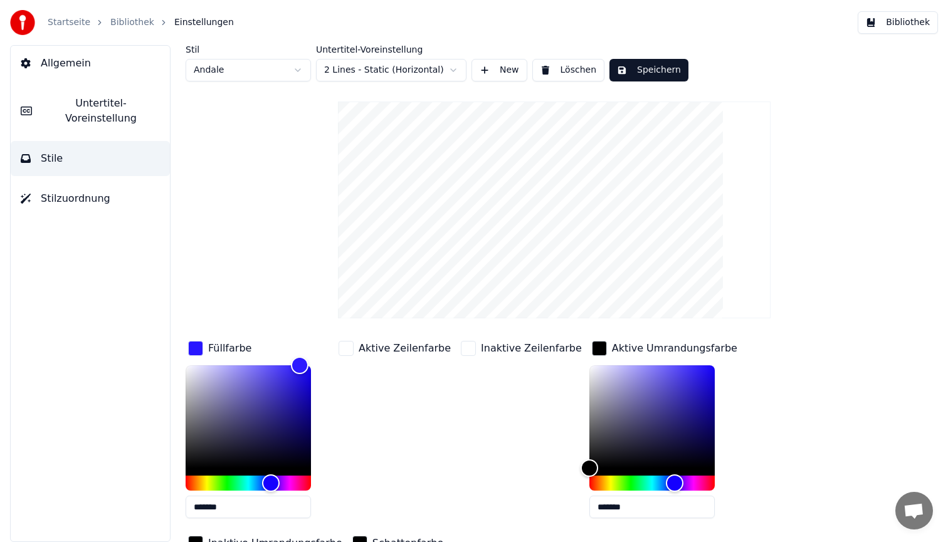
drag, startPoint x: 241, startPoint y: 508, endPoint x: 84, endPoint y: 465, distance: 163.2
click at [84, 465] on div "Allgemein Untertitel-Voreinstellung Stile Stilzuordnung Stil Andale Untertitel-…" at bounding box center [474, 293] width 948 height 497
click at [229, 484] on div "Hue" at bounding box center [248, 483] width 125 height 15
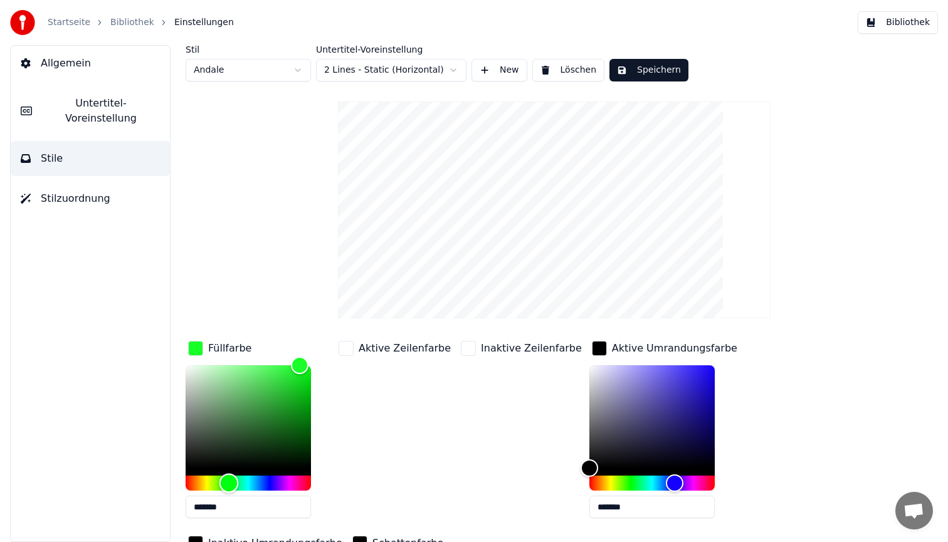
type input "*******"
click at [208, 480] on div "Hue" at bounding box center [248, 483] width 125 height 15
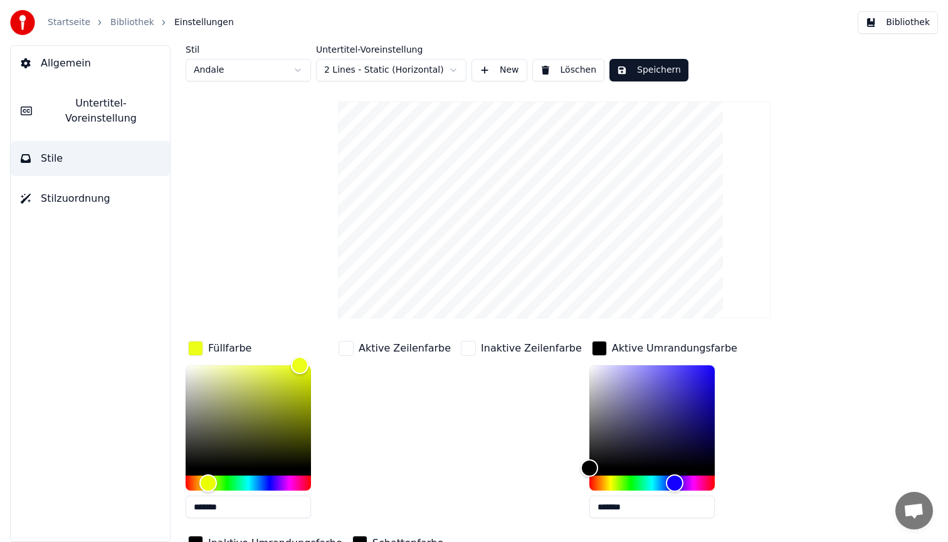
click at [648, 71] on button "Speichern" at bounding box center [649, 70] width 79 height 23
click at [881, 17] on button "Bibliothek" at bounding box center [898, 22] width 80 height 23
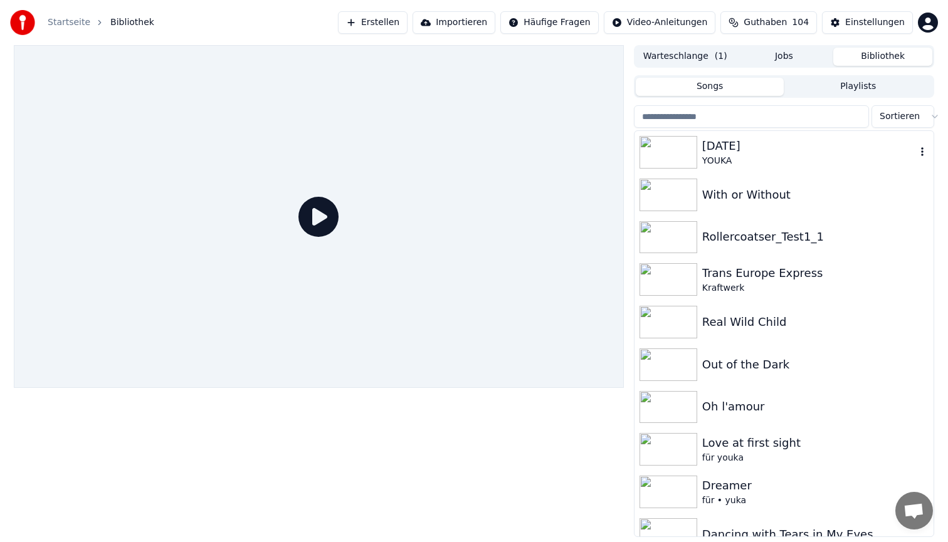
click at [773, 161] on div "YOUKA" at bounding box center [809, 161] width 214 height 13
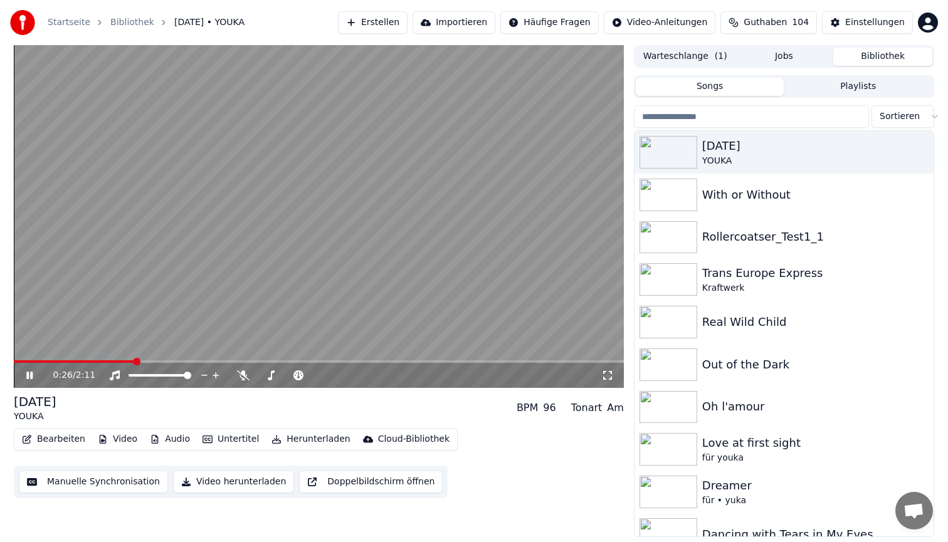
click at [133, 362] on span at bounding box center [319, 362] width 610 height 3
click at [272, 361] on span at bounding box center [319, 362] width 610 height 3
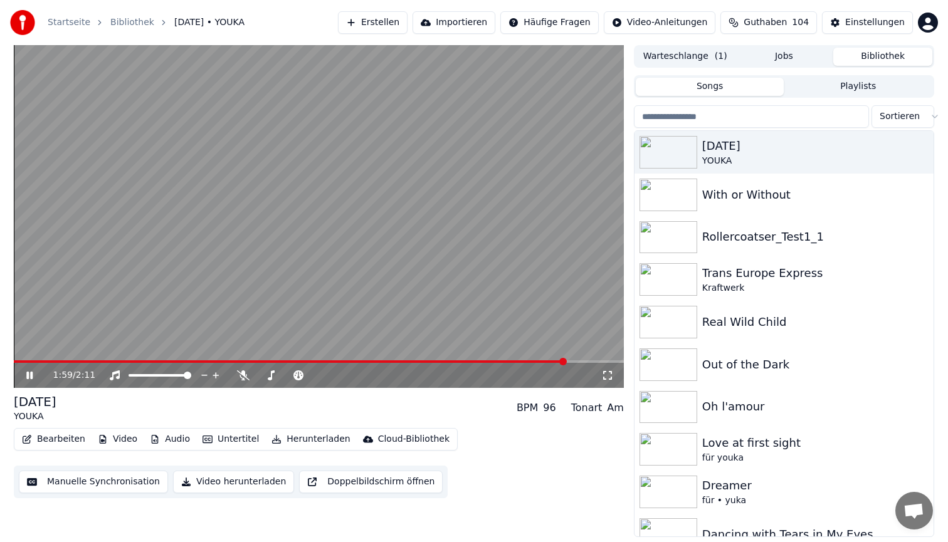
click at [342, 256] on video at bounding box center [319, 216] width 610 height 343
click at [50, 438] on button "Bearbeiten" at bounding box center [53, 440] width 73 height 18
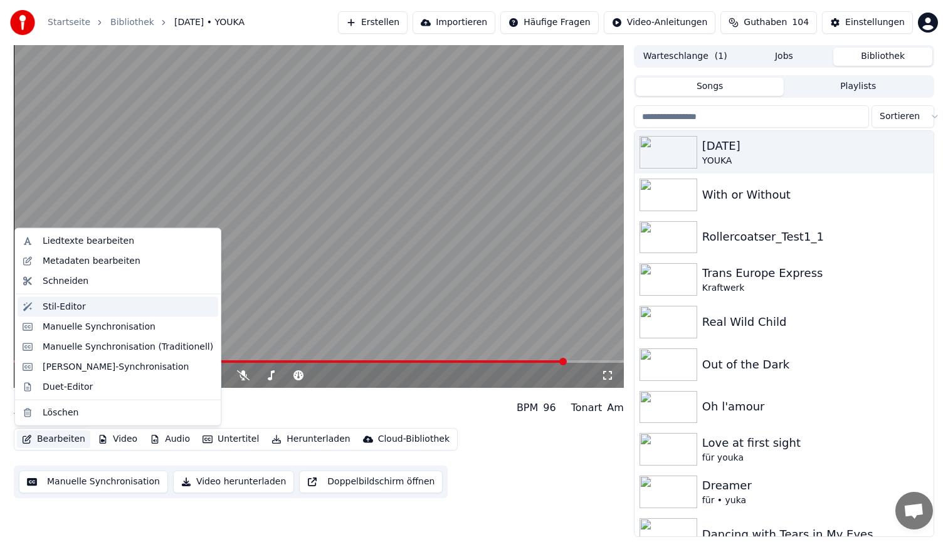
click at [73, 310] on div "Stil-Editor" at bounding box center [64, 306] width 43 height 13
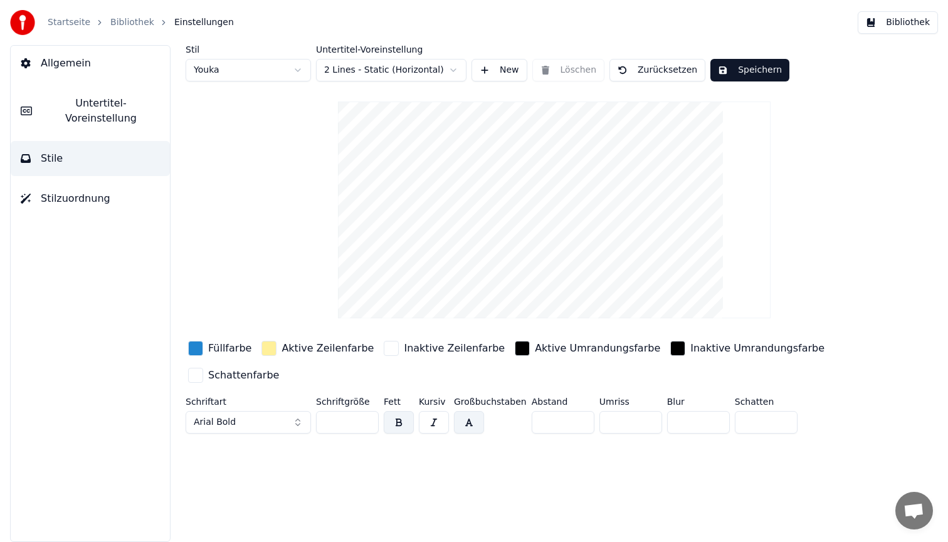
click at [226, 73] on html "Startseite Bibliothek Einstellungen Bibliothek Allgemein Untertitel-Voreinstell…" at bounding box center [474, 271] width 948 height 542
type input "**"
type input "*"
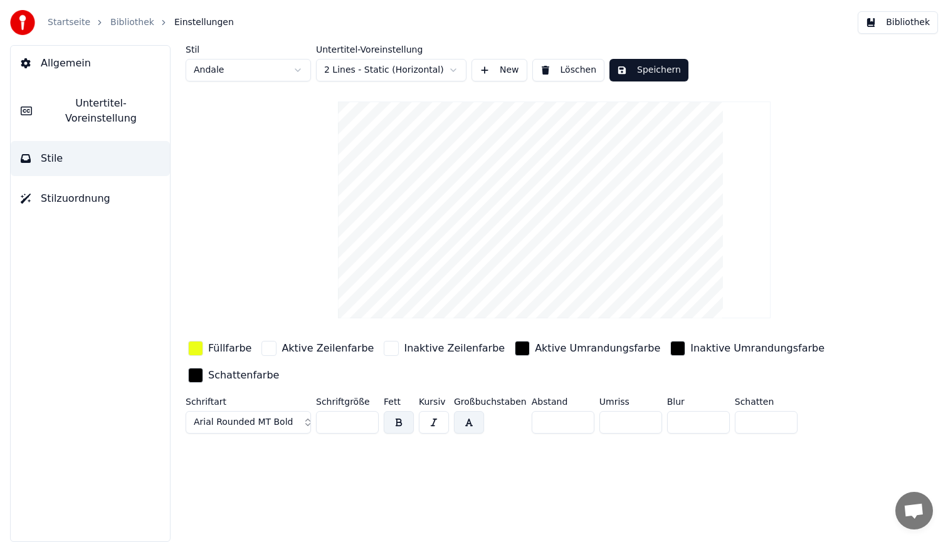
click at [196, 349] on div "button" at bounding box center [195, 348] width 15 height 15
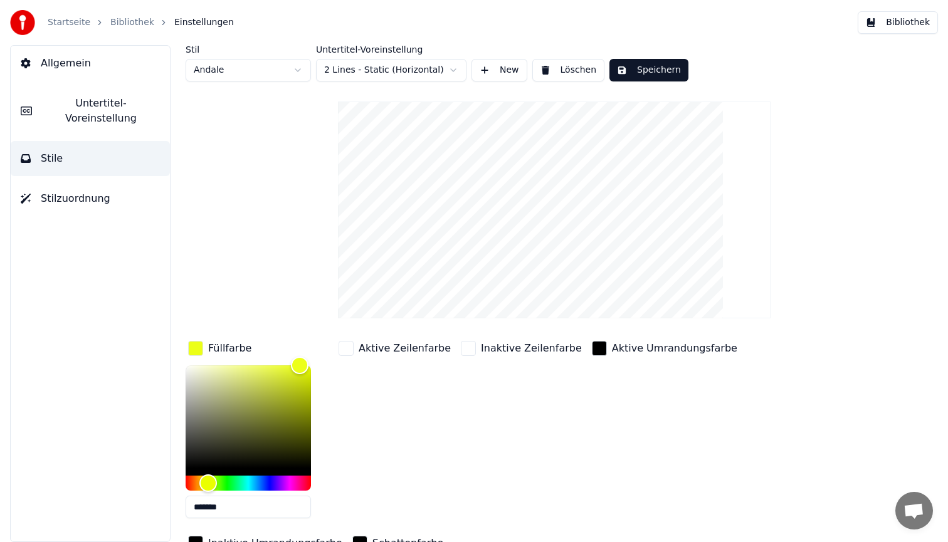
drag, startPoint x: 230, startPoint y: 505, endPoint x: 58, endPoint y: 464, distance: 176.7
click at [58, 464] on div "Allgemein Untertitel-Voreinstellung Stile Stilzuordnung Stil Andale Untertitel-…" at bounding box center [474, 293] width 948 height 497
type input "*******"
click at [204, 482] on div "Hue" at bounding box center [204, 483] width 19 height 19
click at [659, 71] on button "Speichern" at bounding box center [649, 70] width 79 height 23
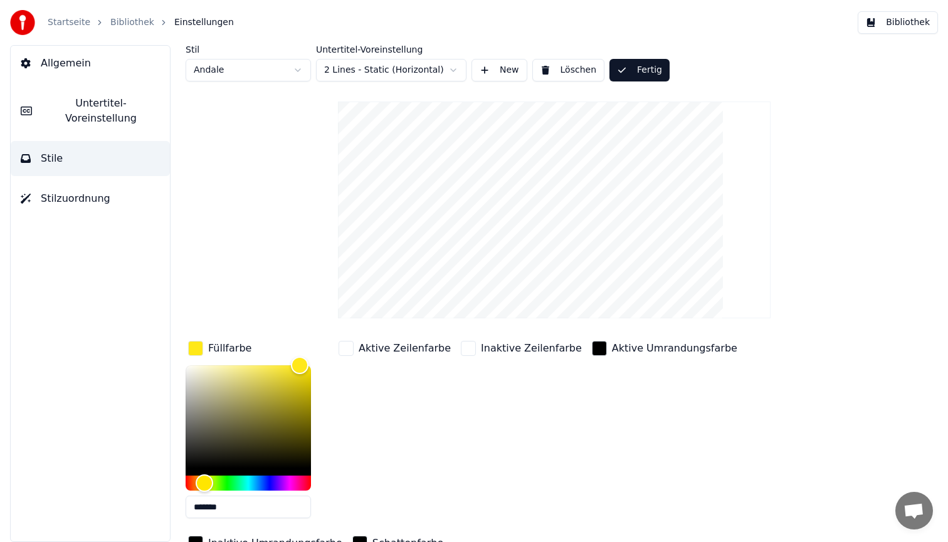
click at [883, 28] on button "Bibliothek" at bounding box center [898, 22] width 80 height 23
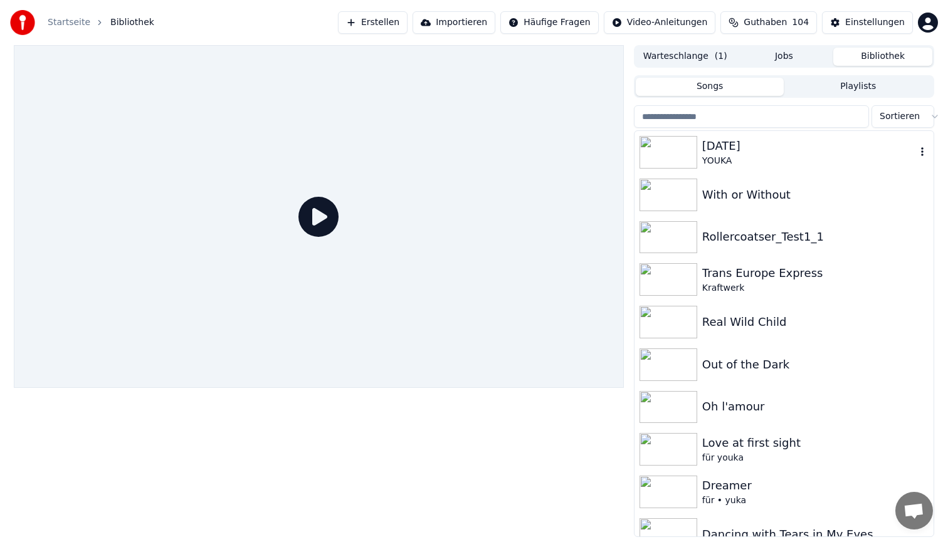
click at [781, 153] on div "[DATE]" at bounding box center [809, 146] width 214 height 18
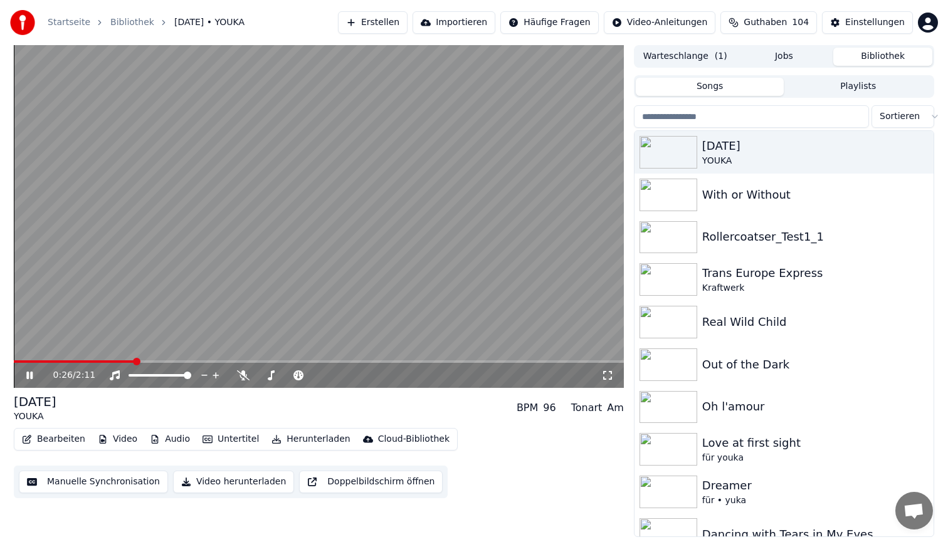
click at [132, 361] on span at bounding box center [319, 362] width 610 height 3
click at [235, 361] on span at bounding box center [319, 362] width 610 height 3
click at [346, 173] on video at bounding box center [319, 216] width 610 height 343
click at [47, 440] on button "Bearbeiten" at bounding box center [53, 440] width 73 height 18
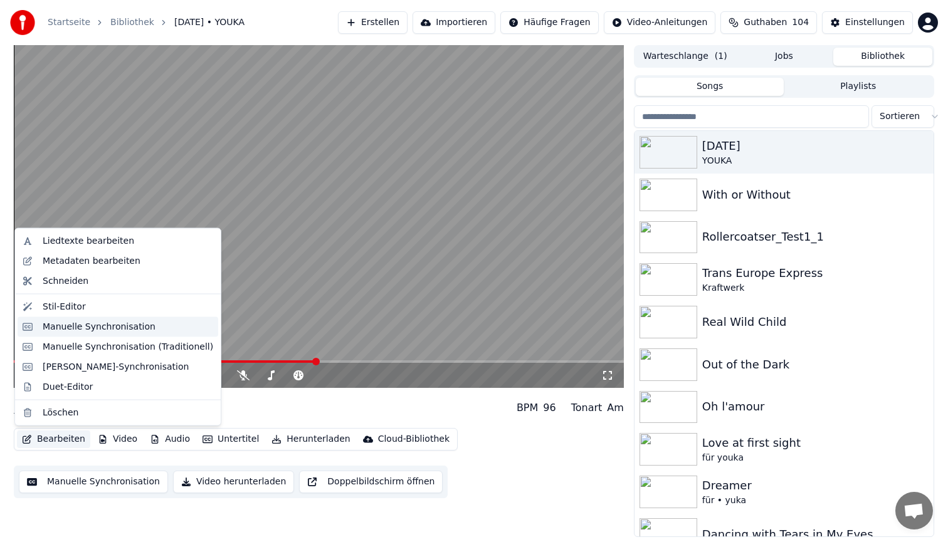
click at [88, 329] on div "Manuelle Synchronisation" at bounding box center [99, 326] width 113 height 13
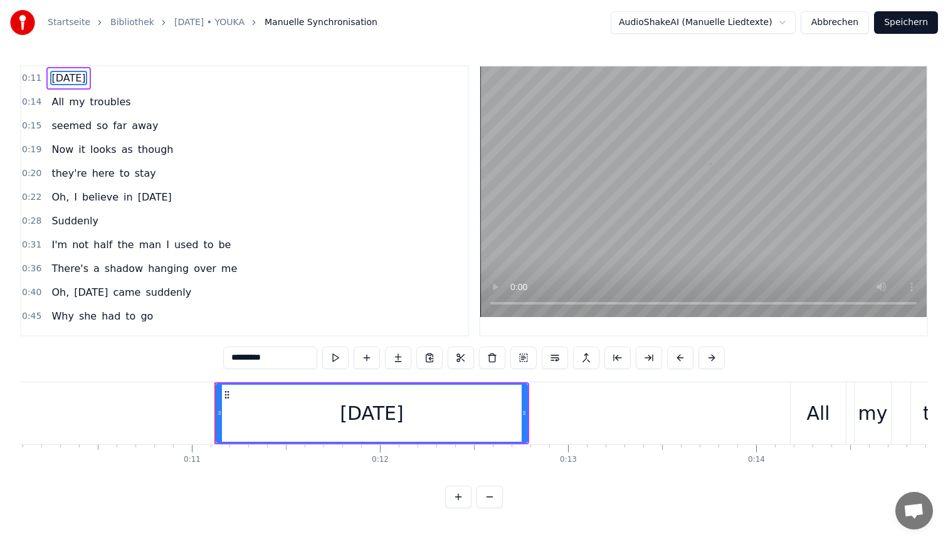
scroll to position [0, 2029]
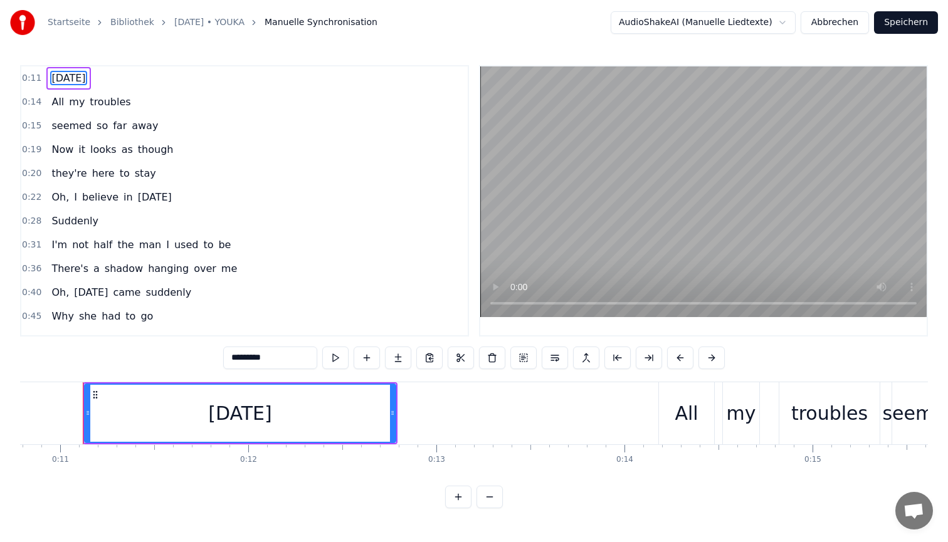
click at [34, 292] on span "0:40" at bounding box center [31, 293] width 19 height 13
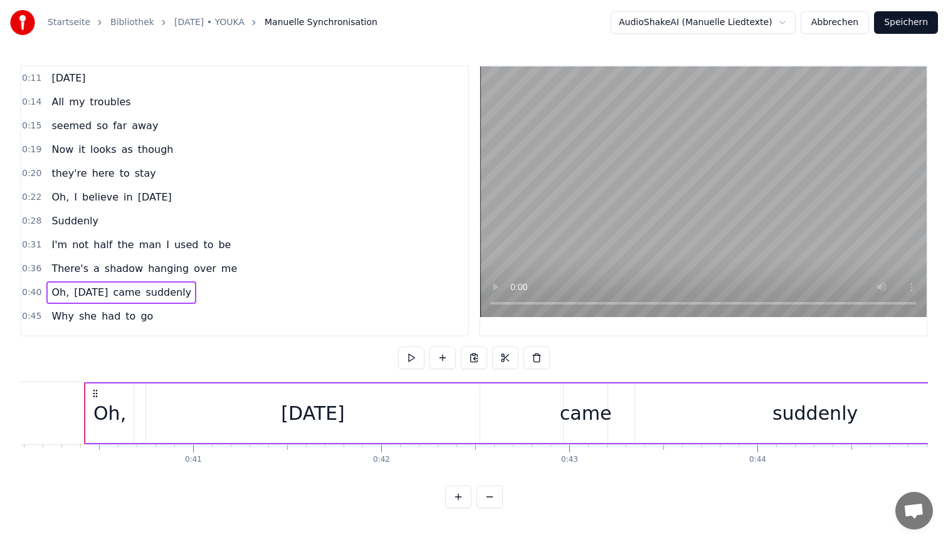
scroll to position [0, 7541]
click at [408, 359] on button at bounding box center [411, 358] width 26 height 23
click at [596, 418] on div "came" at bounding box center [585, 413] width 52 height 28
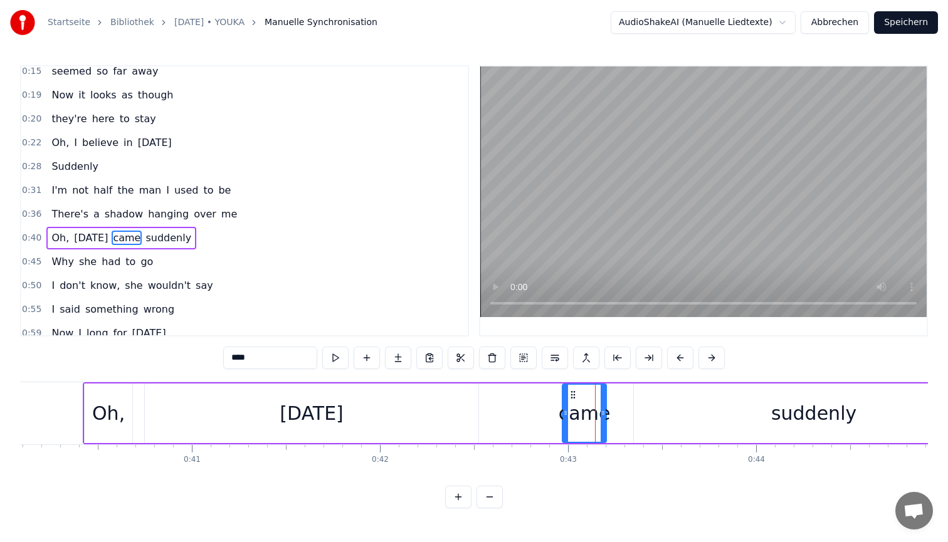
scroll to position [92, 0]
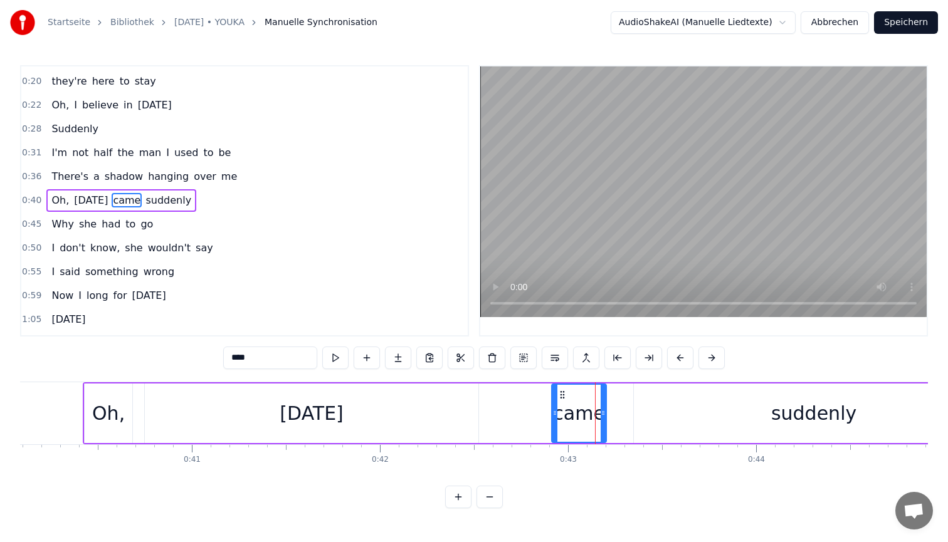
drag, startPoint x: 566, startPoint y: 403, endPoint x: 554, endPoint y: 403, distance: 11.3
click at [554, 403] on div at bounding box center [554, 413] width 5 height 57
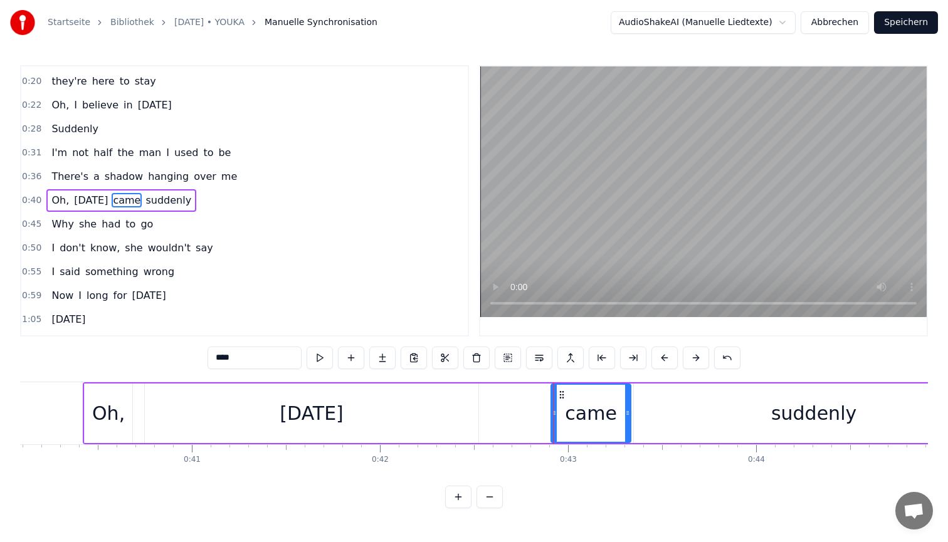
drag, startPoint x: 602, startPoint y: 401, endPoint x: 626, endPoint y: 403, distance: 24.5
click at [626, 403] on div at bounding box center [627, 413] width 5 height 57
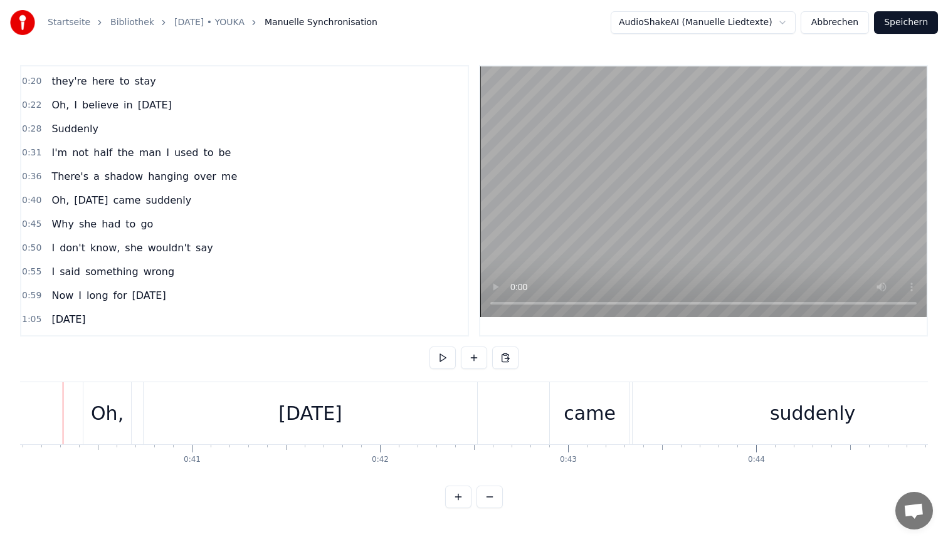
scroll to position [0, 7521]
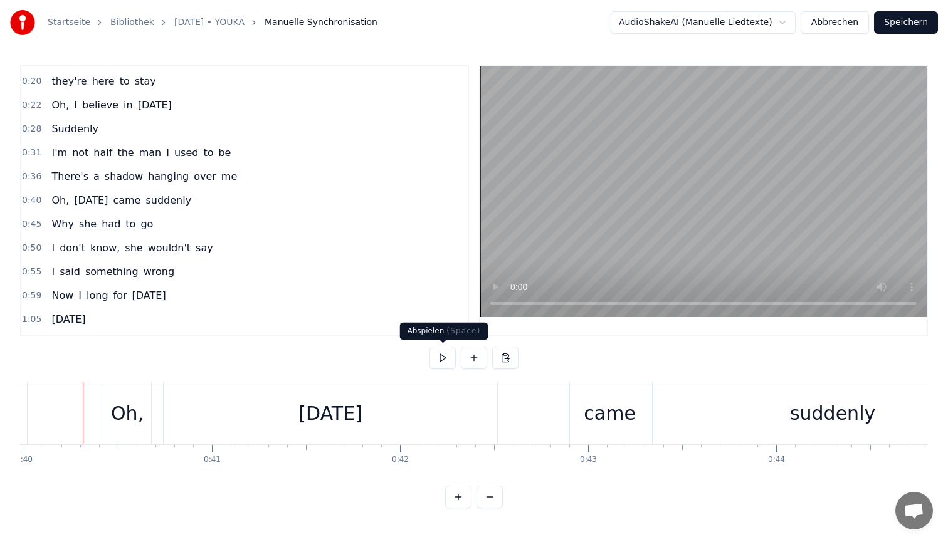
click at [443, 356] on button at bounding box center [443, 358] width 26 height 23
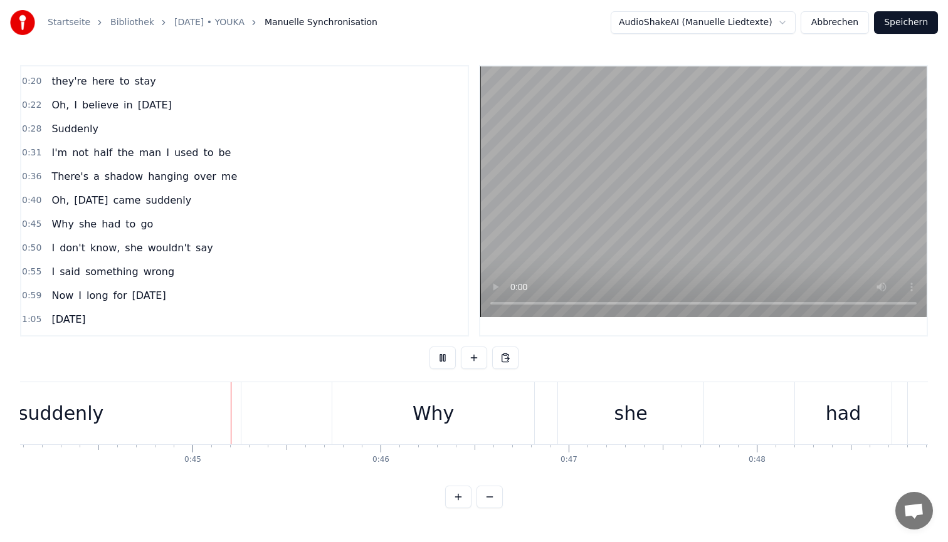
scroll to position [0, 8307]
click at [907, 27] on button "Speichern" at bounding box center [906, 22] width 64 height 23
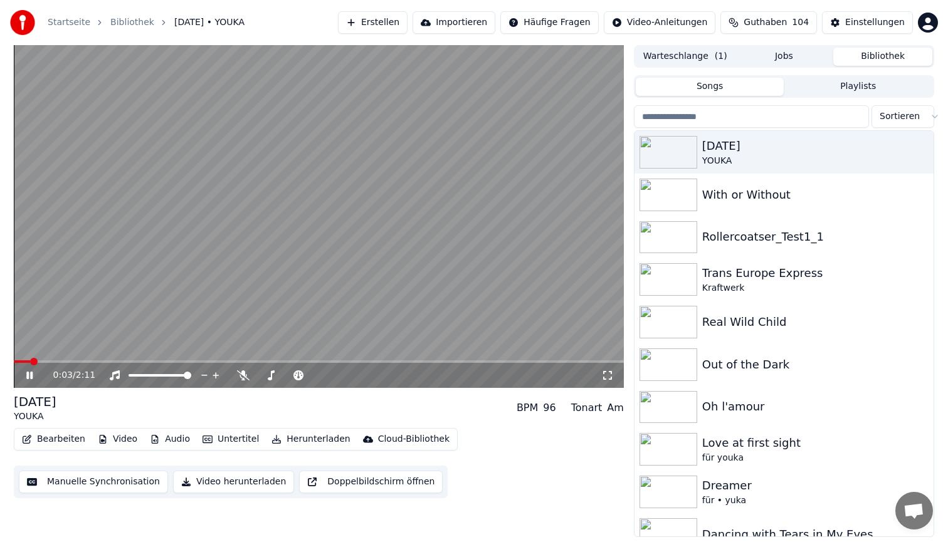
click at [61, 363] on div "0:03 / 2:11" at bounding box center [319, 375] width 610 height 25
click at [61, 361] on span at bounding box center [319, 362] width 610 height 3
click at [315, 182] on video at bounding box center [319, 216] width 610 height 343
click at [51, 443] on button "Bearbeiten" at bounding box center [53, 440] width 73 height 18
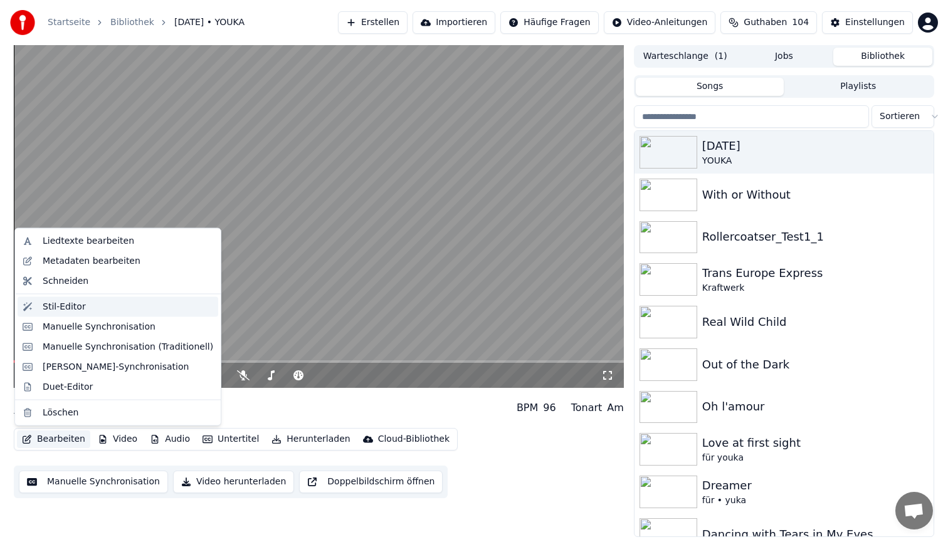
click at [97, 308] on div "Stil-Editor" at bounding box center [128, 306] width 171 height 13
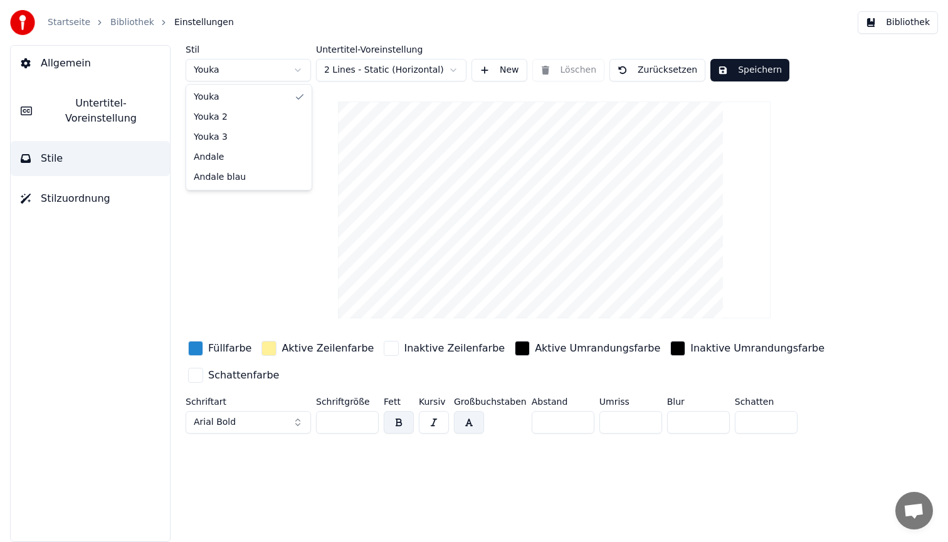
click at [274, 68] on html "Startseite Bibliothek Einstellungen Bibliothek Allgemein Untertitel-Voreinstell…" at bounding box center [474, 271] width 948 height 542
type input "**"
type input "*"
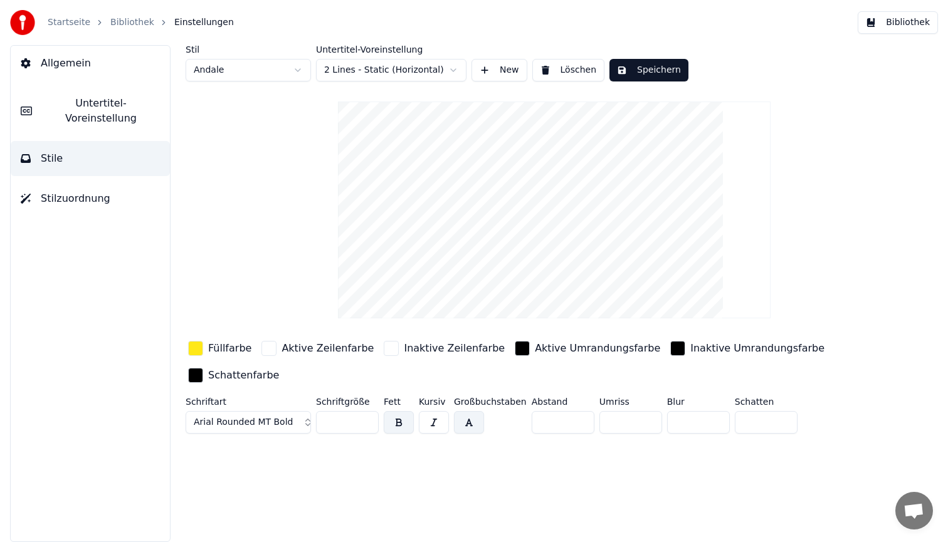
click at [196, 348] on div "button" at bounding box center [195, 348] width 15 height 15
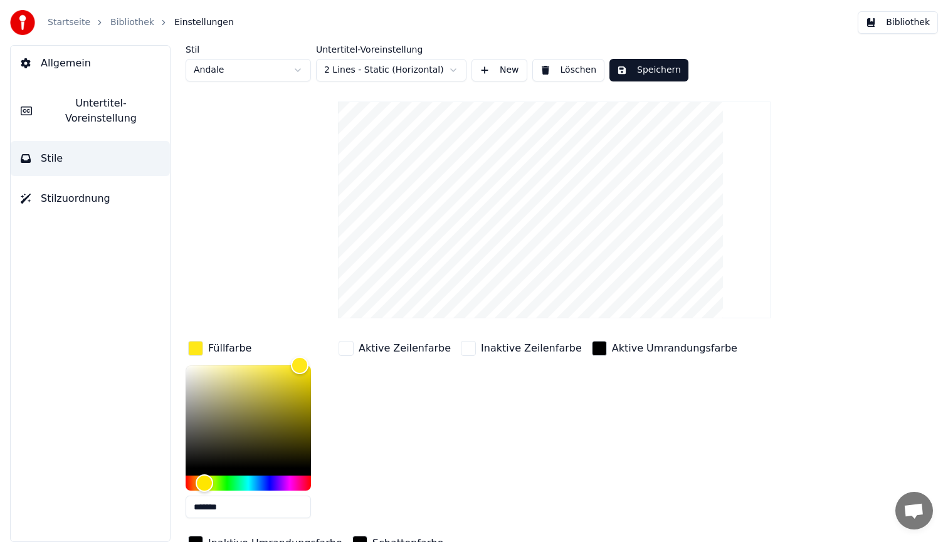
drag, startPoint x: 233, startPoint y: 509, endPoint x: 92, endPoint y: 470, distance: 146.2
click at [92, 470] on div "Allgemein Untertitel-Voreinstellung Stile Stilzuordnung Stil Andale Untertitel-…" at bounding box center [474, 293] width 948 height 497
type input "*******"
click at [206, 477] on div "Hue" at bounding box center [205, 483] width 19 height 19
click at [665, 71] on button "Speichern" at bounding box center [649, 70] width 79 height 23
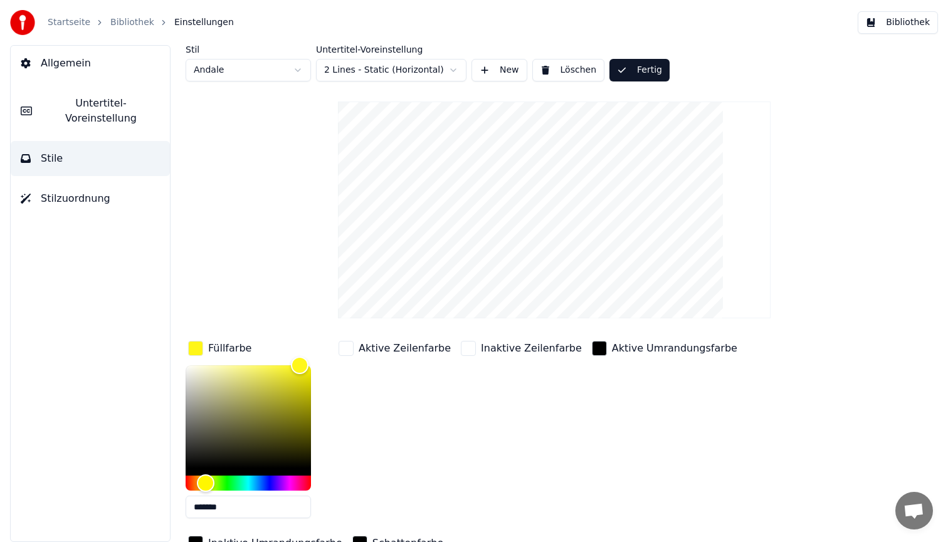
click at [902, 23] on button "Bibliothek" at bounding box center [898, 22] width 80 height 23
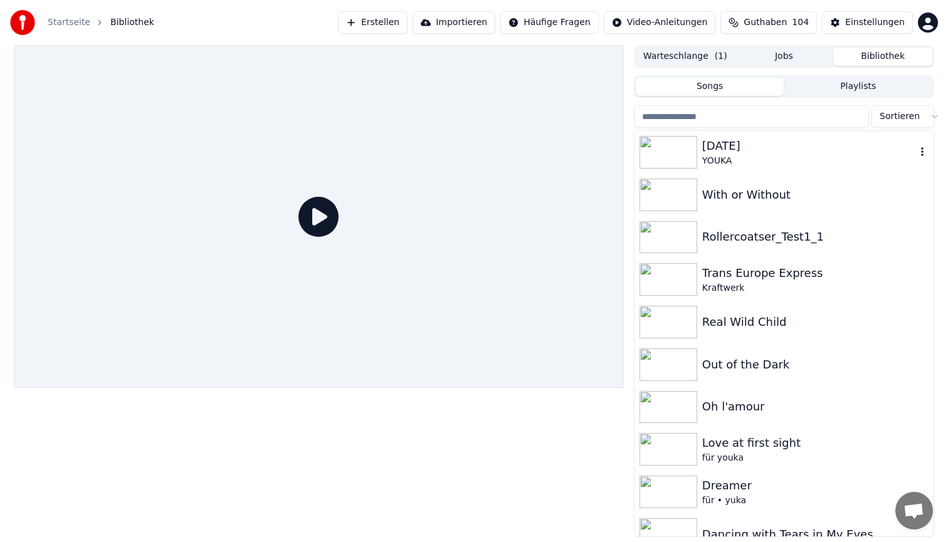
click at [789, 149] on div "[DATE]" at bounding box center [809, 146] width 214 height 18
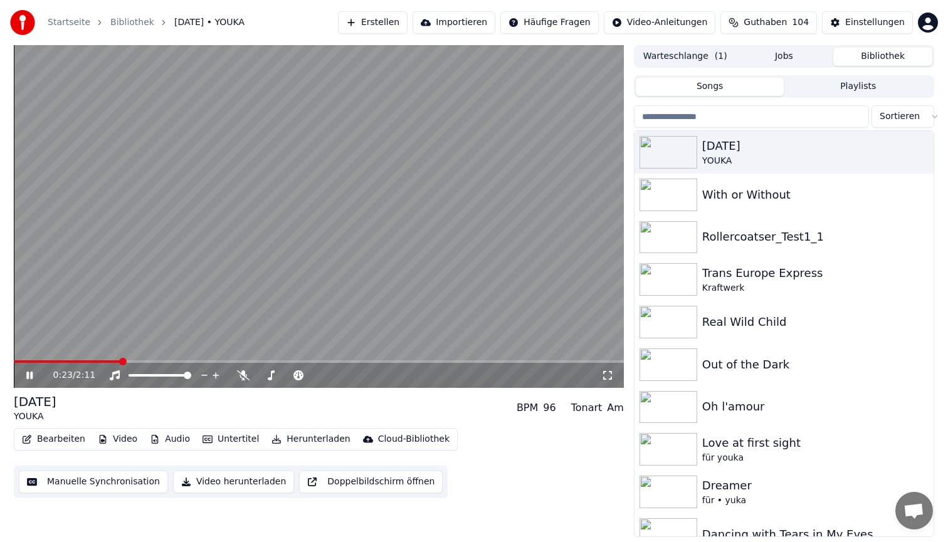
click at [121, 361] on span at bounding box center [319, 362] width 610 height 3
click at [198, 264] on video at bounding box center [319, 216] width 610 height 343
click at [221, 361] on span at bounding box center [319, 362] width 610 height 3
click at [411, 193] on video at bounding box center [319, 216] width 610 height 343
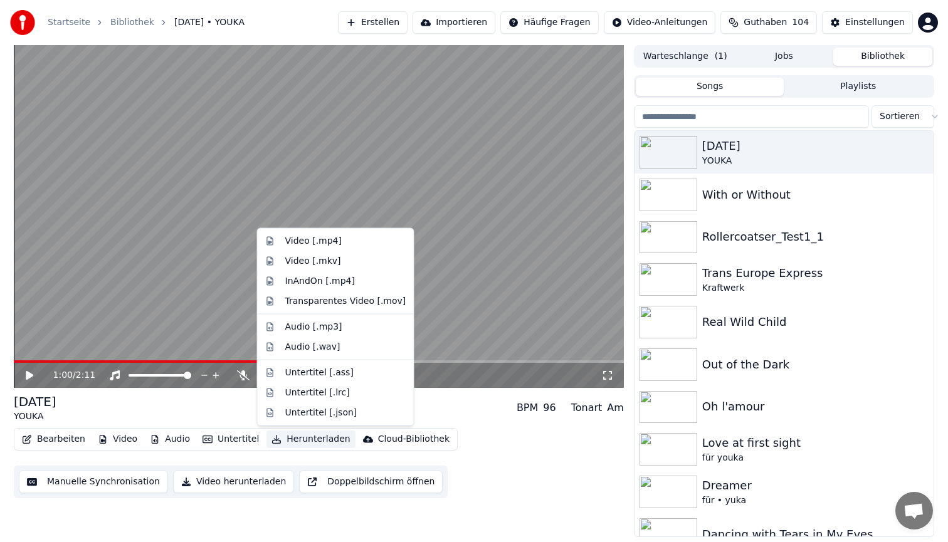
click at [307, 441] on button "Herunterladen" at bounding box center [311, 440] width 88 height 18
click at [330, 243] on div "Video [.mp4]" at bounding box center [313, 241] width 56 height 13
